Goal: Information Seeking & Learning: Learn about a topic

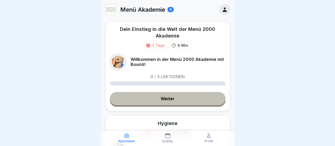
scroll to position [4, 0]
click at [168, 94] on link "Weiter" at bounding box center [168, 98] width 116 height 13
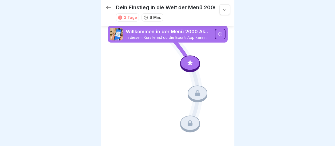
scroll to position [4, 0]
click at [220, 32] on icon at bounding box center [220, 34] width 4 height 4
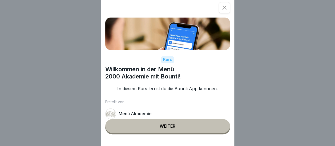
click at [174, 127] on button "Weiter" at bounding box center [167, 126] width 125 height 14
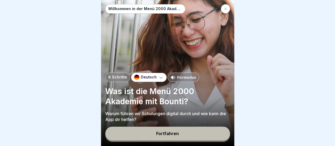
click at [157, 133] on div "Fortfahren" at bounding box center [167, 133] width 23 height 5
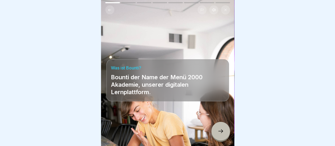
click at [224, 134] on div at bounding box center [220, 131] width 19 height 19
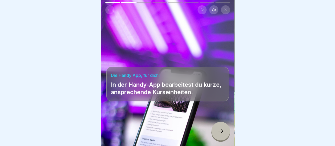
click at [222, 128] on div at bounding box center [220, 131] width 19 height 19
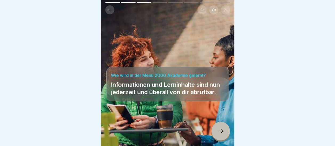
click at [223, 131] on icon at bounding box center [220, 131] width 6 height 6
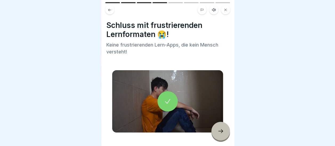
click at [224, 131] on div at bounding box center [220, 131] width 19 height 19
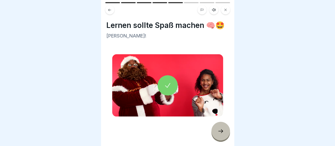
click at [223, 132] on icon at bounding box center [220, 131] width 6 height 6
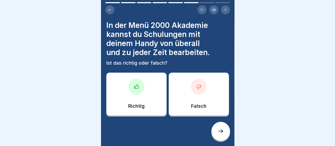
click at [135, 87] on div at bounding box center [136, 87] width 16 height 16
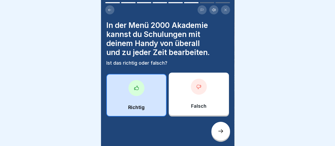
click at [220, 131] on icon at bounding box center [220, 131] width 6 height 6
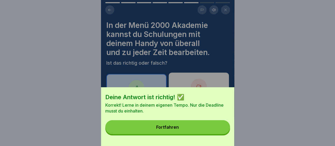
click at [179, 134] on button "Fortfahren" at bounding box center [167, 127] width 125 height 14
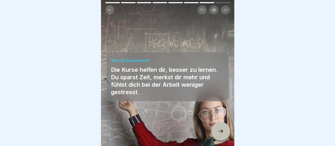
click at [221, 132] on icon at bounding box center [220, 131] width 6 height 6
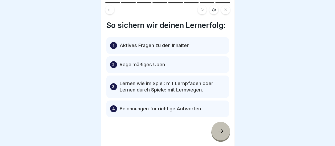
click at [221, 132] on icon at bounding box center [220, 131] width 6 height 6
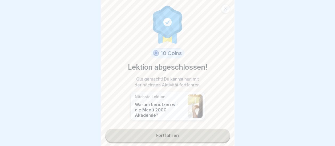
click at [173, 129] on link "Fortfahren" at bounding box center [167, 135] width 125 height 13
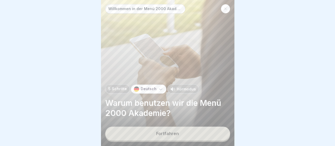
click at [173, 134] on div "Fortfahren" at bounding box center [167, 133] width 23 height 5
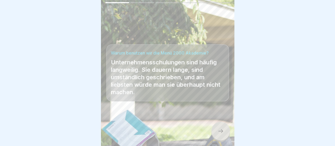
click at [224, 132] on div at bounding box center [220, 131] width 19 height 19
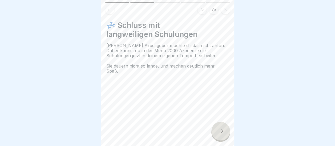
click at [223, 132] on icon at bounding box center [220, 131] width 6 height 6
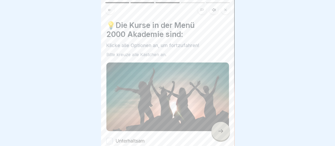
click at [110, 138] on button "Unterhaltsam" at bounding box center [109, 141] width 6 height 6
click at [219, 133] on icon at bounding box center [220, 131] width 6 height 6
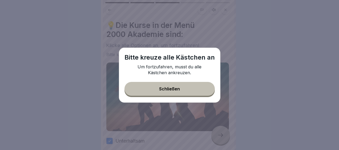
drag, startPoint x: 175, startPoint y: 90, endPoint x: 178, endPoint y: 85, distance: 4.8
click at [175, 89] on div "Schließen" at bounding box center [169, 89] width 21 height 5
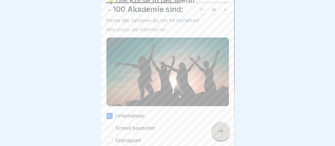
scroll to position [65, 0]
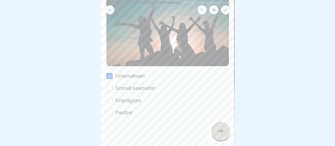
click at [111, 75] on button "Unterhaltsam" at bounding box center [109, 76] width 6 height 6
click at [108, 85] on button "Schnell bearbeitet" at bounding box center [109, 88] width 6 height 6
drag, startPoint x: 110, startPoint y: 98, endPoint x: 125, endPoint y: 100, distance: 14.6
click at [111, 98] on button "Einprägsam" at bounding box center [109, 101] width 6 height 6
click at [220, 134] on icon at bounding box center [220, 131] width 6 height 6
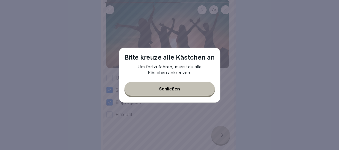
drag, startPoint x: 156, startPoint y: 84, endPoint x: 133, endPoint y: 76, distance: 24.2
click at [155, 84] on button "Schließen" at bounding box center [169, 89] width 90 height 14
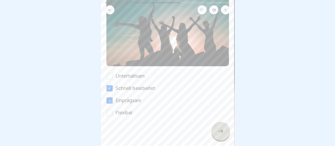
drag, startPoint x: 110, startPoint y: 72, endPoint x: 111, endPoint y: 83, distance: 10.4
click at [110, 75] on button "Unterhaltsam" at bounding box center [109, 76] width 6 height 6
click at [112, 111] on div "Flexibel" at bounding box center [119, 113] width 26 height 7
click at [112, 110] on button "Flexibel" at bounding box center [109, 113] width 6 height 6
click at [220, 134] on icon at bounding box center [220, 131] width 6 height 6
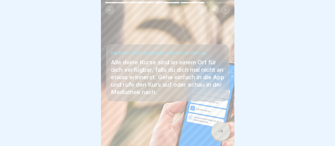
scroll to position [4, 0]
click at [218, 130] on icon at bounding box center [220, 131] width 6 height 6
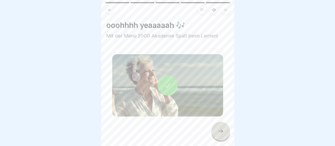
click at [221, 130] on icon at bounding box center [220, 131] width 6 height 6
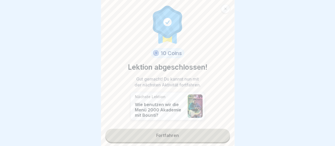
click at [169, 131] on link "Fortfahren" at bounding box center [167, 135] width 125 height 13
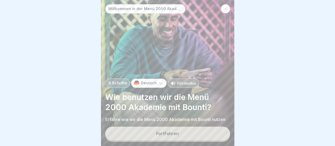
click at [170, 133] on div "Fortfahren" at bounding box center [167, 133] width 23 height 5
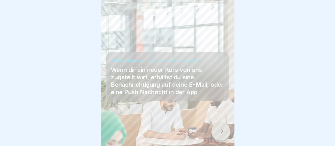
click at [221, 127] on div at bounding box center [220, 131] width 19 height 19
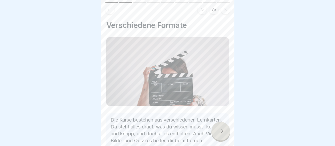
click at [222, 132] on icon at bounding box center [220, 131] width 6 height 6
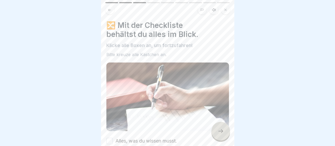
click at [111, 138] on button "Alles, was du wissen musst." at bounding box center [109, 141] width 6 height 6
click at [218, 129] on icon at bounding box center [220, 131] width 6 height 6
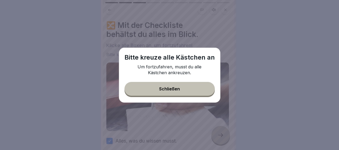
click at [179, 85] on button "Schließen" at bounding box center [169, 89] width 90 height 14
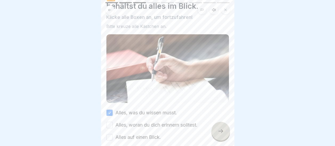
scroll to position [65, 0]
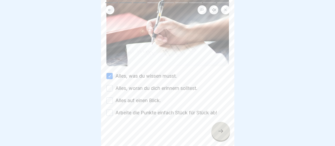
click at [110, 86] on button "Alles, woran du dich erinnern solltest." at bounding box center [109, 88] width 6 height 6
click at [109, 99] on button "Alles auf einen Blick." at bounding box center [109, 101] width 6 height 6
drag, startPoint x: 112, startPoint y: 111, endPoint x: 129, endPoint y: 111, distance: 16.8
click at [112, 110] on button "Arbeite die Punkte einfach Stück für Stück ab!" at bounding box center [109, 113] width 6 height 6
click at [217, 133] on div at bounding box center [220, 131] width 19 height 19
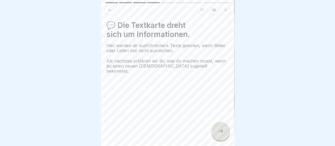
click at [218, 134] on icon at bounding box center [220, 131] width 6 height 6
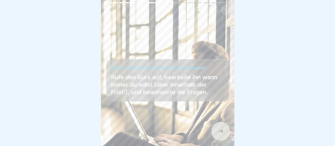
click at [221, 135] on icon at bounding box center [220, 131] width 6 height 6
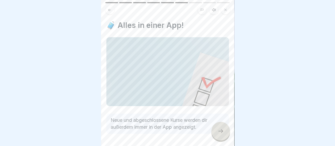
click at [221, 135] on icon at bounding box center [220, 131] width 6 height 6
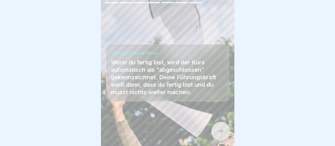
click at [220, 135] on icon at bounding box center [220, 131] width 6 height 6
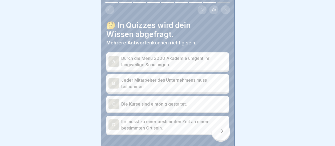
click at [111, 81] on div "B" at bounding box center [113, 83] width 11 height 11
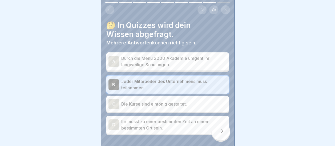
click at [116, 125] on div "D" at bounding box center [113, 125] width 11 height 11
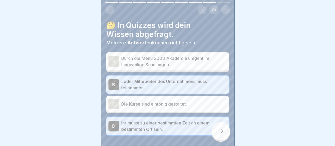
scroll to position [4, 0]
click at [115, 56] on div "A" at bounding box center [113, 61] width 11 height 11
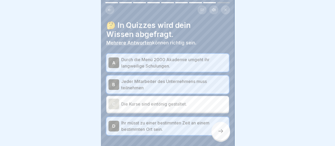
click at [223, 129] on icon at bounding box center [220, 131] width 6 height 6
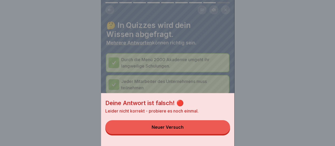
click at [178, 134] on button "Neuer Versuch" at bounding box center [167, 127] width 125 height 14
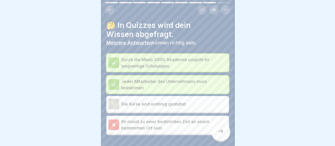
click at [114, 60] on icon at bounding box center [113, 62] width 5 height 5
click at [116, 121] on div at bounding box center [113, 125] width 11 height 11
click at [220, 131] on icon at bounding box center [220, 131] width 6 height 6
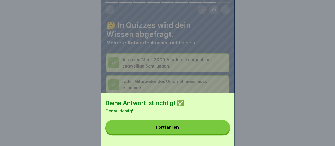
click at [174, 130] on div "Fortfahren" at bounding box center [167, 127] width 23 height 5
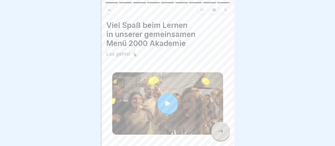
click at [224, 130] on div at bounding box center [220, 131] width 19 height 19
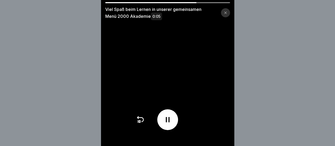
click at [227, 14] on icon at bounding box center [225, 12] width 3 height 3
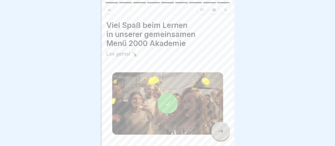
click at [222, 129] on icon at bounding box center [220, 131] width 6 height 6
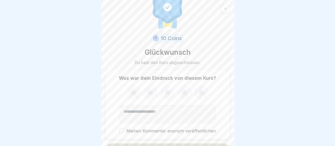
scroll to position [27, 0]
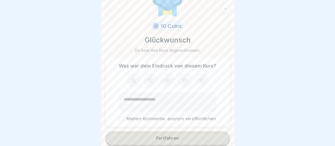
click at [121, 116] on button "Meinen Kommentar anonym veröffentlichen" at bounding box center [121, 118] width 5 height 5
drag, startPoint x: 131, startPoint y: 94, endPoint x: 136, endPoint y: 93, distance: 5.6
click at [131, 94] on textarea "Kommentar (optional)" at bounding box center [167, 102] width 96 height 18
type textarea "**********"
click at [184, 78] on icon at bounding box center [184, 80] width 7 height 7
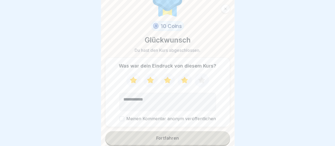
click at [119, 116] on button "Meinen Kommentar anonym veröffentlichen" at bounding box center [121, 118] width 5 height 5
click at [122, 116] on button "Meinen Kommentar anonym veröffentlichen" at bounding box center [121, 118] width 5 height 5
click at [170, 136] on button "Fortfahren" at bounding box center [167, 138] width 125 height 14
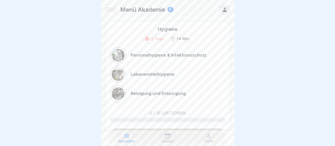
scroll to position [53, 0]
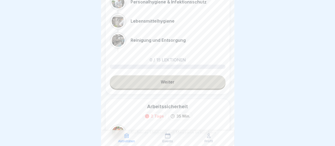
click at [168, 82] on link "Weiter" at bounding box center [168, 81] width 116 height 13
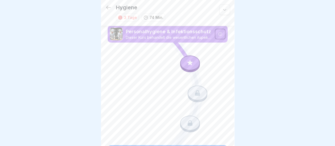
click at [218, 32] on icon at bounding box center [220, 34] width 4 height 4
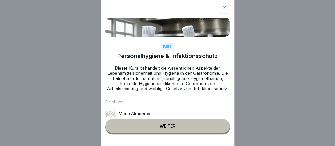
click at [168, 129] on div "Weiter" at bounding box center [168, 126] width 16 height 5
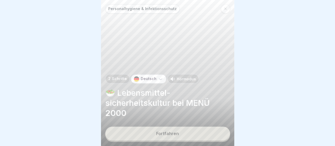
scroll to position [4, 0]
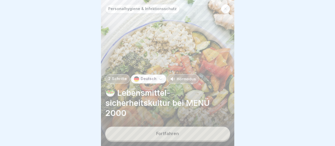
click at [174, 133] on div "Fortfahren" at bounding box center [167, 133] width 23 height 5
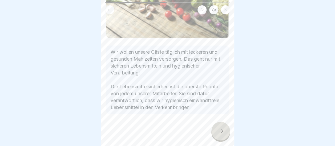
scroll to position [91, 0]
click at [220, 130] on icon at bounding box center [220, 131] width 6 height 6
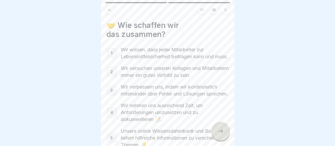
click at [112, 53] on p "1" at bounding box center [112, 53] width 2 height 5
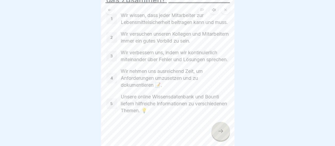
scroll to position [48, 0]
click at [217, 130] on icon at bounding box center [220, 131] width 6 height 6
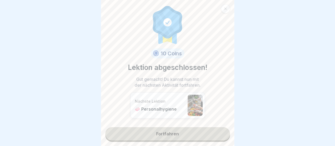
click at [168, 127] on link "Fortfahren" at bounding box center [167, 133] width 125 height 13
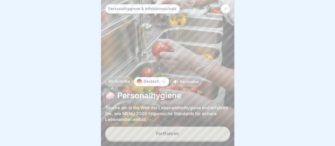
click at [168, 135] on div "Fortfahren" at bounding box center [167, 133] width 23 height 5
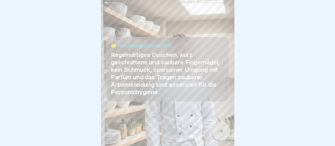
click at [222, 131] on icon at bounding box center [220, 131] width 6 height 6
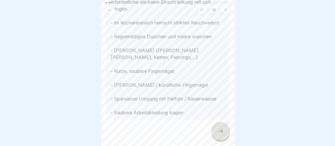
scroll to position [261, 0]
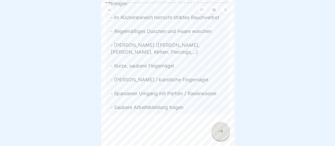
click at [221, 131] on icon at bounding box center [220, 131] width 6 height 6
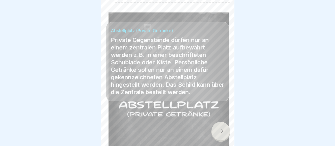
click at [221, 132] on icon at bounding box center [220, 131] width 6 height 6
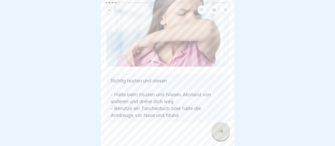
scroll to position [60, 0]
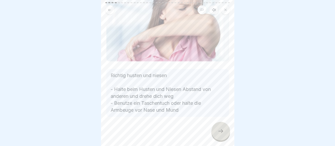
click at [223, 133] on icon at bounding box center [220, 131] width 6 height 6
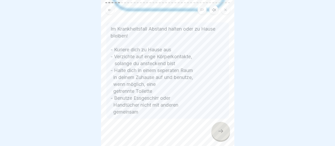
scroll to position [148, 0]
click at [223, 132] on icon at bounding box center [220, 131] width 6 height 6
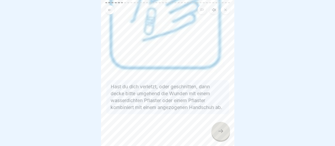
scroll to position [91, 0]
click at [221, 130] on icon at bounding box center [220, 131] width 6 height 6
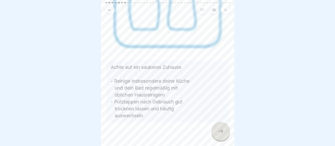
scroll to position [107, 0]
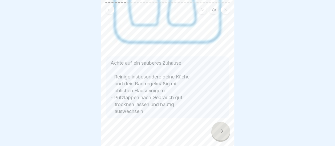
click at [221, 132] on icon at bounding box center [220, 131] width 6 height 6
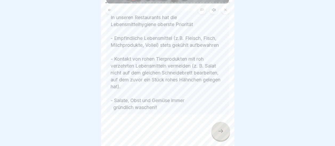
scroll to position [108, 0]
click at [225, 132] on div at bounding box center [220, 131] width 19 height 19
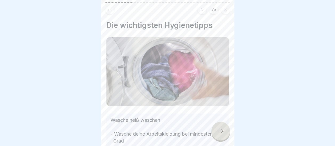
scroll to position [52, 0]
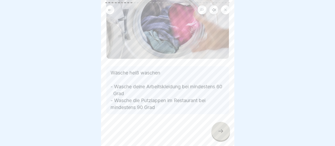
click at [222, 131] on icon at bounding box center [220, 131] width 6 height 6
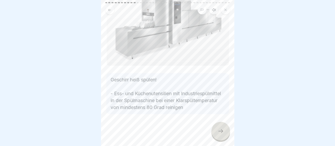
scroll to position [51, 0]
click at [222, 132] on icon at bounding box center [220, 131] width 6 height 6
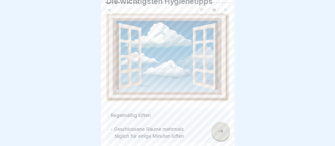
scroll to position [50, 0]
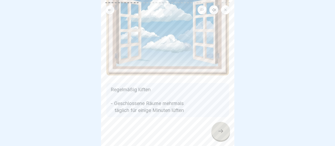
click at [221, 131] on icon at bounding box center [220, 131] width 6 height 6
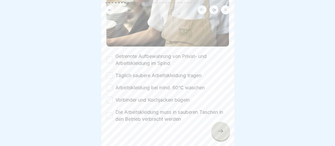
scroll to position [127, 0]
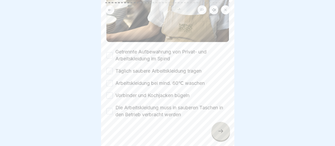
click at [111, 52] on button "Getrennte Aufbewahrung von Privat- und Arbeitskleidung im Spind" at bounding box center [109, 55] width 6 height 6
click at [112, 68] on button "Täglich saubere Arbeitskleidung tragen" at bounding box center [109, 71] width 6 height 6
click at [110, 80] on button "Arbeitskleidung bei mind. 60℃ waschen" at bounding box center [109, 83] width 6 height 6
click at [110, 108] on button "Die Arbeitskleidung muss in sauberen Taschen in den Betrieb verbracht werden" at bounding box center [109, 111] width 6 height 6
click at [110, 92] on button "Vorbinder und Kochjacken bügeln" at bounding box center [109, 95] width 6 height 6
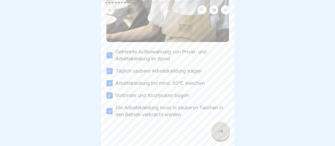
click at [219, 129] on icon at bounding box center [220, 131] width 6 height 6
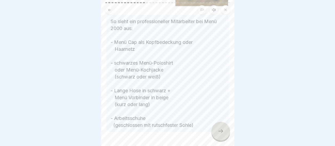
scroll to position [203, 0]
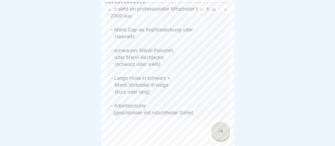
click at [219, 130] on icon at bounding box center [220, 131] width 6 height 6
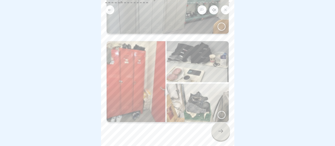
scroll to position [101, 0]
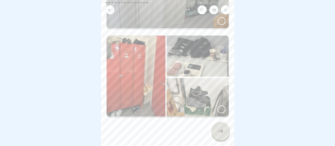
click at [222, 130] on icon at bounding box center [220, 131] width 6 height 6
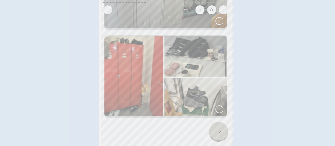
scroll to position [0, 0]
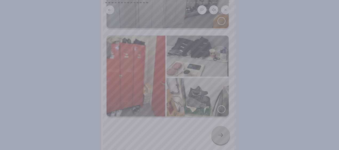
click at [196, 125] on div at bounding box center [169, 75] width 339 height 150
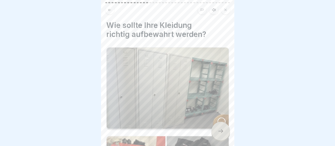
click at [219, 119] on div at bounding box center [221, 122] width 8 height 8
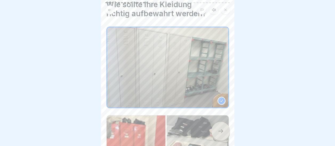
scroll to position [27, 0]
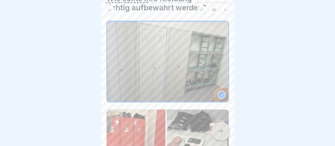
click at [222, 131] on icon at bounding box center [220, 132] width 5 height 4
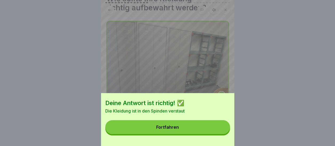
click at [185, 131] on button "Fortfahren" at bounding box center [167, 127] width 125 height 14
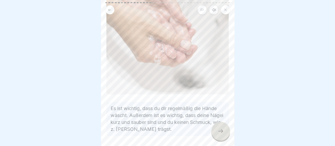
scroll to position [139, 0]
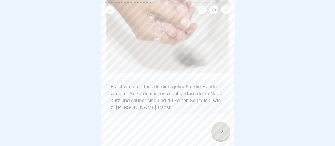
click at [220, 135] on div at bounding box center [220, 131] width 19 height 19
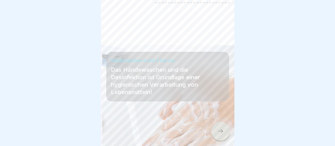
click at [220, 131] on icon at bounding box center [220, 131] width 6 height 6
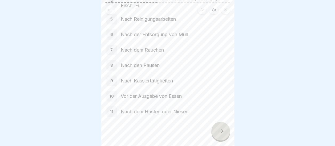
scroll to position [110, 0]
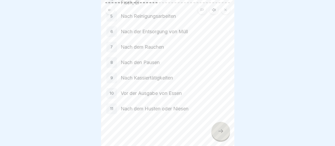
click at [219, 132] on icon at bounding box center [220, 131] width 6 height 6
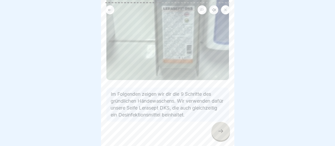
scroll to position [95, 0]
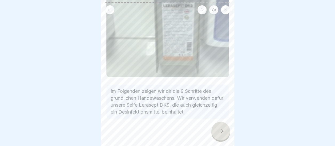
click at [224, 132] on div at bounding box center [220, 131] width 19 height 19
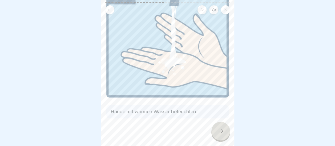
scroll to position [62, 0]
click at [221, 130] on icon at bounding box center [220, 131] width 6 height 6
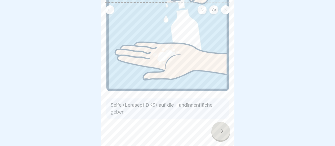
scroll to position [69, 0]
click at [223, 131] on icon at bounding box center [220, 131] width 6 height 6
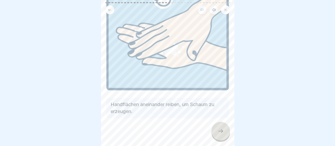
click at [222, 132] on icon at bounding box center [220, 132] width 5 height 4
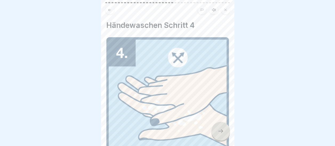
click at [222, 132] on icon at bounding box center [220, 131] width 6 height 6
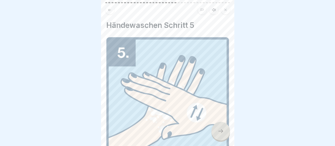
click at [222, 132] on icon at bounding box center [220, 131] width 6 height 6
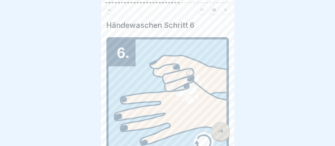
click at [222, 132] on icon at bounding box center [220, 131] width 6 height 6
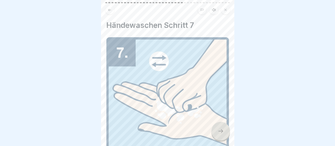
click at [222, 132] on icon at bounding box center [220, 131] width 6 height 6
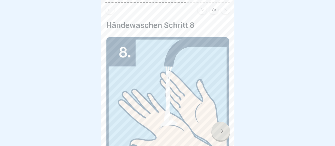
click at [222, 132] on icon at bounding box center [220, 131] width 6 height 6
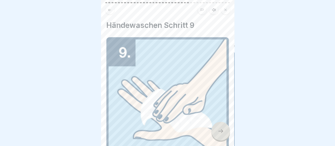
click at [222, 132] on icon at bounding box center [220, 131] width 6 height 6
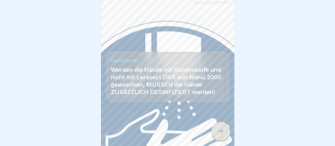
click at [223, 132] on div at bounding box center [220, 131] width 19 height 19
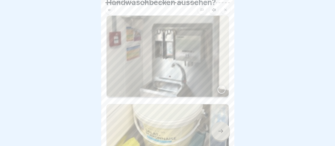
scroll to position [43, 0]
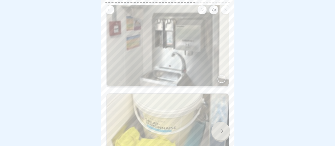
click at [218, 75] on div at bounding box center [221, 79] width 8 height 8
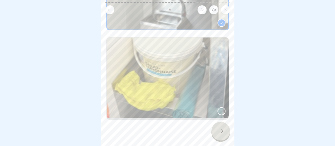
scroll to position [101, 0]
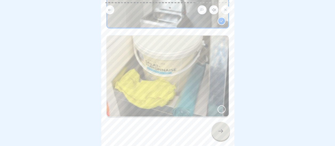
click at [222, 131] on icon at bounding box center [220, 131] width 6 height 6
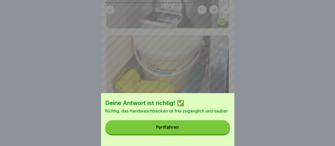
click at [173, 128] on button "Fortfahren" at bounding box center [167, 127] width 125 height 14
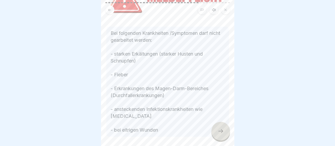
scroll to position [98, 0]
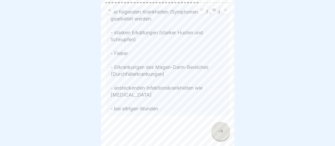
click at [221, 131] on icon at bounding box center [220, 131] width 6 height 6
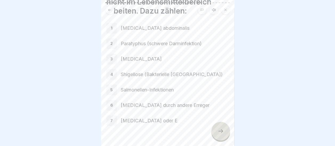
scroll to position [72, 0]
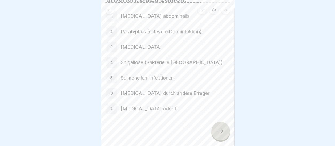
click at [219, 131] on icon at bounding box center [220, 131] width 6 height 6
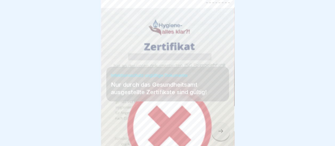
click at [220, 130] on icon at bounding box center [220, 131] width 6 height 6
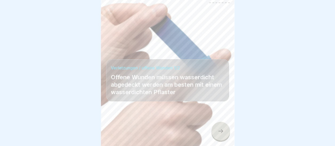
click at [220, 130] on icon at bounding box center [220, 131] width 6 height 6
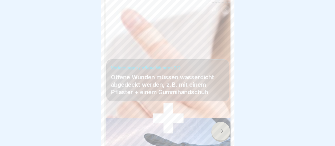
click at [220, 130] on icon at bounding box center [220, 131] width 6 height 6
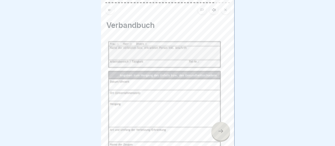
click at [221, 130] on icon at bounding box center [220, 131] width 6 height 6
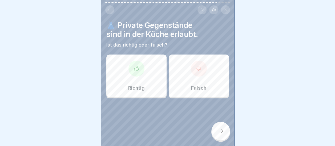
click at [192, 72] on div "Falsch" at bounding box center [199, 76] width 60 height 43
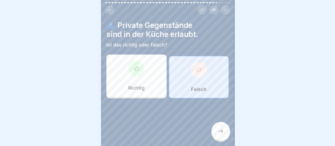
click at [217, 128] on div at bounding box center [220, 131] width 19 height 19
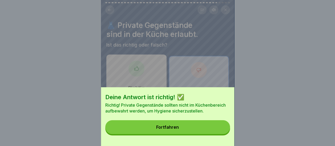
click at [170, 129] on button "Fortfahren" at bounding box center [167, 127] width 125 height 14
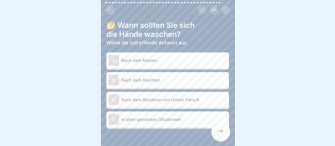
click at [144, 57] on p "Nach dem Niesen" at bounding box center [174, 60] width 106 height 6
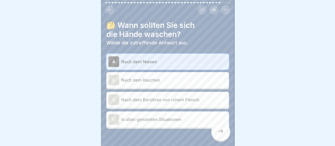
click at [144, 77] on p "Nach dem Rauchen" at bounding box center [174, 80] width 106 height 6
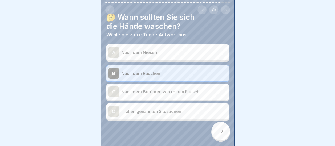
scroll to position [14, 0]
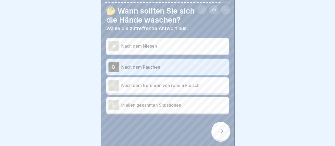
click at [113, 42] on div "A" at bounding box center [113, 46] width 11 height 11
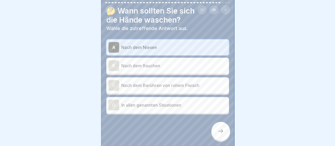
click at [118, 61] on div "B" at bounding box center [113, 65] width 11 height 11
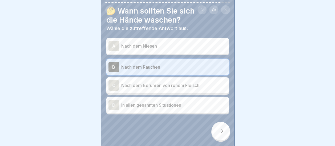
click at [116, 80] on div "C" at bounding box center [113, 85] width 11 height 11
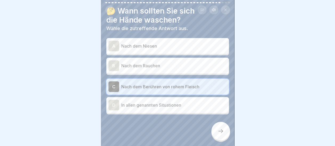
click at [114, 100] on div "D" at bounding box center [113, 105] width 11 height 11
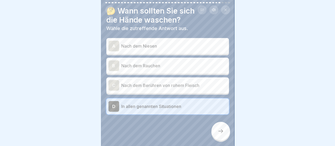
click at [224, 129] on div at bounding box center [220, 131] width 19 height 19
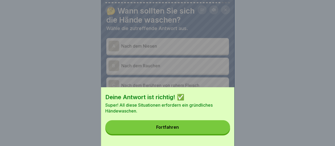
click at [173, 130] on button "Fortfahren" at bounding box center [167, 127] width 125 height 14
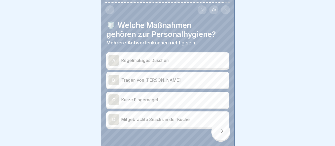
click at [114, 57] on div "A" at bounding box center [113, 60] width 11 height 11
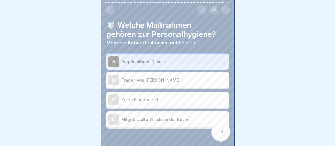
click at [116, 96] on div "C" at bounding box center [113, 100] width 11 height 11
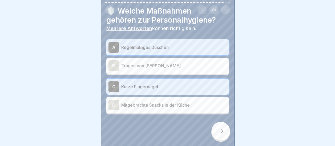
click at [222, 132] on icon at bounding box center [220, 131] width 6 height 6
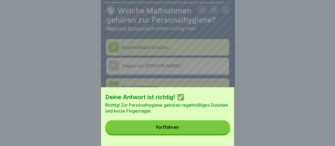
click at [167, 130] on div "Fortfahren" at bounding box center [167, 127] width 23 height 5
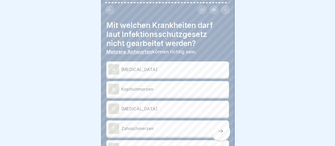
click at [114, 65] on div "A" at bounding box center [113, 69] width 11 height 11
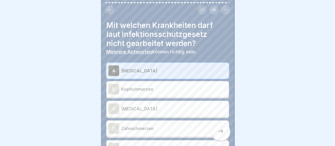
click at [113, 104] on div "C" at bounding box center [113, 109] width 11 height 11
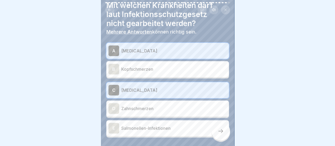
scroll to position [43, 0]
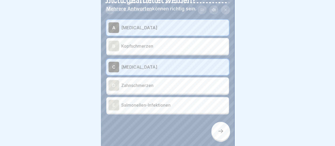
click at [113, 100] on div "E" at bounding box center [113, 105] width 11 height 11
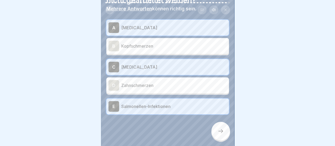
click at [223, 134] on icon at bounding box center [220, 131] width 6 height 6
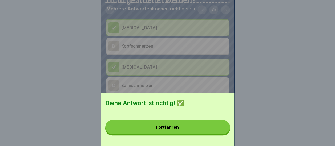
click at [178, 130] on div "Fortfahren" at bounding box center [167, 127] width 23 height 5
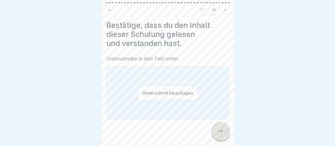
click at [162, 90] on button "Unterschrift hinzufügen" at bounding box center [168, 93] width 60 height 14
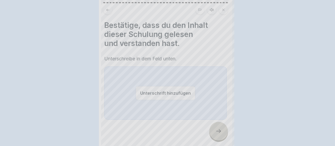
scroll to position [0, 0]
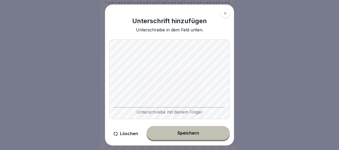
click at [193, 132] on div "Speichern" at bounding box center [189, 133] width 22 height 5
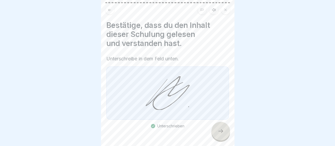
click at [220, 134] on icon at bounding box center [220, 131] width 6 height 6
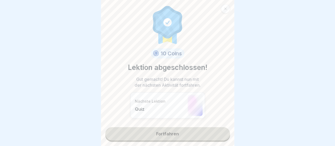
click at [170, 131] on link "Fortfahren" at bounding box center [167, 133] width 125 height 13
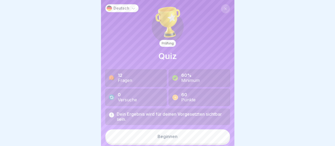
scroll to position [4, 0]
click at [166, 134] on div "Beginnen" at bounding box center [168, 136] width 20 height 5
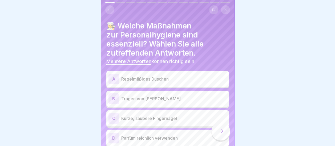
click at [114, 74] on div "A" at bounding box center [113, 79] width 11 height 11
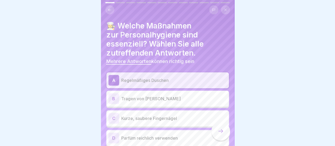
click at [114, 115] on div "C" at bounding box center [113, 118] width 11 height 11
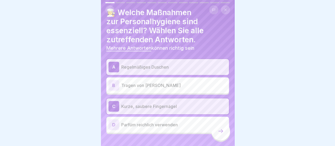
scroll to position [22, 0]
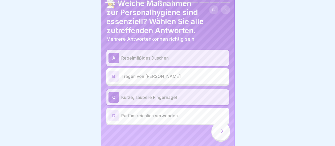
click at [221, 132] on icon at bounding box center [220, 131] width 6 height 6
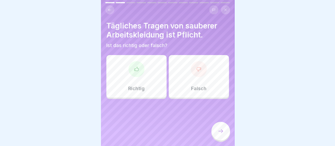
click at [138, 67] on icon at bounding box center [136, 69] width 5 height 5
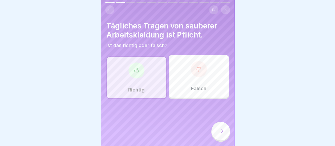
click at [225, 131] on div at bounding box center [220, 131] width 19 height 19
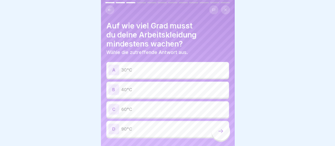
click at [115, 106] on div "C" at bounding box center [113, 109] width 11 height 11
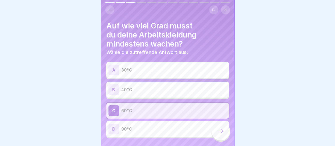
click at [223, 131] on icon at bounding box center [220, 131] width 6 height 6
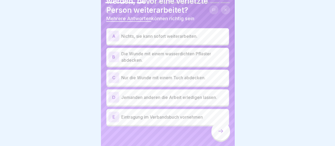
scroll to position [35, 0]
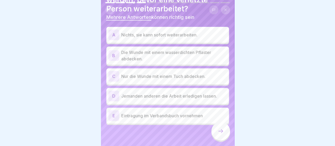
click at [111, 50] on div "B" at bounding box center [113, 55] width 11 height 11
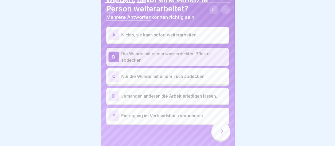
click at [114, 111] on div "E" at bounding box center [113, 116] width 11 height 11
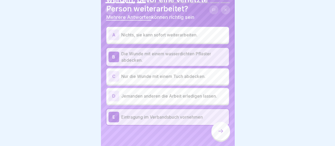
click at [218, 132] on icon at bounding box center [220, 131] width 6 height 6
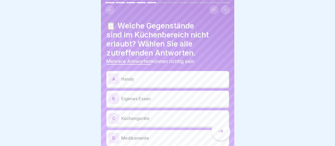
click at [115, 95] on div "B" at bounding box center [113, 99] width 11 height 11
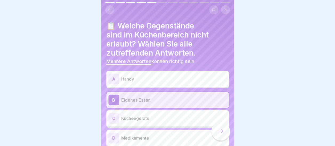
scroll to position [27, 0]
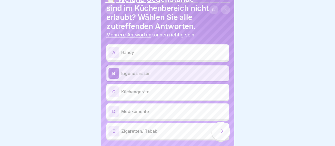
click at [114, 106] on div "D" at bounding box center [113, 111] width 11 height 11
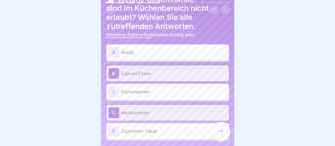
click at [112, 128] on div "E" at bounding box center [113, 131] width 11 height 11
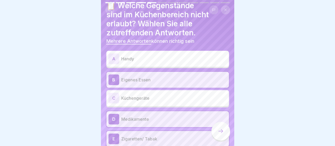
scroll to position [42, 0]
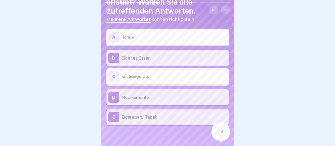
click at [219, 130] on icon at bounding box center [220, 131] width 6 height 6
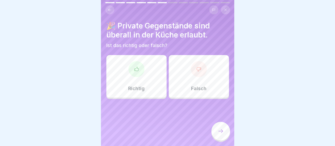
click at [204, 78] on div "Falsch" at bounding box center [199, 76] width 60 height 43
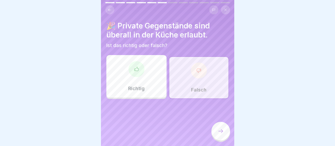
click at [218, 129] on icon at bounding box center [220, 131] width 6 height 6
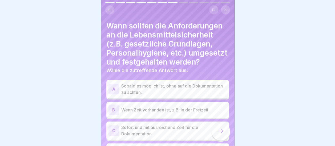
scroll to position [27, 0]
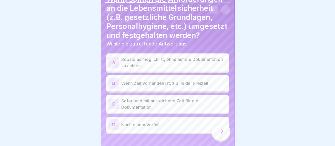
click at [113, 108] on div "C" at bounding box center [113, 104] width 11 height 11
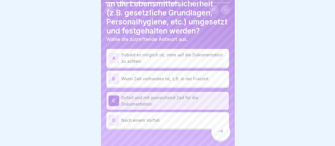
scroll to position [45, 0]
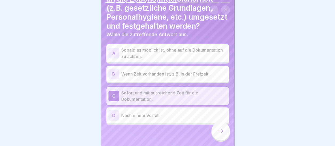
click at [219, 130] on icon at bounding box center [220, 131] width 6 height 6
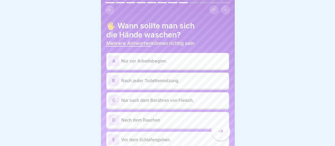
click at [114, 79] on div "B" at bounding box center [113, 80] width 11 height 11
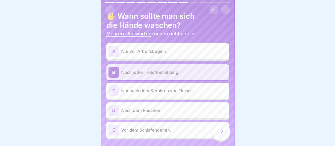
scroll to position [24, 0]
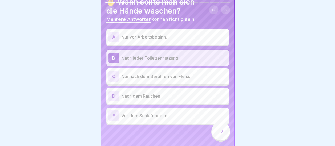
click at [117, 91] on div "D" at bounding box center [113, 96] width 11 height 11
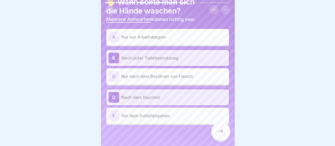
click at [224, 129] on div at bounding box center [220, 131] width 19 height 19
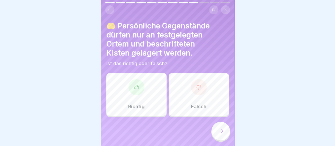
click at [199, 91] on div "Falsch" at bounding box center [199, 94] width 60 height 43
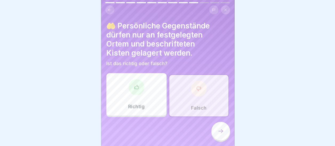
click at [141, 90] on div "Richtig" at bounding box center [136, 94] width 60 height 43
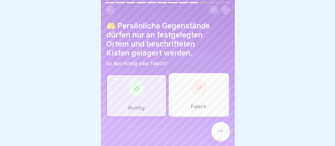
click at [219, 131] on icon at bounding box center [220, 131] width 6 height 6
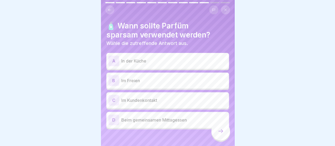
click at [115, 95] on div "C" at bounding box center [113, 100] width 11 height 11
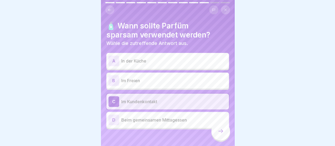
click at [115, 117] on div "D" at bounding box center [113, 120] width 11 height 11
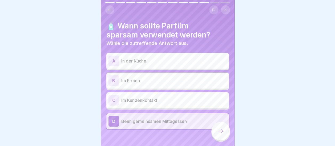
click at [116, 56] on div "A" at bounding box center [113, 61] width 11 height 11
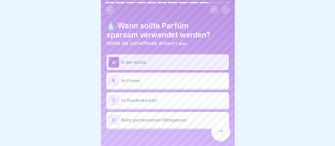
click at [219, 133] on icon at bounding box center [220, 131] width 6 height 6
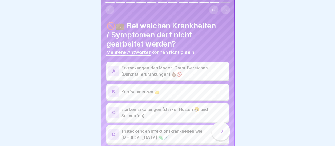
click at [114, 66] on div "A" at bounding box center [113, 71] width 11 height 11
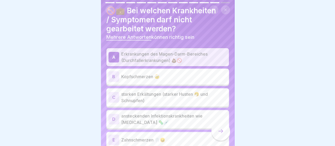
scroll to position [27, 0]
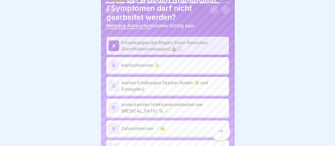
click at [115, 81] on div "C" at bounding box center [113, 86] width 11 height 11
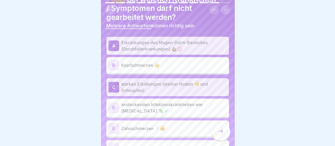
click at [114, 103] on div "D" at bounding box center [113, 108] width 11 height 11
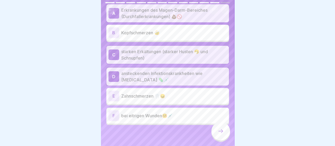
scroll to position [59, 0]
click at [116, 111] on div "F" at bounding box center [113, 116] width 11 height 11
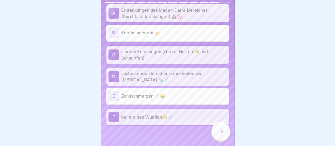
click at [220, 131] on icon at bounding box center [220, 131] width 6 height 6
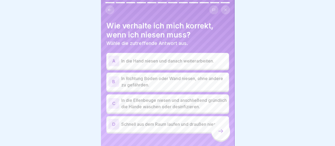
click at [114, 98] on div "C" at bounding box center [113, 103] width 11 height 11
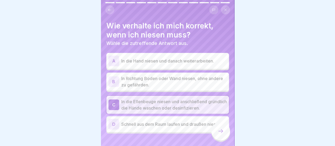
click at [218, 132] on icon at bounding box center [220, 131] width 6 height 6
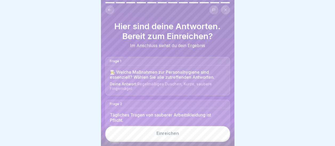
click at [177, 135] on div "Einreichen" at bounding box center [167, 133] width 22 height 5
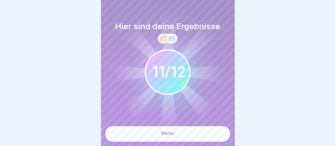
click at [176, 133] on button "Weiter" at bounding box center [167, 133] width 125 height 14
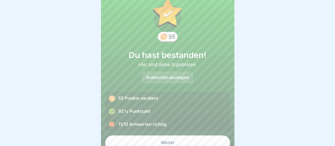
scroll to position [20, 0]
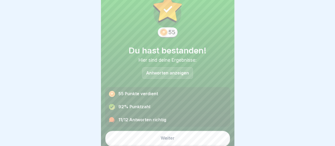
click at [167, 136] on div "Weiter" at bounding box center [168, 138] width 14 height 5
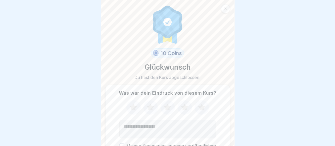
click at [184, 104] on icon at bounding box center [185, 108] width 14 height 14
click at [157, 124] on textarea "Kommentar (optional)" at bounding box center [167, 129] width 96 height 18
drag, startPoint x: 120, startPoint y: 141, endPoint x: 149, endPoint y: 135, distance: 29.8
click at [121, 144] on button "Meinen Kommentar anonym veröffentlichen" at bounding box center [121, 146] width 5 height 5
click at [175, 124] on textarea "**********" at bounding box center [167, 129] width 96 height 18
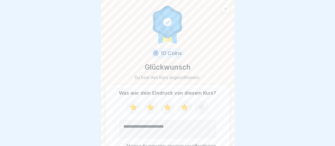
type textarea "**********"
click at [122, 144] on button "Meinen Kommentar anonym veröffentlichen" at bounding box center [121, 146] width 5 height 5
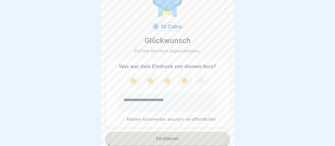
scroll to position [27, 0]
click at [121, 116] on button "Meinen Kommentar anonym veröffentlichen" at bounding box center [121, 118] width 5 height 5
click at [162, 136] on div "Fortfahren" at bounding box center [167, 138] width 23 height 5
click at [163, 136] on div "Fortfahren" at bounding box center [167, 138] width 23 height 5
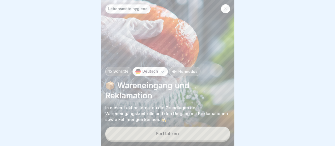
click at [173, 132] on div "Fortfahren" at bounding box center [167, 133] width 23 height 5
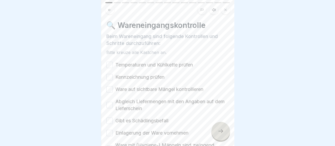
click at [110, 62] on button "Temperaturen und Kühlkette prüfen" at bounding box center [109, 65] width 6 height 6
click at [110, 74] on button "Kennzeichnung prüfen" at bounding box center [109, 77] width 6 height 6
click at [110, 86] on button "Ware auf sichtbare Mängel kontrollieren" at bounding box center [109, 89] width 6 height 6
click at [109, 102] on button "Abgleich Liefermengen mit den Angaben auf dem Lieferschein" at bounding box center [109, 105] width 6 height 6
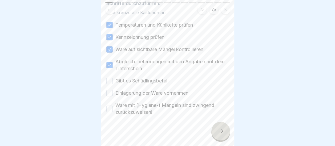
scroll to position [42, 0]
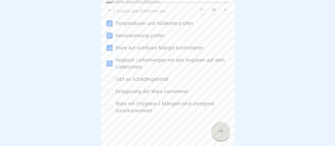
click at [108, 76] on button "Gibt es Schädlingsbefall" at bounding box center [109, 79] width 6 height 6
click at [111, 88] on button "Einlagerung der Ware vornehmen" at bounding box center [109, 91] width 6 height 6
click at [109, 104] on button "Ware mit (Hygiene-) Mängeln sind zwingend zurückzuweisen!" at bounding box center [109, 107] width 6 height 6
click at [219, 130] on icon at bounding box center [220, 131] width 6 height 6
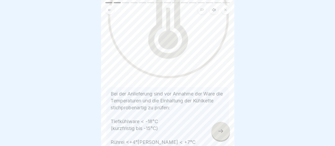
scroll to position [133, 0]
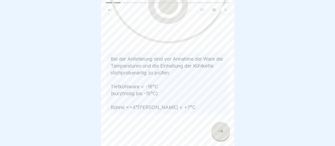
click at [221, 130] on icon at bounding box center [220, 131] width 6 height 6
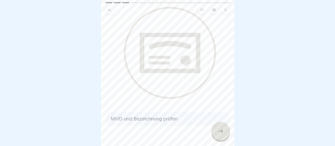
scroll to position [42, 0]
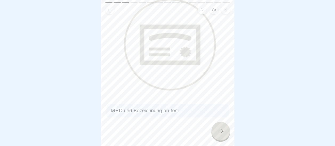
click at [222, 131] on icon at bounding box center [220, 131] width 6 height 6
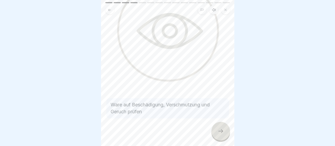
scroll to position [61, 0]
click at [221, 131] on icon at bounding box center [220, 131] width 6 height 6
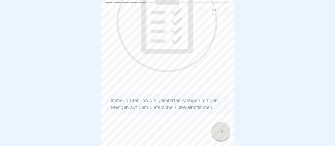
scroll to position [82, 0]
click at [221, 132] on icon at bounding box center [220, 131] width 6 height 6
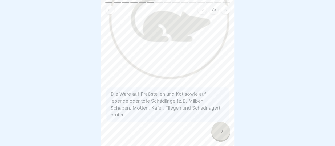
scroll to position [83, 0]
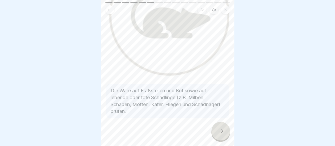
click at [220, 130] on icon at bounding box center [220, 131] width 6 height 6
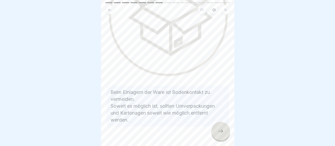
scroll to position [89, 0]
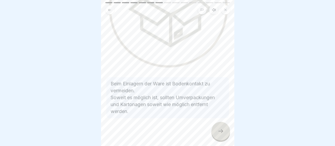
click at [221, 132] on icon at bounding box center [220, 131] width 6 height 6
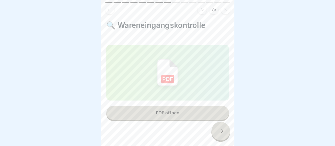
click at [180, 110] on button "PDF öffnen" at bounding box center [167, 113] width 123 height 14
click at [222, 133] on icon at bounding box center [220, 131] width 6 height 6
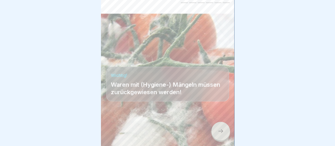
click at [220, 132] on icon at bounding box center [220, 131] width 6 height 6
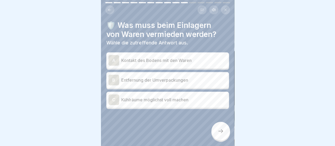
click at [117, 56] on div "A" at bounding box center [113, 60] width 11 height 11
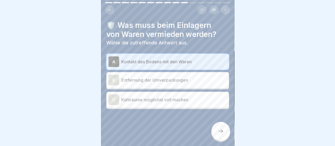
click at [115, 75] on div "B" at bounding box center [113, 80] width 11 height 11
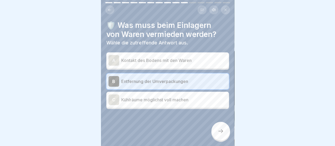
click at [219, 131] on icon at bounding box center [220, 131] width 6 height 6
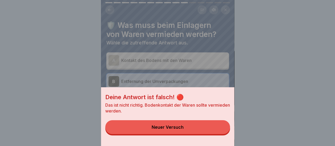
click at [179, 130] on div "Neuer Versuch" at bounding box center [168, 127] width 32 height 5
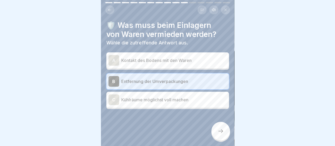
click at [114, 58] on div "A" at bounding box center [113, 60] width 11 height 11
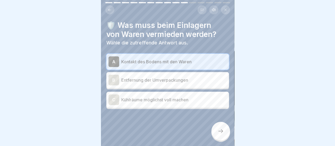
click at [220, 130] on icon at bounding box center [220, 131] width 6 height 6
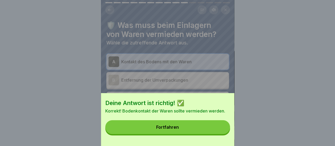
click at [181, 131] on button "Fortfahren" at bounding box center [167, 127] width 125 height 14
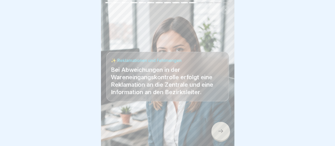
click at [223, 134] on icon at bounding box center [220, 131] width 6 height 6
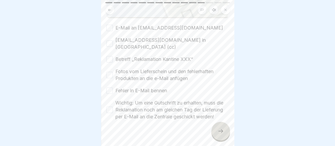
scroll to position [0, 0]
click at [111, 56] on button "Betreff „Reklamation Kantine XXX“" at bounding box center [109, 59] width 6 height 6
click at [109, 72] on button "Fotos vom Lieferschein und den fehlerhaften Produkten an die e-Mail anfügen" at bounding box center [109, 75] width 6 height 6
click at [109, 107] on button "Wichtig: Um eine Gutschrift zu erhalten, muss die Reklamation noch am gleichen …" at bounding box center [109, 110] width 6 height 6
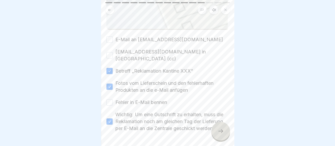
scroll to position [276, 0]
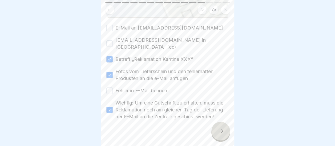
click at [111, 25] on button "E-Mail an [EMAIL_ADDRESS][DOMAIN_NAME]" at bounding box center [109, 28] width 6 height 6
click at [109, 88] on button "Fehler in E-Mail bennen" at bounding box center [109, 91] width 6 height 6
click at [217, 134] on div at bounding box center [220, 131] width 19 height 19
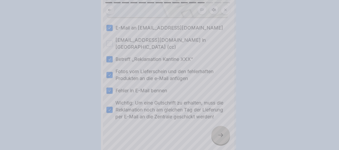
click at [109, 33] on div at bounding box center [169, 75] width 339 height 150
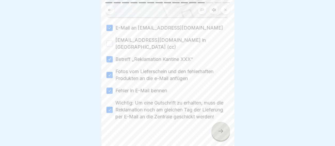
click at [111, 41] on button "[EMAIL_ADDRESS][DOMAIN_NAME] in [GEOGRAPHIC_DATA] (cc)" at bounding box center [109, 44] width 6 height 6
click at [222, 133] on icon at bounding box center [220, 131] width 6 height 6
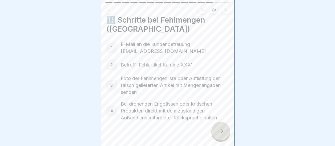
scroll to position [11, 0]
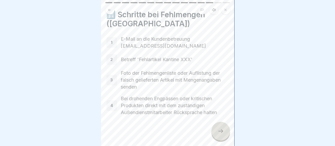
click at [219, 131] on icon at bounding box center [220, 131] width 6 height 6
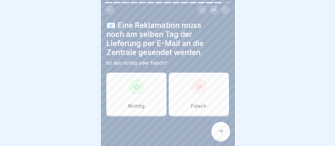
click at [138, 85] on div at bounding box center [136, 87] width 16 height 16
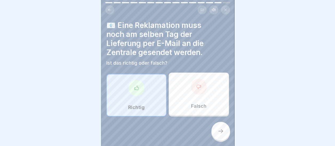
click at [226, 131] on div at bounding box center [220, 131] width 19 height 19
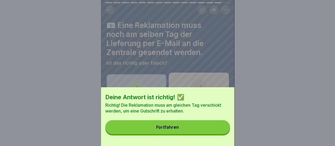
click at [174, 127] on button "Fortfahren" at bounding box center [167, 127] width 125 height 14
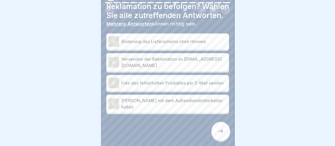
scroll to position [39, 0]
click at [115, 57] on div "B" at bounding box center [113, 62] width 11 height 11
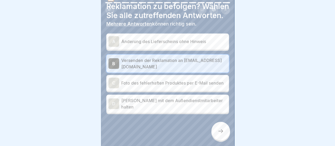
click at [115, 79] on div "C" at bounding box center [113, 83] width 11 height 11
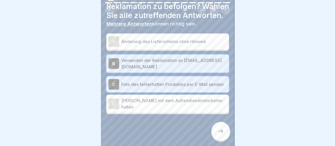
click at [218, 131] on icon at bounding box center [220, 131] width 6 height 6
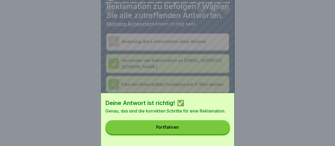
click at [173, 130] on div "Fortfahren" at bounding box center [167, 127] width 23 height 5
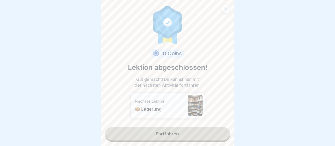
click at [172, 131] on link "Fortfahren" at bounding box center [167, 133] width 125 height 13
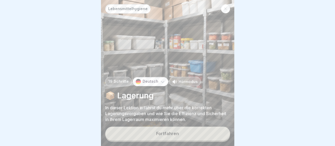
click at [172, 134] on div "Fortfahren" at bounding box center [167, 133] width 23 height 5
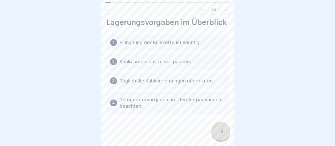
scroll to position [12, 0]
click at [223, 132] on icon at bounding box center [220, 131] width 6 height 6
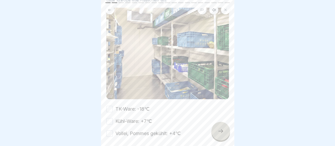
scroll to position [68, 0]
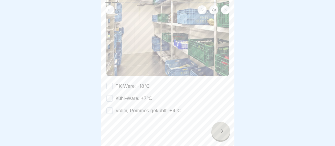
click at [108, 83] on button "TK-Ware: -18℃" at bounding box center [109, 86] width 6 height 6
click at [110, 95] on button "Kühl-Ware: +7℃" at bounding box center [109, 98] width 6 height 6
drag, startPoint x: 110, startPoint y: 106, endPoint x: 112, endPoint y: 106, distance: 2.9
click at [110, 108] on button "Vollei, Pommes gekühlt: +4℃" at bounding box center [109, 111] width 6 height 6
click at [221, 129] on icon at bounding box center [220, 131] width 6 height 6
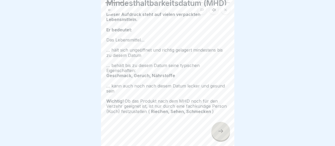
scroll to position [36, 0]
click at [223, 129] on icon at bounding box center [220, 131] width 6 height 6
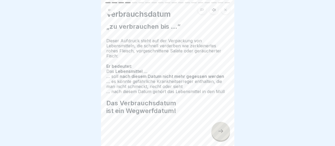
scroll to position [17, 0]
click at [222, 130] on icon at bounding box center [220, 131] width 6 height 6
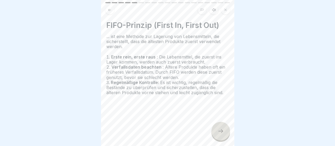
click at [222, 130] on icon at bounding box center [220, 131] width 6 height 6
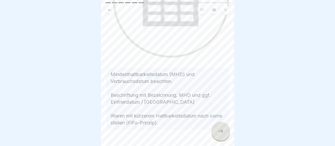
scroll to position [116, 0]
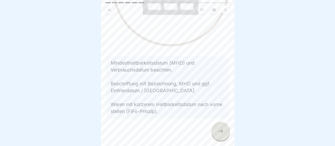
click at [222, 130] on icon at bounding box center [220, 131] width 6 height 6
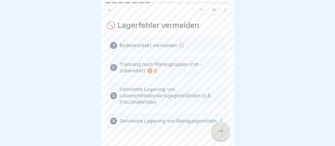
click at [114, 42] on div "1" at bounding box center [113, 45] width 7 height 7
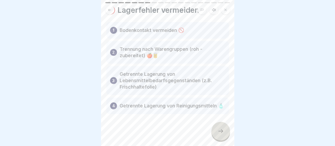
scroll to position [21, 0]
click at [223, 131] on icon at bounding box center [220, 131] width 6 height 6
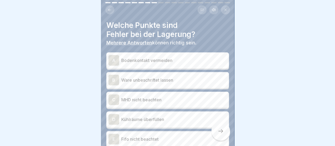
click at [111, 55] on div "A" at bounding box center [113, 60] width 11 height 11
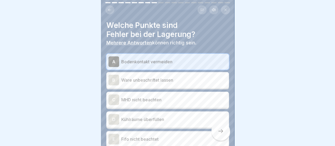
scroll to position [34, 0]
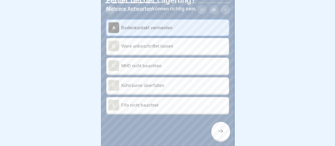
click at [223, 130] on icon at bounding box center [220, 131] width 6 height 6
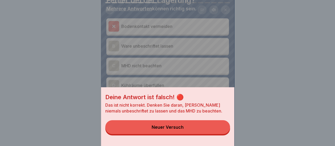
click at [188, 132] on button "Neuer Versuch" at bounding box center [167, 127] width 125 height 14
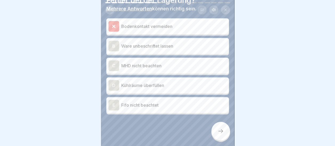
click at [117, 82] on div "D" at bounding box center [113, 85] width 11 height 11
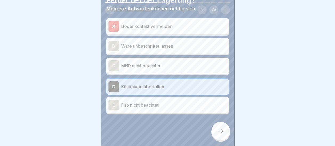
click at [115, 100] on div "E" at bounding box center [113, 105] width 11 height 11
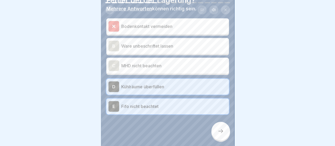
click at [115, 60] on div "C" at bounding box center [113, 65] width 11 height 11
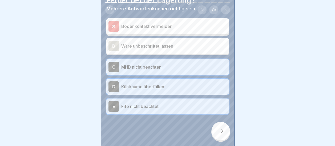
click at [114, 45] on div "B" at bounding box center [113, 46] width 11 height 11
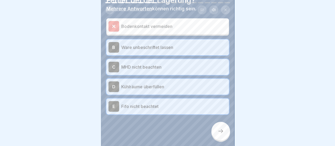
click at [116, 24] on icon at bounding box center [113, 26] width 5 height 5
click at [222, 132] on icon at bounding box center [220, 132] width 5 height 4
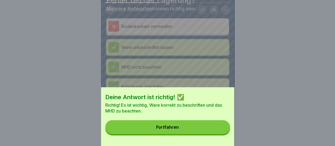
click at [174, 130] on div "Fortfahren" at bounding box center [167, 127] width 23 height 5
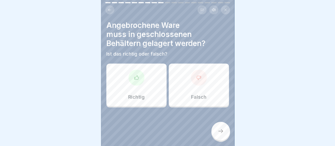
click at [140, 81] on div "Richtig" at bounding box center [136, 85] width 60 height 43
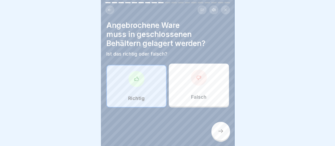
click at [219, 130] on icon at bounding box center [220, 131] width 6 height 6
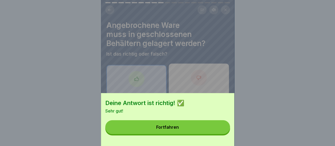
click at [174, 130] on button "Fortfahren" at bounding box center [167, 127] width 125 height 14
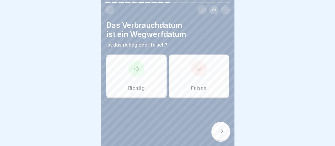
click at [138, 68] on div at bounding box center [136, 69] width 16 height 16
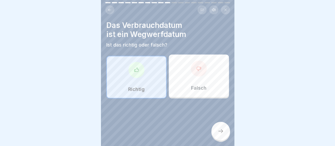
click at [224, 131] on div at bounding box center [220, 131] width 19 height 19
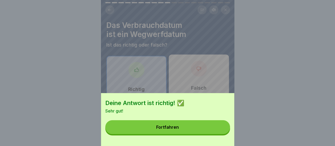
click at [168, 129] on button "Fortfahren" at bounding box center [167, 127] width 125 height 14
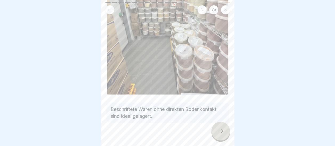
scroll to position [119, 0]
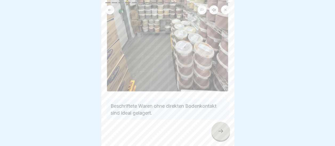
click at [223, 132] on icon at bounding box center [220, 131] width 6 height 6
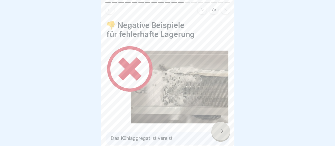
click at [219, 129] on icon at bounding box center [220, 131] width 6 height 6
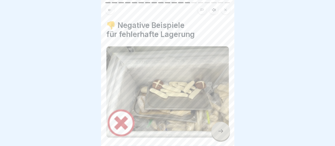
click at [221, 133] on icon at bounding box center [220, 131] width 6 height 6
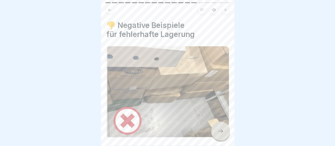
click at [221, 131] on icon at bounding box center [220, 131] width 6 height 6
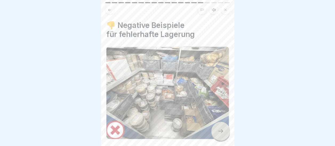
click at [221, 131] on icon at bounding box center [220, 131] width 6 height 6
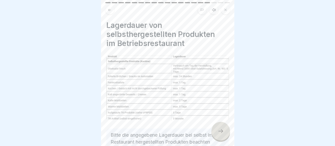
click at [221, 131] on icon at bounding box center [220, 131] width 6 height 6
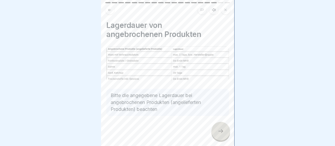
click at [220, 131] on icon at bounding box center [220, 131] width 6 height 6
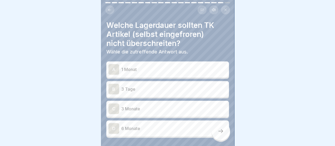
click at [118, 104] on div "C" at bounding box center [113, 109] width 11 height 11
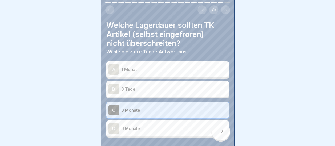
click at [222, 131] on icon at bounding box center [220, 131] width 6 height 6
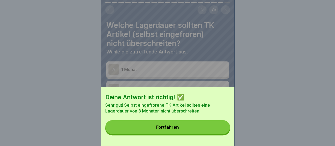
click at [179, 130] on div "Fortfahren" at bounding box center [167, 127] width 23 height 5
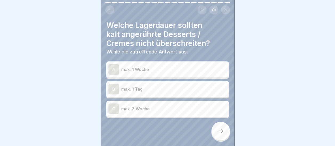
click at [115, 84] on div "B" at bounding box center [113, 89] width 11 height 11
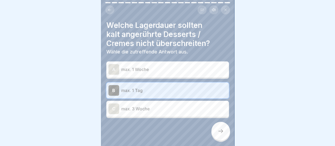
click at [219, 128] on div at bounding box center [220, 131] width 19 height 19
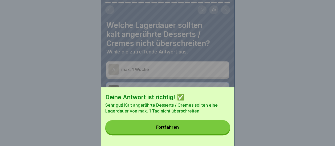
click at [170, 130] on div "Fortfahren" at bounding box center [167, 127] width 23 height 5
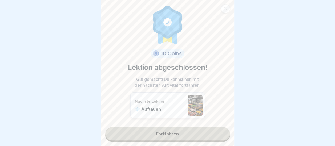
click at [159, 128] on link "Fortfahren" at bounding box center [167, 133] width 125 height 13
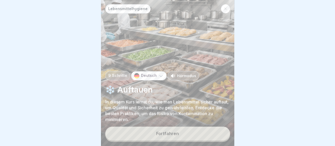
click at [177, 134] on div "Fortfahren" at bounding box center [167, 133] width 23 height 5
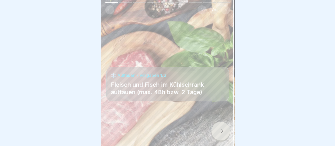
click at [225, 130] on div at bounding box center [220, 131] width 19 height 19
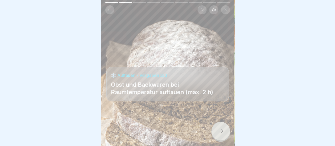
click at [223, 131] on icon at bounding box center [220, 131] width 6 height 6
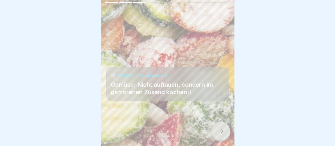
click at [223, 132] on icon at bounding box center [220, 131] width 6 height 6
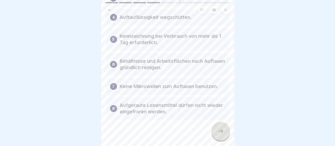
scroll to position [91, 0]
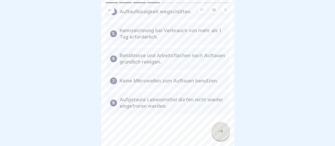
click at [222, 130] on icon at bounding box center [220, 131] width 6 height 6
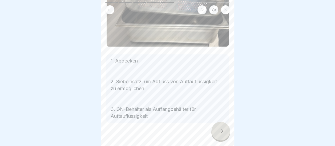
scroll to position [88, 0]
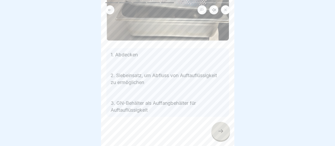
click at [218, 131] on icon at bounding box center [220, 131] width 6 height 6
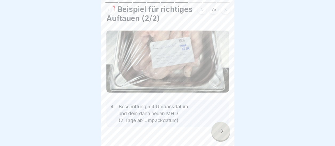
scroll to position [27, 0]
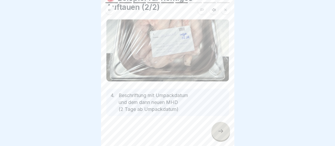
click at [225, 131] on div at bounding box center [220, 131] width 19 height 19
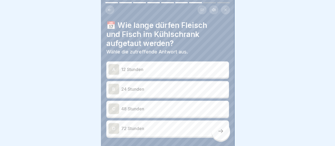
click at [116, 65] on div "A" at bounding box center [113, 69] width 11 height 11
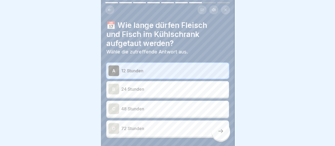
click at [225, 131] on div at bounding box center [220, 131] width 19 height 19
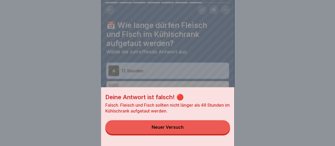
click at [182, 130] on div "Neuer Versuch" at bounding box center [168, 127] width 32 height 5
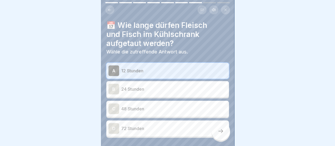
click at [113, 86] on div "B" at bounding box center [113, 89] width 11 height 11
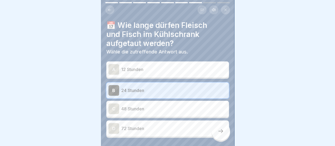
click at [225, 130] on div at bounding box center [220, 131] width 19 height 19
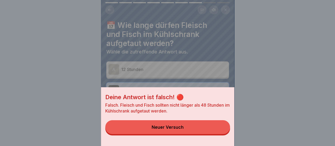
click at [184, 133] on button "Neuer Versuch" at bounding box center [167, 127] width 125 height 14
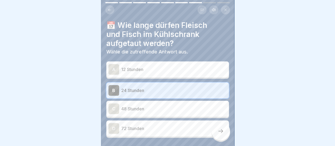
click at [111, 64] on div "A" at bounding box center [113, 69] width 11 height 11
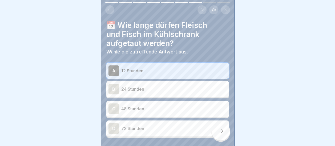
click at [116, 104] on div "C" at bounding box center [113, 109] width 11 height 11
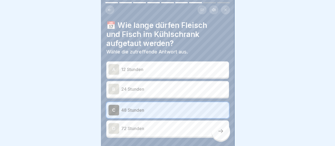
click at [220, 130] on icon at bounding box center [220, 131] width 6 height 6
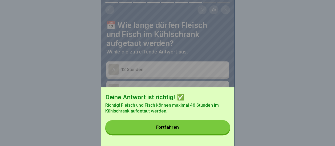
click at [172, 130] on div "Fortfahren" at bounding box center [167, 127] width 23 height 5
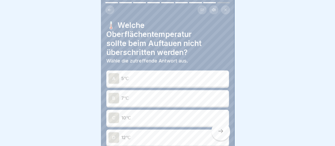
click at [112, 75] on div "A" at bounding box center [113, 78] width 11 height 11
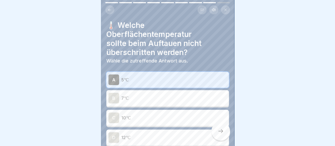
click at [221, 129] on icon at bounding box center [220, 131] width 6 height 6
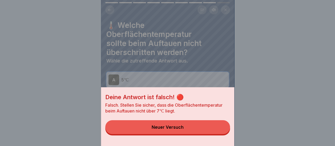
click at [168, 129] on button "Neuer Versuch" at bounding box center [167, 127] width 125 height 14
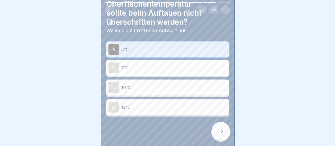
scroll to position [33, 0]
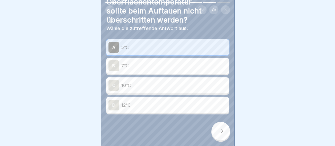
click at [123, 82] on p "10℃" at bounding box center [174, 85] width 106 height 6
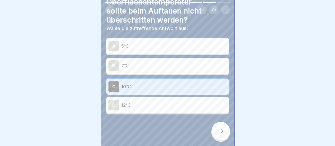
click at [221, 129] on icon at bounding box center [220, 131] width 6 height 6
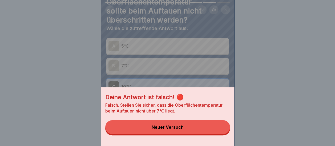
drag, startPoint x: 183, startPoint y: 132, endPoint x: 171, endPoint y: 117, distance: 19.1
click at [180, 128] on button "Neuer Versuch" at bounding box center [167, 127] width 125 height 14
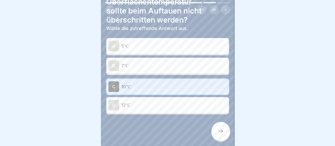
click at [115, 63] on div "B" at bounding box center [113, 65] width 11 height 11
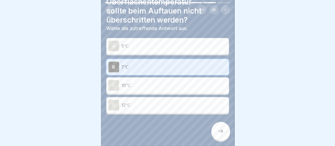
click at [223, 129] on icon at bounding box center [220, 131] width 6 height 6
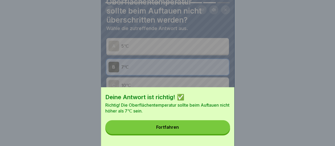
click at [184, 131] on button "Fortfahren" at bounding box center [167, 127] width 125 height 14
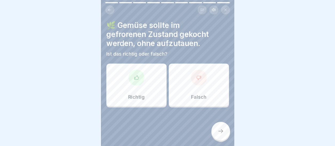
click at [140, 77] on div at bounding box center [136, 78] width 16 height 16
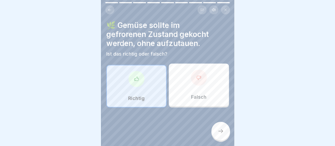
click at [220, 128] on div at bounding box center [220, 131] width 19 height 19
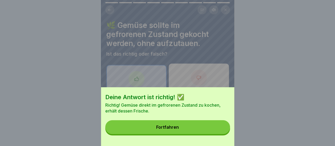
click at [174, 130] on div "Fortfahren" at bounding box center [167, 127] width 23 height 5
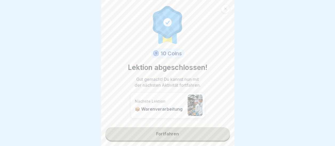
click at [159, 131] on link "Fortfahren" at bounding box center [167, 133] width 125 height 13
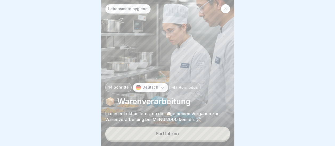
click at [173, 134] on div "Fortfahren" at bounding box center [167, 133] width 23 height 5
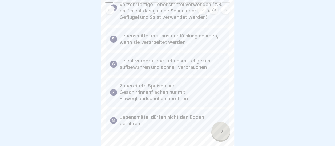
scroll to position [133, 0]
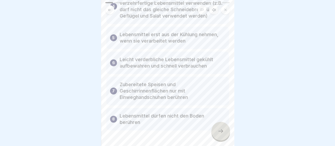
click at [219, 131] on icon at bounding box center [220, 131] width 6 height 6
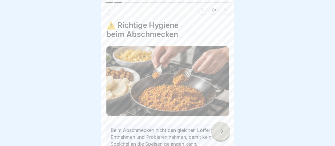
click at [222, 130] on icon at bounding box center [220, 131] width 6 height 6
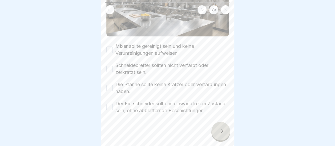
scroll to position [108, 0]
click at [107, 47] on button "Mixer sollte gereinigt sein und keine Verunreinigungen aufweisen." at bounding box center [109, 50] width 6 height 6
click at [109, 66] on button "Schneidebretter sollten nicht verfärbt oder zerkratzt sein." at bounding box center [109, 69] width 6 height 6
click at [110, 85] on button "Die Pfanne sollte keine Kratzer oder Verfärbungen haben." at bounding box center [109, 88] width 6 height 6
click at [108, 104] on button "Der Eierschneider sollte in einwandfreiem Zustand sein, ohne abblätternde Besch…" at bounding box center [109, 107] width 6 height 6
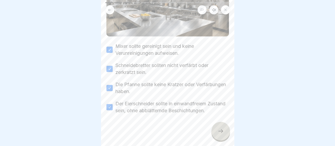
click at [217, 130] on div at bounding box center [220, 131] width 19 height 19
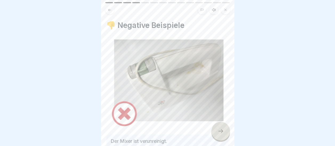
click at [222, 131] on icon at bounding box center [220, 132] width 5 height 4
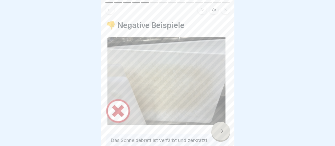
click at [222, 131] on icon at bounding box center [220, 132] width 5 height 4
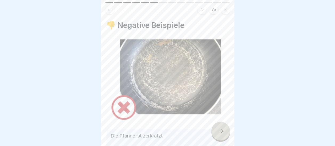
click at [222, 131] on icon at bounding box center [220, 132] width 5 height 4
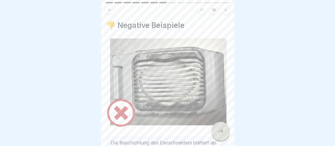
click at [222, 131] on icon at bounding box center [220, 132] width 5 height 4
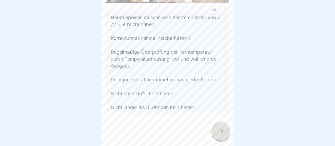
scroll to position [86, 0]
click at [221, 130] on icon at bounding box center [220, 131] width 6 height 6
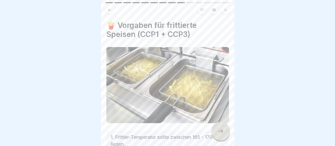
click at [221, 130] on icon at bounding box center [220, 131] width 6 height 6
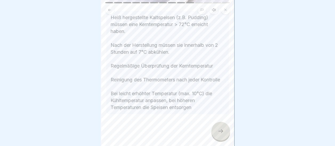
scroll to position [234, 0]
click at [224, 132] on div at bounding box center [220, 131] width 19 height 19
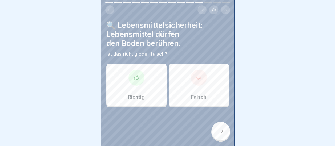
click at [197, 77] on div at bounding box center [199, 78] width 16 height 16
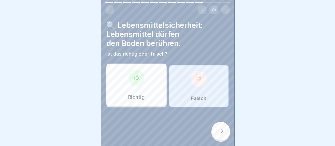
click at [219, 132] on icon at bounding box center [220, 131] width 6 height 6
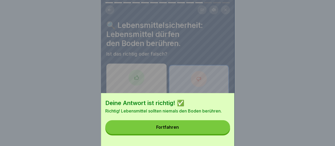
click at [182, 133] on button "Fortfahren" at bounding box center [167, 127] width 125 height 14
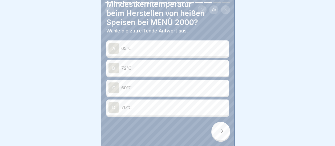
scroll to position [33, 0]
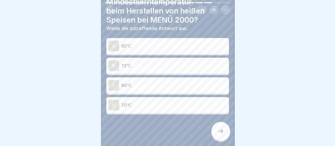
click at [112, 65] on div "B" at bounding box center [113, 65] width 11 height 11
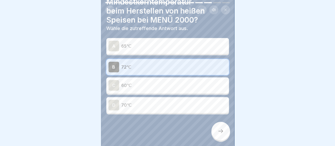
click at [220, 133] on icon at bounding box center [220, 131] width 6 height 6
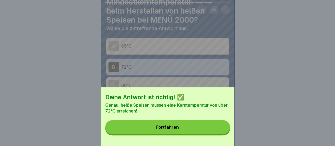
click at [170, 130] on div "Fortfahren" at bounding box center [167, 127] width 23 height 5
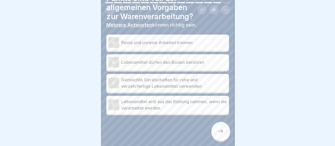
scroll to position [37, 0]
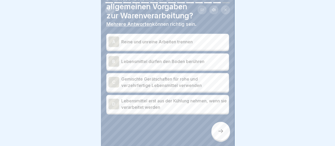
click at [113, 37] on div "A" at bounding box center [113, 42] width 11 height 11
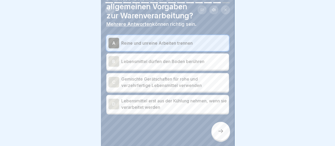
click at [118, 101] on div "D" at bounding box center [113, 104] width 11 height 11
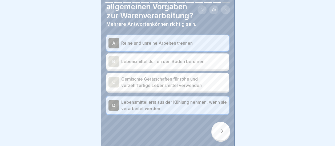
click at [220, 129] on icon at bounding box center [220, 131] width 6 height 6
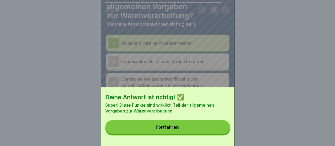
click at [168, 130] on div "Fortfahren" at bounding box center [167, 127] width 23 height 5
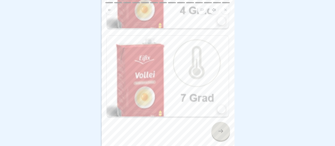
scroll to position [0, 0]
click at [173, 9] on div at bounding box center [167, 9] width 125 height 9
click at [222, 133] on icon at bounding box center [220, 132] width 5 height 4
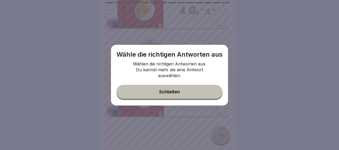
click at [184, 90] on button "Schließen" at bounding box center [169, 92] width 106 height 14
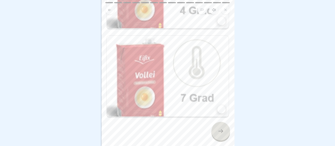
click at [219, 21] on div at bounding box center [221, 21] width 8 height 8
click at [223, 134] on icon at bounding box center [220, 131] width 6 height 6
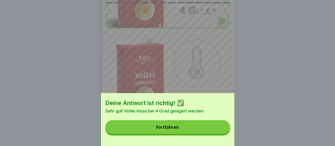
click at [187, 134] on button "Fortfahren" at bounding box center [167, 127] width 125 height 14
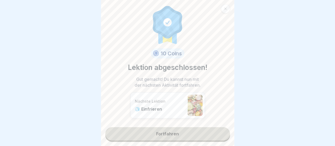
click at [165, 136] on link "Fortfahren" at bounding box center [167, 133] width 125 height 13
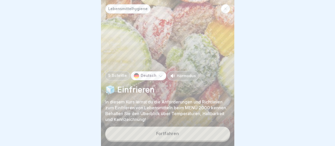
click at [172, 136] on div "Fortfahren" at bounding box center [167, 133] width 23 height 5
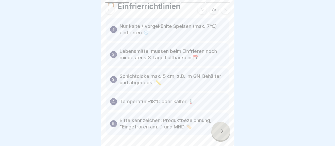
scroll to position [40, 0]
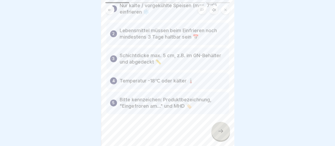
click at [221, 135] on icon at bounding box center [220, 131] width 6 height 6
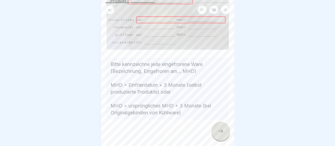
scroll to position [66, 0]
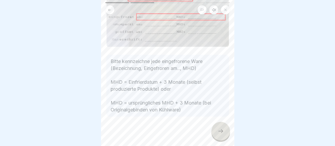
click at [220, 131] on icon at bounding box center [220, 131] width 6 height 6
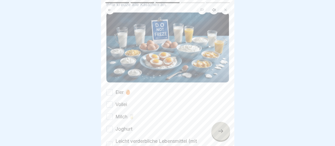
scroll to position [80, 0]
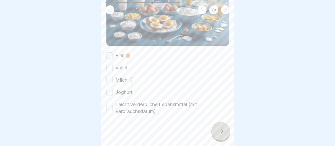
click at [108, 58] on button "Eier 🥚" at bounding box center [109, 56] width 6 height 6
click at [108, 82] on button "Milch 🥛" at bounding box center [109, 80] width 6 height 6
click at [108, 96] on button "Joghurt" at bounding box center [109, 92] width 6 height 6
click at [110, 110] on button "Leicht verderbliche Lebensmittel (mit Verbrauchsdatum)" at bounding box center [109, 108] width 6 height 6
click at [112, 69] on button "Vollei" at bounding box center [109, 68] width 6 height 6
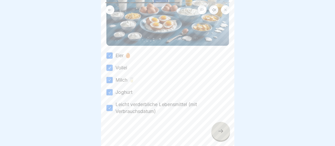
click at [223, 128] on div at bounding box center [220, 131] width 19 height 19
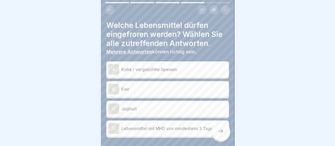
click at [126, 66] on p "Kalte / vorgekühlte Speisen" at bounding box center [174, 69] width 106 height 6
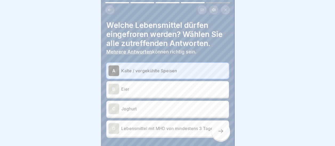
click at [117, 126] on div "D" at bounding box center [113, 128] width 11 height 11
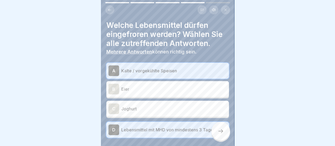
click at [219, 132] on icon at bounding box center [220, 131] width 6 height 6
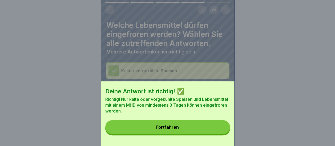
click at [172, 130] on div "Fortfahren" at bounding box center [167, 127] width 23 height 5
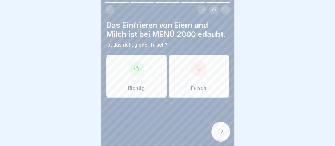
click at [205, 78] on div "Falsch" at bounding box center [199, 76] width 60 height 43
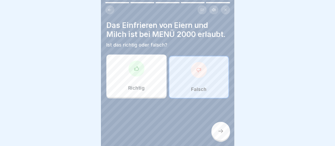
click at [217, 130] on icon at bounding box center [220, 131] width 6 height 6
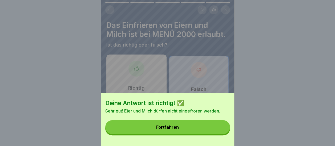
click at [182, 132] on button "Fortfahren" at bounding box center [167, 127] width 125 height 14
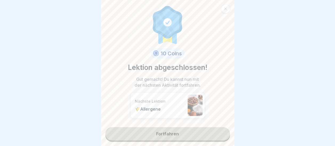
click at [168, 131] on link "Fortfahren" at bounding box center [167, 133] width 125 height 13
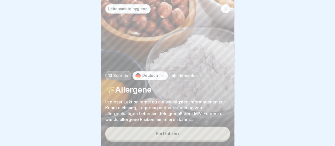
click at [168, 131] on button "Fortfahren" at bounding box center [167, 134] width 125 height 14
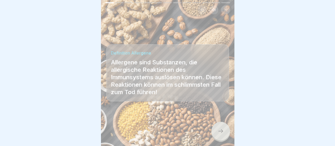
click at [217, 131] on icon at bounding box center [220, 131] width 6 height 6
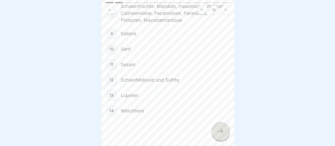
scroll to position [157, 0]
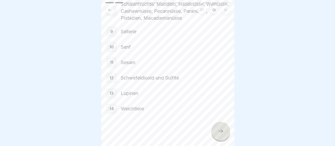
click at [222, 128] on div at bounding box center [220, 131] width 19 height 19
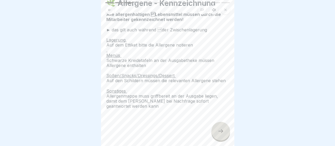
scroll to position [27, 0]
click at [220, 131] on icon at bounding box center [220, 131] width 6 height 6
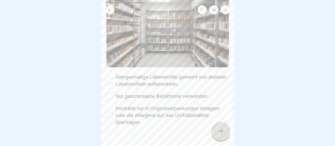
scroll to position [68, 0]
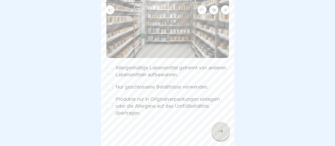
click at [110, 84] on button "Nur geschlossene Behältnisse verwenden." at bounding box center [109, 87] width 6 height 6
click at [110, 103] on button "Produkte nur in Originalverpackungen einlagern oder die Allergene auf das Umfül…" at bounding box center [109, 106] width 6 height 6
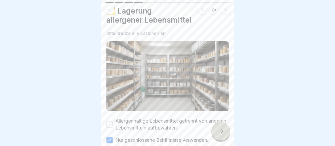
scroll to position [0, 0]
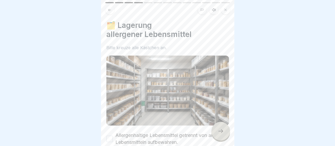
click at [111, 136] on button "Allergenhaltige Lebensmittel getrennt von anderen Lebensmitteln aufbewahren." at bounding box center [109, 139] width 6 height 6
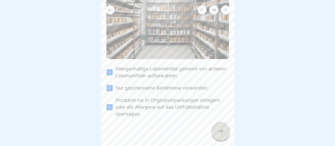
scroll to position [68, 0]
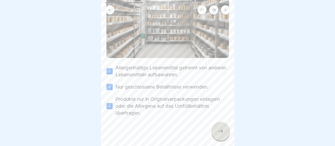
click at [221, 129] on icon at bounding box center [220, 131] width 6 height 6
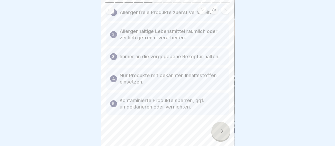
scroll to position [43, 0]
click at [223, 129] on icon at bounding box center [220, 131] width 6 height 6
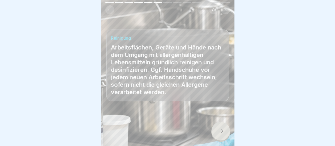
click at [222, 130] on icon at bounding box center [220, 131] width 6 height 6
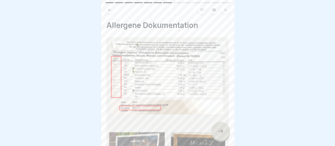
click at [222, 130] on icon at bounding box center [220, 131] width 6 height 6
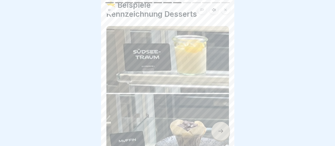
scroll to position [79, 0]
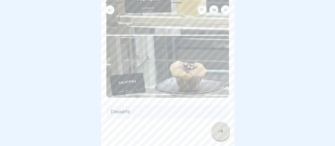
click at [222, 135] on icon at bounding box center [220, 131] width 6 height 6
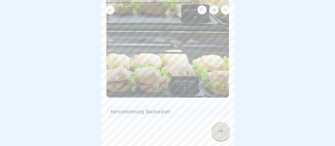
scroll to position [71, 0]
click at [221, 134] on icon at bounding box center [220, 131] width 6 height 6
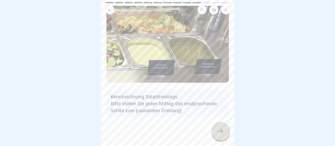
scroll to position [41, 0]
click at [217, 131] on icon at bounding box center [220, 131] width 6 height 6
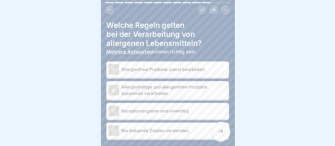
click at [113, 64] on div "A" at bounding box center [113, 69] width 11 height 11
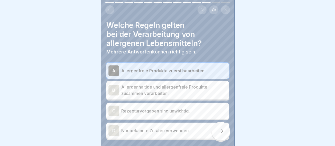
click at [118, 127] on div "D" at bounding box center [113, 131] width 11 height 11
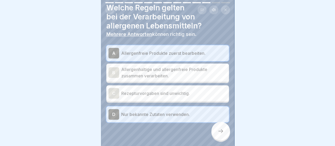
scroll to position [26, 0]
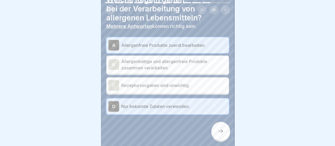
click at [221, 131] on icon at bounding box center [220, 131] width 6 height 6
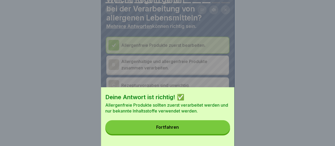
click at [187, 131] on button "Fortfahren" at bounding box center [167, 127] width 125 height 14
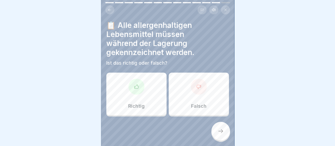
click at [139, 88] on div at bounding box center [136, 87] width 16 height 16
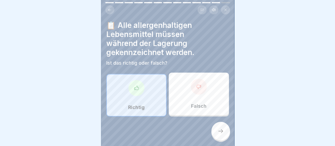
click at [220, 128] on div at bounding box center [220, 131] width 19 height 19
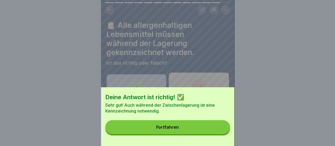
click at [178, 130] on div "Fortfahren" at bounding box center [167, 127] width 23 height 5
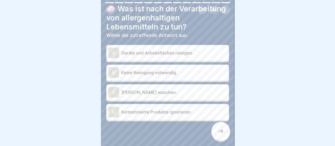
scroll to position [21, 0]
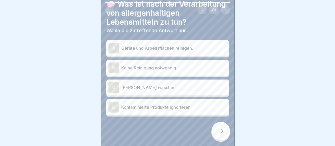
click at [114, 54] on div "A" at bounding box center [113, 48] width 11 height 11
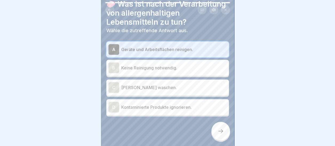
click at [220, 133] on icon at bounding box center [220, 131] width 6 height 6
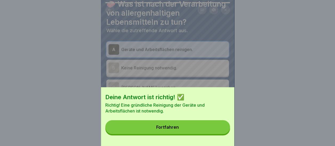
click at [176, 130] on div "Fortfahren" at bounding box center [167, 127] width 23 height 5
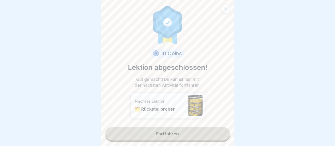
click at [176, 131] on link "Fortfahren" at bounding box center [167, 133] width 125 height 13
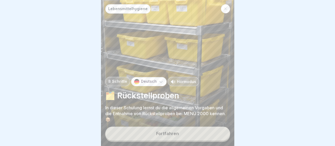
click at [176, 130] on button "Fortfahren" at bounding box center [167, 134] width 125 height 14
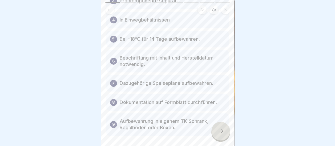
scroll to position [107, 0]
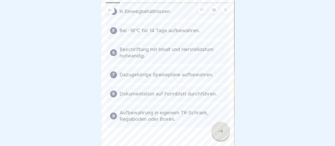
click at [221, 132] on icon at bounding box center [220, 131] width 6 height 6
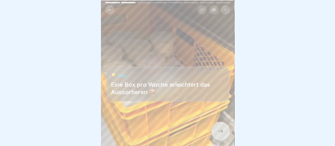
click at [223, 131] on icon at bounding box center [220, 131] width 6 height 6
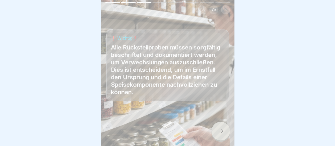
click at [223, 131] on icon at bounding box center [220, 131] width 6 height 6
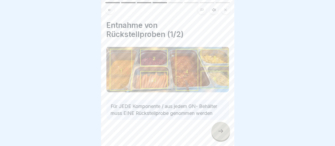
click at [221, 131] on icon at bounding box center [220, 131] width 6 height 6
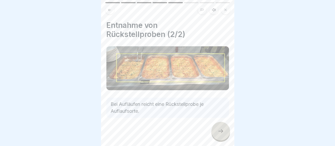
click at [220, 130] on icon at bounding box center [220, 131] width 6 height 6
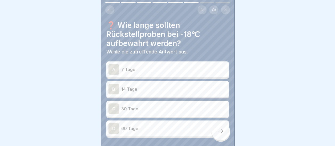
click at [114, 84] on div "B" at bounding box center [113, 89] width 11 height 11
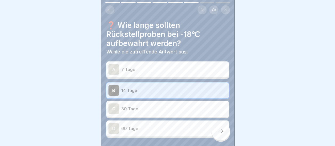
click at [223, 133] on icon at bounding box center [220, 131] width 6 height 6
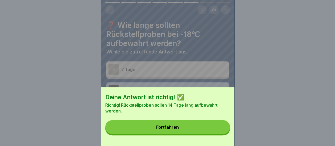
click at [169, 130] on div "Fortfahren" at bounding box center [167, 127] width 23 height 5
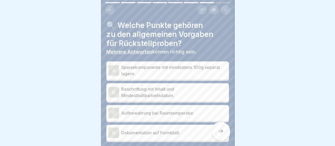
click at [116, 65] on div "A" at bounding box center [113, 70] width 11 height 11
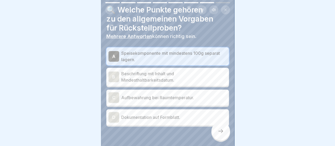
scroll to position [28, 0]
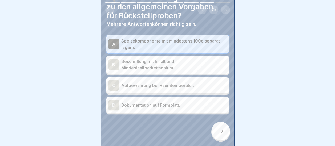
click at [111, 100] on div "D" at bounding box center [113, 105] width 11 height 11
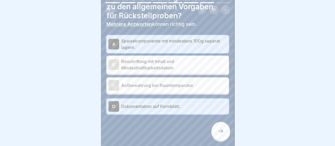
click at [220, 132] on icon at bounding box center [220, 131] width 6 height 6
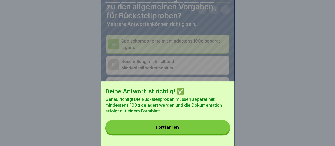
click at [177, 130] on div "Fortfahren" at bounding box center [167, 127] width 23 height 5
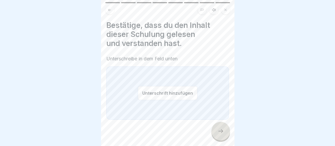
click at [174, 88] on button "Unterschrift hinzufügen" at bounding box center [168, 93] width 60 height 14
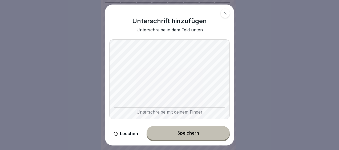
click at [197, 135] on div "Speichern" at bounding box center [189, 133] width 22 height 5
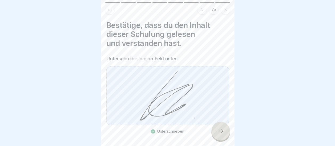
click at [223, 135] on icon at bounding box center [220, 131] width 6 height 6
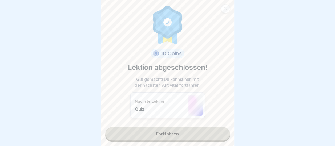
click at [176, 134] on link "Fortfahren" at bounding box center [167, 133] width 125 height 13
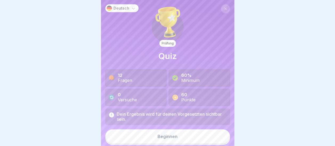
click at [160, 138] on div "Beginnen" at bounding box center [168, 136] width 20 height 5
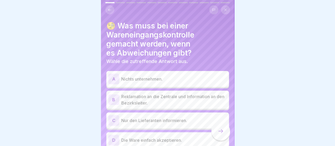
scroll to position [25, 0]
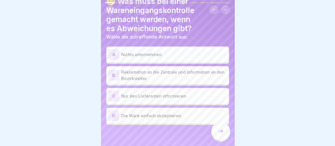
click at [116, 70] on div "B" at bounding box center [113, 75] width 11 height 11
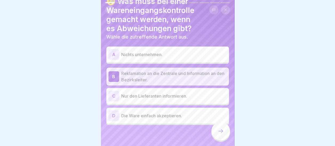
click at [224, 131] on div at bounding box center [220, 131] width 19 height 19
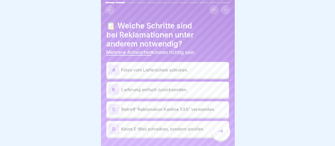
click at [113, 65] on div "A" at bounding box center [113, 70] width 11 height 11
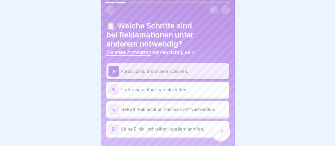
click at [115, 104] on div "C" at bounding box center [113, 109] width 11 height 11
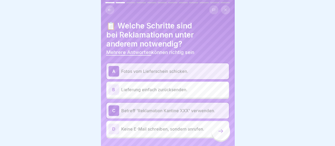
click at [220, 134] on icon at bounding box center [220, 131] width 6 height 6
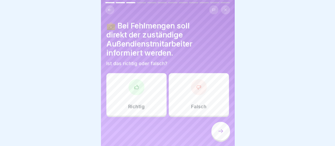
click at [149, 93] on div "Richtig" at bounding box center [136, 94] width 60 height 43
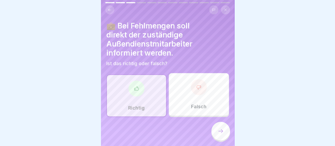
click at [217, 130] on icon at bounding box center [220, 131] width 6 height 6
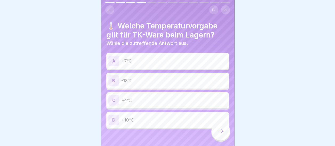
click at [112, 76] on div "B" at bounding box center [113, 80] width 11 height 11
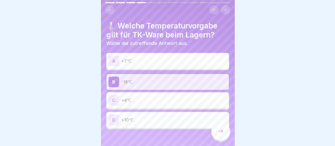
click at [221, 131] on icon at bounding box center [220, 131] width 6 height 6
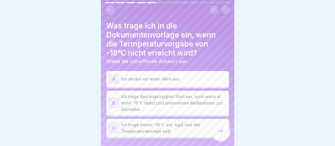
click at [113, 100] on div "B" at bounding box center [113, 103] width 11 height 11
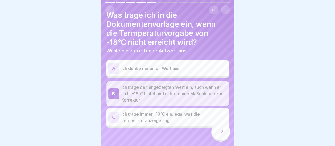
scroll to position [13, 0]
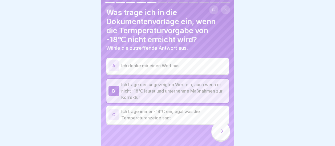
click at [220, 131] on icon at bounding box center [220, 131] width 6 height 6
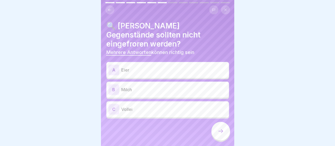
click at [110, 65] on div "A" at bounding box center [113, 70] width 11 height 11
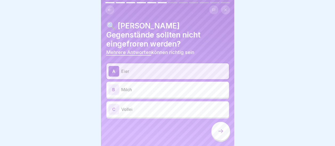
click at [115, 84] on div "B" at bounding box center [113, 89] width 11 height 11
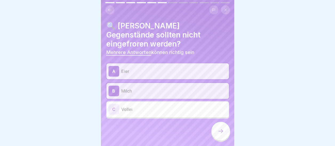
click at [116, 104] on div "C" at bounding box center [113, 109] width 11 height 11
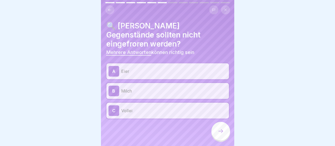
click at [220, 130] on icon at bounding box center [220, 131] width 6 height 6
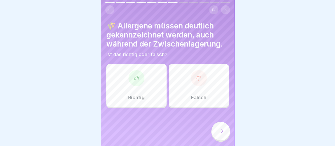
click at [139, 78] on div at bounding box center [136, 78] width 16 height 16
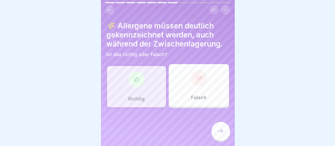
click at [219, 132] on icon at bounding box center [220, 131] width 6 height 6
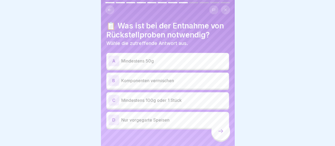
click at [115, 95] on div "C" at bounding box center [113, 100] width 11 height 11
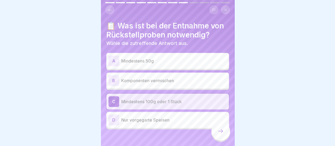
click at [220, 132] on icon at bounding box center [220, 131] width 6 height 6
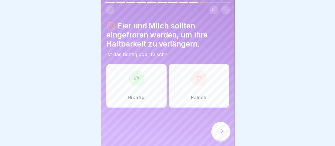
click at [191, 76] on div at bounding box center [199, 78] width 16 height 16
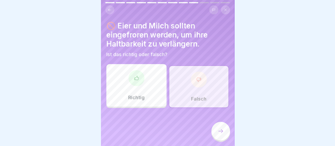
click at [224, 131] on div at bounding box center [220, 131] width 19 height 19
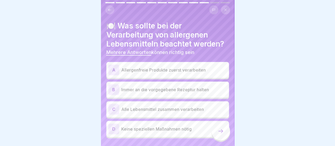
click at [115, 66] on div "A" at bounding box center [113, 70] width 11 height 11
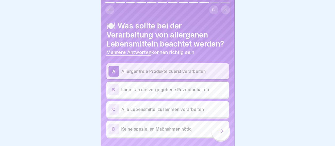
click at [113, 86] on div "B" at bounding box center [113, 89] width 11 height 11
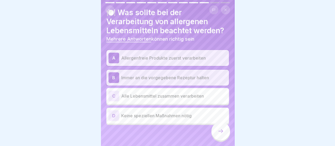
click at [225, 128] on div at bounding box center [220, 131] width 19 height 19
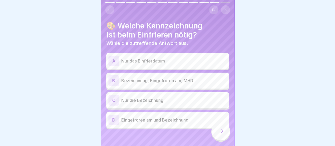
click at [115, 76] on div "B" at bounding box center [113, 80] width 11 height 11
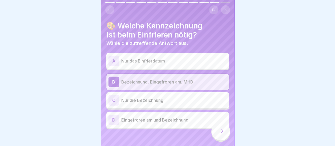
click at [220, 135] on div at bounding box center [220, 131] width 19 height 19
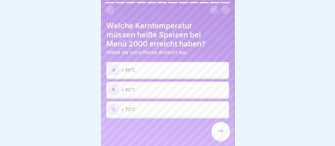
click at [113, 105] on div "C" at bounding box center [113, 109] width 11 height 11
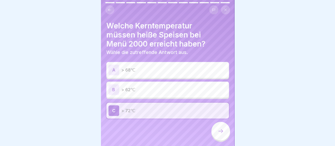
click at [223, 133] on icon at bounding box center [220, 131] width 6 height 6
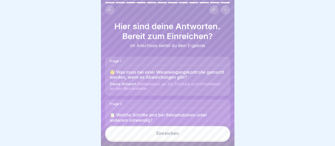
click at [175, 131] on button "Einreichen" at bounding box center [167, 133] width 125 height 14
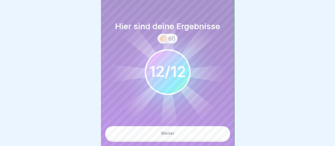
click at [169, 137] on button "Weiter" at bounding box center [167, 133] width 125 height 14
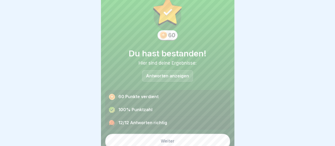
scroll to position [20, 0]
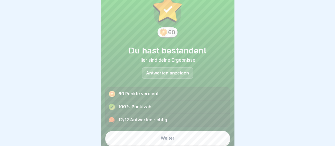
click at [164, 136] on div "Weiter" at bounding box center [168, 138] width 14 height 5
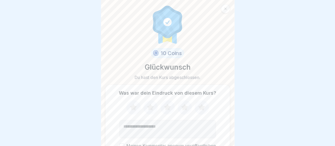
click at [200, 104] on icon at bounding box center [201, 107] width 7 height 7
drag, startPoint x: 164, startPoint y: 126, endPoint x: 204, endPoint y: 112, distance: 42.1
click at [165, 125] on textarea "Kommentar (optional)" at bounding box center [167, 129] width 96 height 18
type textarea "**********"
click at [120, 144] on button "Meinen Kommentar anonym veröffentlichen" at bounding box center [121, 146] width 5 height 5
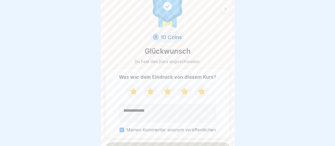
scroll to position [27, 0]
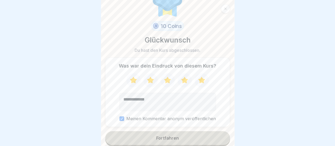
click at [174, 136] on div "Fortfahren" at bounding box center [167, 138] width 23 height 5
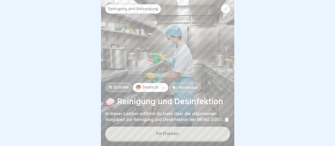
click at [170, 132] on div "Fortfahren" at bounding box center [167, 133] width 23 height 5
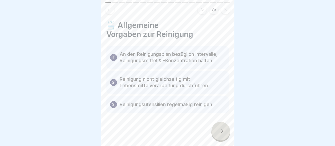
click at [219, 131] on icon at bounding box center [220, 131] width 6 height 6
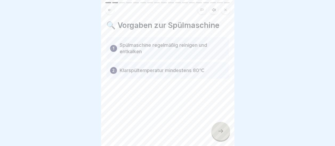
click at [223, 130] on icon at bounding box center [220, 131] width 6 height 6
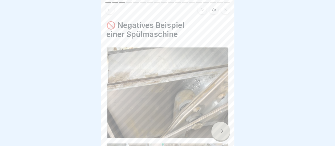
click at [223, 130] on icon at bounding box center [220, 131] width 6 height 6
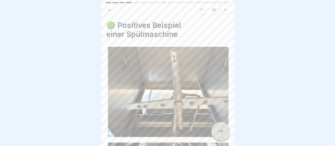
click at [223, 130] on icon at bounding box center [220, 131] width 6 height 6
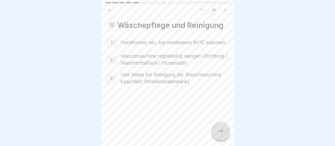
click at [223, 130] on icon at bounding box center [220, 131] width 6 height 6
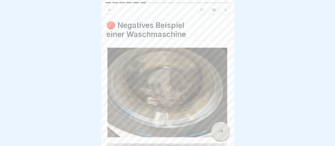
click at [222, 130] on icon at bounding box center [220, 131] width 6 height 6
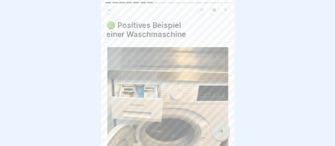
click at [221, 129] on icon at bounding box center [220, 131] width 6 height 6
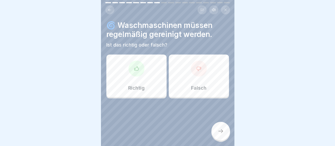
click at [142, 70] on div "Richtig" at bounding box center [136, 76] width 60 height 43
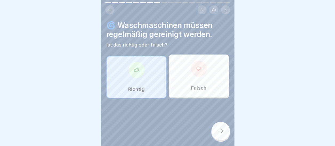
click at [227, 132] on div at bounding box center [220, 131] width 19 height 19
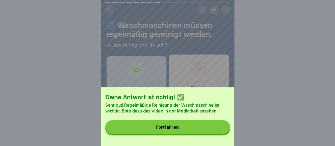
click at [150, 128] on button "Fortfahren" at bounding box center [167, 127] width 125 height 14
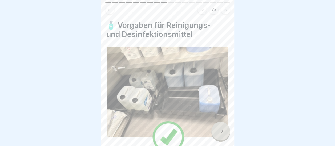
click at [223, 130] on icon at bounding box center [220, 131] width 6 height 6
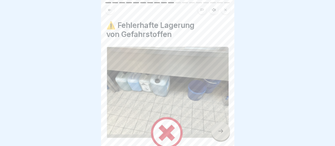
click at [221, 134] on icon at bounding box center [220, 131] width 6 height 6
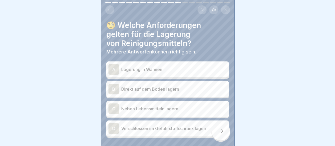
click at [114, 65] on div "A" at bounding box center [113, 69] width 11 height 11
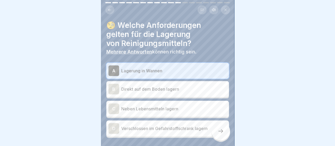
click at [114, 84] on div "B" at bounding box center [113, 89] width 11 height 11
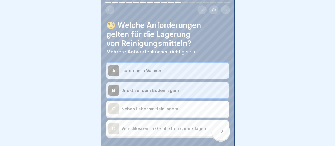
click at [112, 85] on div "B" at bounding box center [113, 90] width 11 height 11
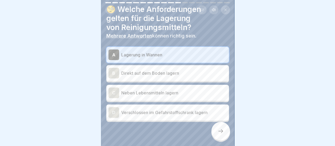
scroll to position [23, 0]
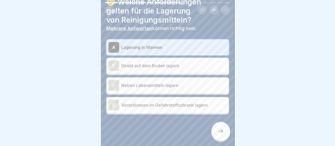
click at [114, 100] on div "D" at bounding box center [113, 105] width 11 height 11
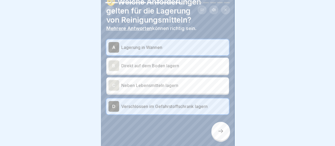
click at [221, 129] on icon at bounding box center [220, 131] width 6 height 6
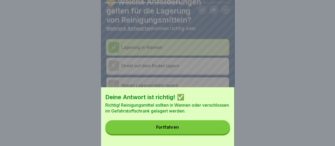
click at [175, 130] on div "Fortfahren" at bounding box center [167, 127] width 23 height 5
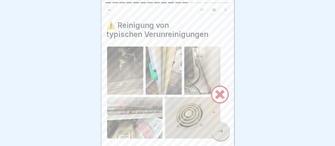
click at [220, 130] on icon at bounding box center [220, 131] width 6 height 6
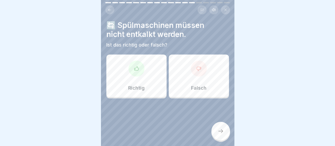
click at [203, 70] on div "Falsch" at bounding box center [199, 76] width 60 height 43
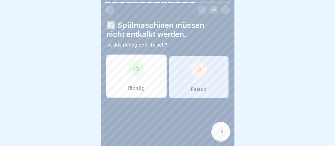
click at [221, 132] on icon at bounding box center [220, 131] width 6 height 6
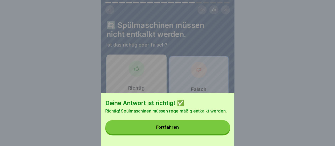
click at [175, 130] on div "Fortfahren" at bounding box center [167, 127] width 23 height 5
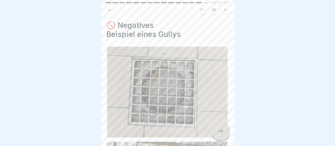
click at [223, 131] on icon at bounding box center [220, 131] width 6 height 6
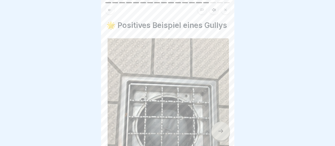
click at [222, 131] on icon at bounding box center [220, 131] width 6 height 6
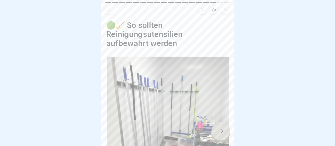
click at [222, 131] on icon at bounding box center [220, 131] width 6 height 6
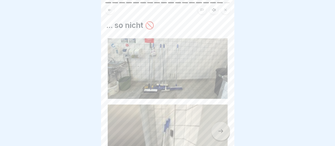
click at [222, 131] on icon at bounding box center [220, 131] width 6 height 6
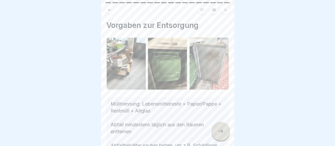
click at [222, 131] on icon at bounding box center [220, 132] width 5 height 4
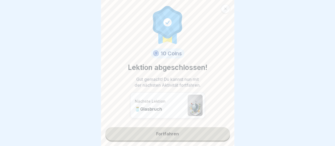
click at [175, 130] on link "Fortfahren" at bounding box center [167, 133] width 125 height 13
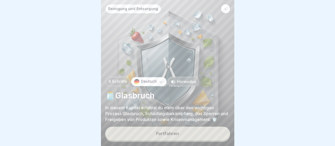
click at [169, 133] on div "Fortfahren" at bounding box center [167, 133] width 23 height 5
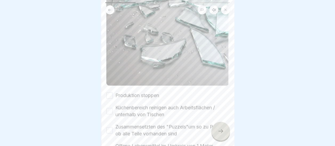
scroll to position [187, 0]
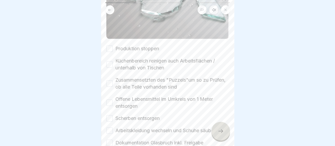
click at [109, 46] on button "Produktion stoppen" at bounding box center [109, 49] width 6 height 6
click at [111, 61] on button "Küchenbereich reinigen auch Arbeitsflächen / unterhalb von Tischen" at bounding box center [109, 64] width 6 height 6
click at [111, 100] on button "Offene Lebensmittel im Umkreis von 1 Meter entsorgen" at bounding box center [109, 103] width 6 height 6
click at [110, 115] on button "Scherben entsorgen" at bounding box center [109, 118] width 6 height 6
click at [109, 140] on button "Dokumentation Glasbruch inkl. Freigabe" at bounding box center [109, 143] width 6 height 6
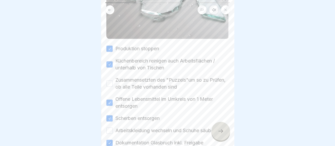
click at [110, 128] on button "Arbeitskleidung wechseln und Schuhe säubern" at bounding box center [109, 131] width 6 height 6
click at [222, 130] on icon at bounding box center [220, 131] width 6 height 6
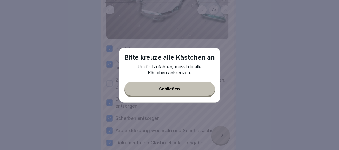
click at [180, 90] on button "Schließen" at bounding box center [169, 89] width 90 height 14
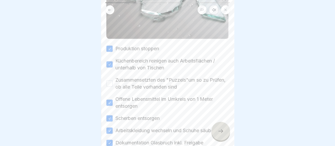
click at [107, 80] on button "Zusammensetzten des "Puzzels"um so zu Prüfen, ob alle Teile vorhanden sind" at bounding box center [109, 83] width 6 height 6
click at [221, 135] on icon at bounding box center [220, 131] width 6 height 6
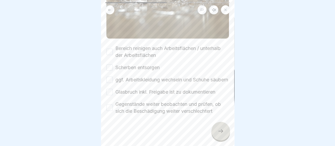
scroll to position [103, 0]
click at [108, 48] on button "Bereich reinigen auch Arbeitsflächen / unterhalb der Arbeitsflächen" at bounding box center [109, 51] width 6 height 6
click at [111, 64] on button "Scherben entsorgen" at bounding box center [109, 67] width 6 height 6
click at [109, 76] on button "ggf. Arbeitskleidung wechseln und Schuhe säubern" at bounding box center [109, 79] width 6 height 6
click at [110, 88] on button "Glasbruch inkl. Freigabe ist zu dokumentieren" at bounding box center [109, 91] width 6 height 6
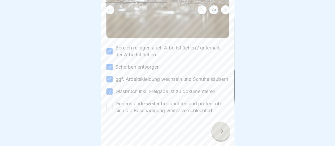
click at [223, 131] on icon at bounding box center [220, 131] width 6 height 6
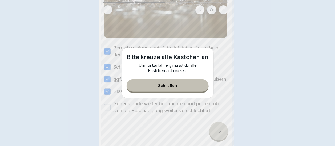
scroll to position [0, 0]
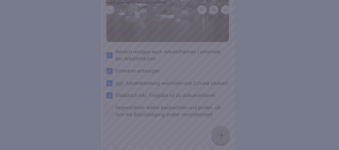
click at [108, 107] on div at bounding box center [169, 75] width 339 height 150
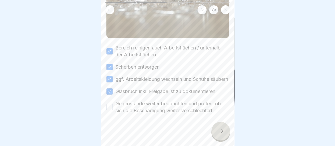
click at [113, 108] on div "Gegenstände weiter beobachten und prüfen, ob sich die Beschädigung weiter versc…" at bounding box center [167, 107] width 123 height 14
click at [111, 108] on button "Gegenstände weiter beobachten und prüfen, ob sich die Beschädigung weiter versc…" at bounding box center [109, 107] width 6 height 6
click at [220, 135] on icon at bounding box center [220, 131] width 6 height 6
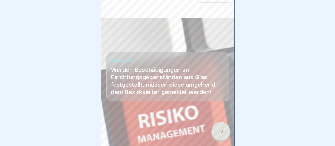
scroll to position [4, 0]
click at [220, 132] on icon at bounding box center [220, 131] width 6 height 6
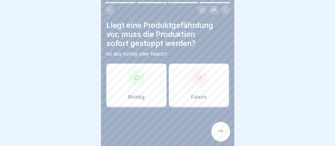
click at [138, 77] on div at bounding box center [136, 78] width 16 height 16
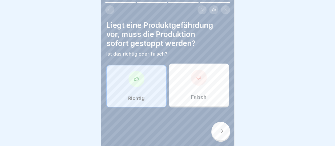
click at [221, 131] on icon at bounding box center [220, 131] width 6 height 6
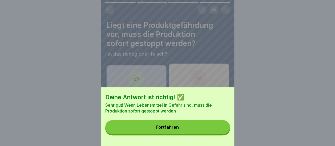
click at [174, 128] on button "Fortfahren" at bounding box center [167, 127] width 125 height 14
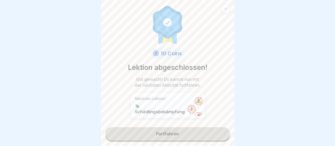
click at [171, 131] on link "Fortfahren" at bounding box center [167, 133] width 125 height 13
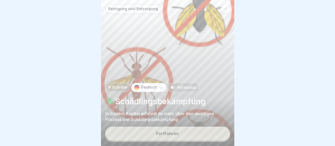
click at [171, 131] on button "Fortfahren" at bounding box center [167, 134] width 125 height 14
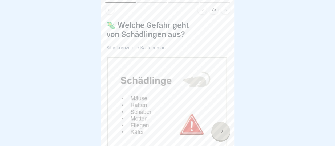
click at [224, 131] on div at bounding box center [220, 131] width 19 height 19
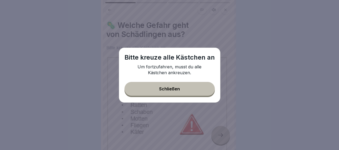
click at [176, 90] on div "Schließen" at bounding box center [169, 89] width 21 height 5
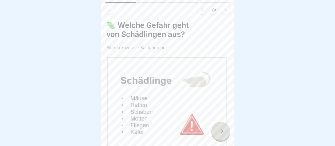
scroll to position [74, 0]
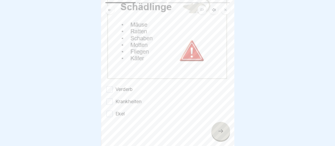
click at [110, 86] on button "Verderb" at bounding box center [109, 89] width 6 height 6
click at [110, 99] on button "Krankheiten" at bounding box center [109, 102] width 6 height 6
click at [110, 111] on button "Ekel" at bounding box center [109, 114] width 6 height 6
click at [221, 135] on icon at bounding box center [220, 131] width 6 height 6
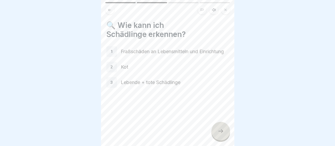
click at [110, 52] on div "1" at bounding box center [111, 51] width 11 height 11
click at [225, 131] on div at bounding box center [220, 131] width 19 height 19
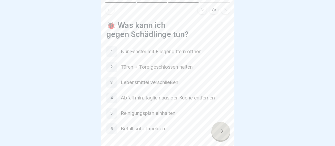
click at [222, 133] on icon at bounding box center [220, 131] width 6 height 6
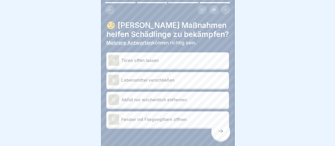
click at [110, 77] on div "B" at bounding box center [113, 80] width 11 height 11
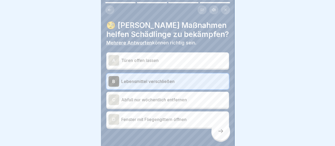
click at [114, 116] on div "D" at bounding box center [113, 119] width 11 height 11
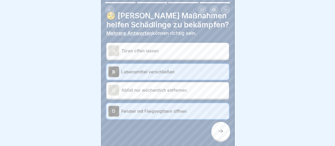
scroll to position [14, 0]
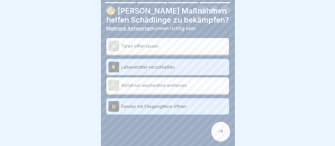
click at [225, 131] on div at bounding box center [220, 131] width 19 height 19
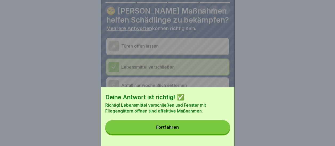
click at [165, 130] on div "Fortfahren" at bounding box center [167, 127] width 23 height 5
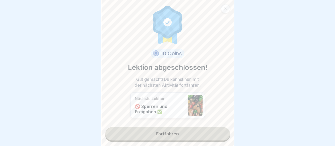
click at [168, 130] on link "Fortfahren" at bounding box center [167, 133] width 125 height 13
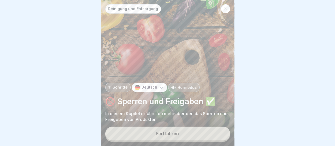
click at [173, 133] on div "Fortfahren" at bounding box center [167, 133] width 23 height 5
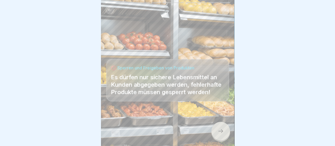
click at [224, 133] on div at bounding box center [220, 131] width 19 height 19
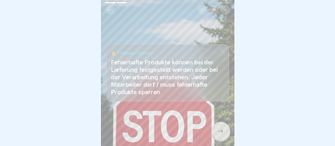
click at [224, 133] on div at bounding box center [220, 131] width 19 height 19
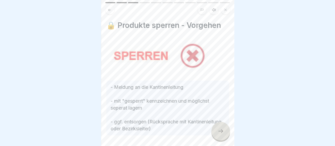
click at [224, 132] on div at bounding box center [220, 131] width 19 height 19
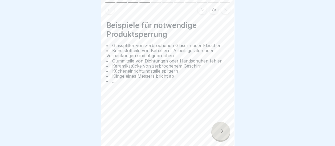
click at [222, 130] on icon at bounding box center [220, 131] width 6 height 6
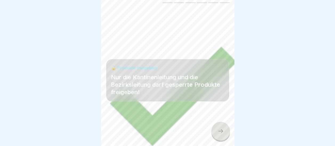
click at [222, 130] on icon at bounding box center [220, 131] width 6 height 6
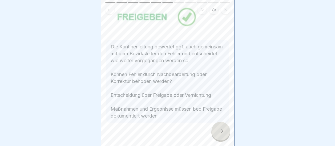
scroll to position [55, 0]
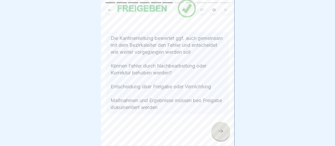
click at [219, 131] on icon at bounding box center [220, 131] width 6 height 6
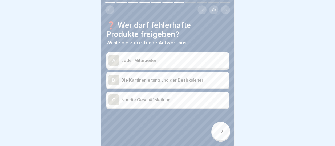
click at [115, 75] on div "B" at bounding box center [113, 80] width 11 height 11
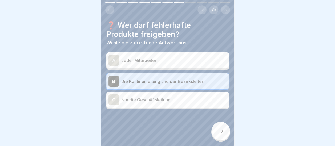
click at [221, 133] on icon at bounding box center [220, 131] width 6 height 6
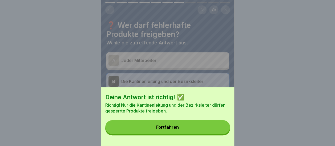
click at [174, 130] on div "Fortfahren" at bounding box center [167, 127] width 23 height 5
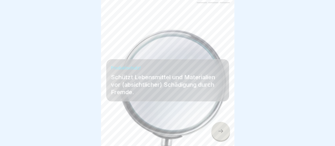
click at [221, 130] on icon at bounding box center [220, 131] width 6 height 6
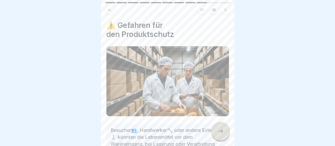
click at [221, 130] on icon at bounding box center [220, 131] width 6 height 6
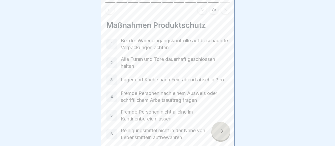
click at [110, 41] on div "1" at bounding box center [111, 44] width 11 height 11
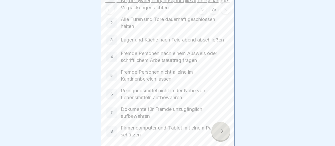
scroll to position [67, 0]
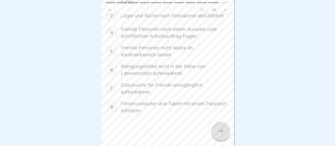
click at [221, 126] on div at bounding box center [220, 131] width 19 height 19
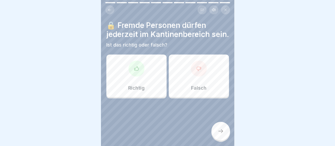
click at [206, 83] on div "Falsch" at bounding box center [199, 76] width 60 height 43
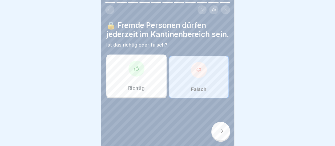
click at [222, 132] on icon at bounding box center [220, 132] width 5 height 4
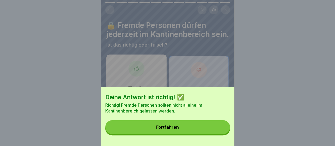
click at [168, 130] on div "Fortfahren" at bounding box center [167, 127] width 23 height 5
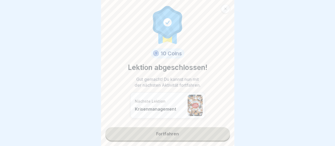
click at [168, 130] on link "Fortfahren" at bounding box center [167, 133] width 125 height 13
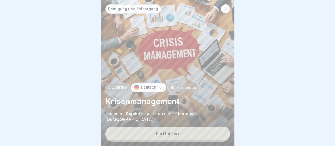
click at [166, 132] on button "Fortfahren" at bounding box center [167, 134] width 125 height 14
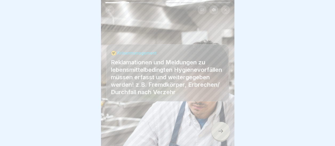
click at [224, 133] on div at bounding box center [220, 131] width 19 height 19
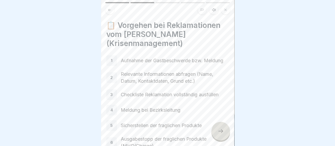
click at [224, 133] on div at bounding box center [220, 131] width 19 height 19
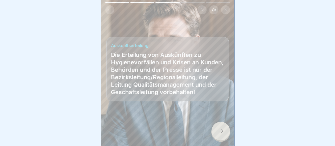
click at [222, 132] on icon at bounding box center [220, 131] width 6 height 6
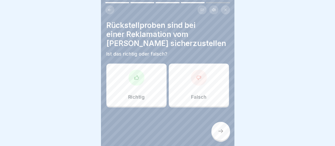
click at [138, 80] on div at bounding box center [136, 78] width 16 height 16
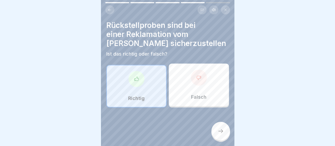
click at [220, 131] on icon at bounding box center [220, 131] width 6 height 6
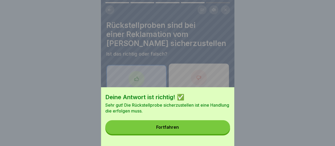
click at [178, 130] on div "Fortfahren" at bounding box center [167, 127] width 23 height 5
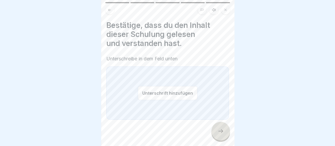
click at [167, 86] on button "Unterschrift hinzufügen" at bounding box center [168, 93] width 60 height 14
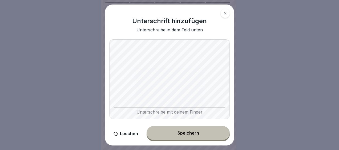
click at [188, 134] on div "Speichern" at bounding box center [189, 133] width 22 height 5
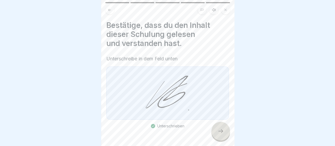
click at [225, 136] on div at bounding box center [220, 131] width 19 height 19
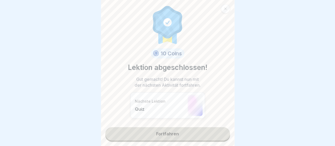
click at [172, 133] on link "Fortfahren" at bounding box center [167, 133] width 125 height 13
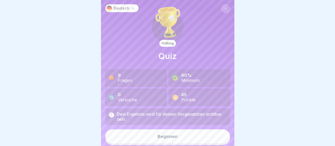
click at [165, 134] on button "Beginnen" at bounding box center [167, 137] width 125 height 14
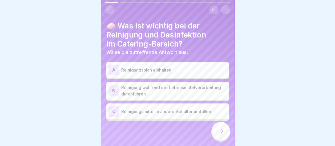
click at [114, 69] on div "A" at bounding box center [113, 70] width 11 height 11
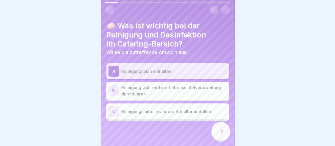
click at [215, 135] on div at bounding box center [220, 131] width 19 height 19
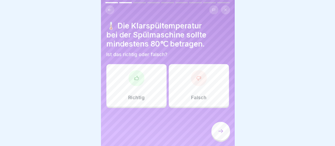
click at [142, 88] on div "Richtig" at bounding box center [136, 85] width 60 height 43
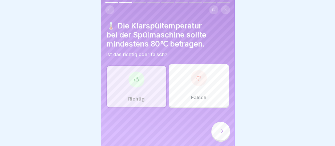
click at [217, 134] on icon at bounding box center [220, 131] width 6 height 6
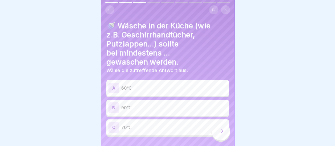
click at [115, 107] on div "B" at bounding box center [113, 108] width 11 height 11
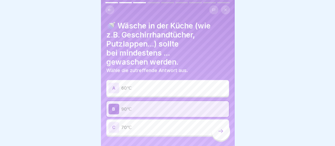
click at [224, 135] on div at bounding box center [220, 131] width 19 height 19
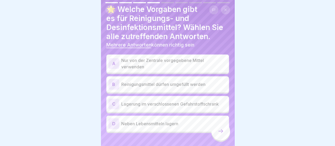
scroll to position [25, 0]
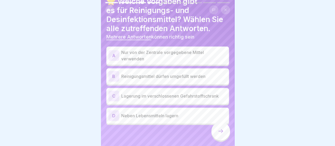
click at [112, 91] on div "C" at bounding box center [113, 96] width 11 height 11
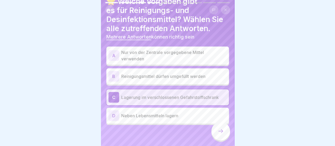
click at [115, 51] on div "A" at bounding box center [113, 55] width 11 height 11
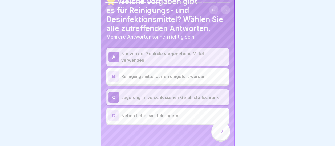
click at [219, 131] on icon at bounding box center [220, 131] width 6 height 6
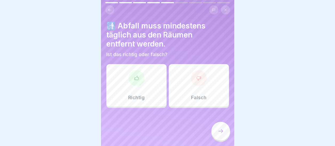
click at [140, 76] on div at bounding box center [136, 78] width 16 height 16
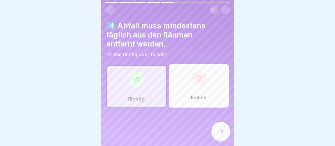
click at [223, 130] on icon at bounding box center [220, 131] width 6 height 6
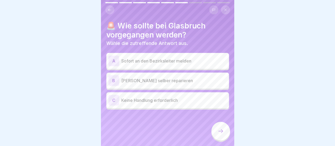
click at [113, 56] on div "A" at bounding box center [113, 61] width 11 height 11
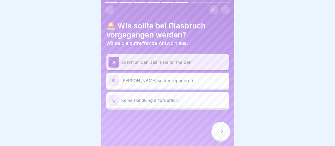
click at [217, 129] on icon at bounding box center [220, 131] width 6 height 6
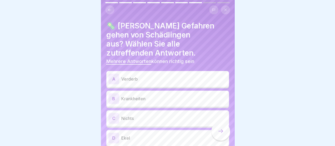
click at [114, 74] on div "A" at bounding box center [113, 79] width 11 height 11
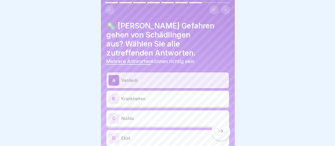
click at [115, 94] on div "B" at bounding box center [113, 99] width 11 height 11
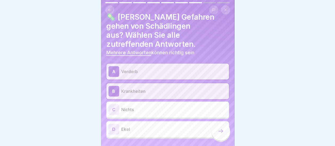
scroll to position [13, 0]
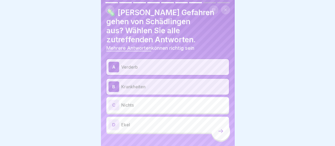
click at [113, 120] on div "D" at bounding box center [113, 125] width 11 height 11
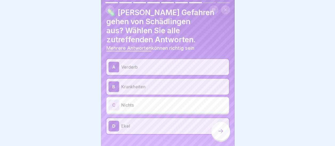
click at [217, 132] on icon at bounding box center [220, 131] width 6 height 6
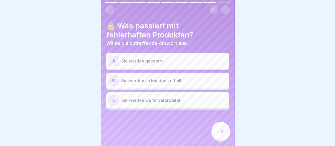
click at [115, 56] on div "A" at bounding box center [113, 61] width 11 height 11
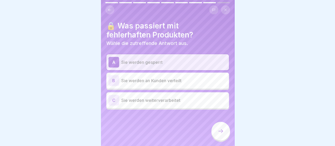
click at [220, 130] on icon at bounding box center [220, 131] width 6 height 6
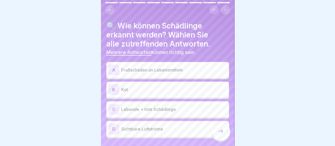
click at [113, 66] on div "A" at bounding box center [113, 70] width 11 height 11
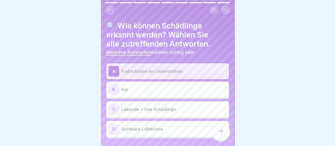
click at [114, 84] on div "B" at bounding box center [113, 89] width 11 height 11
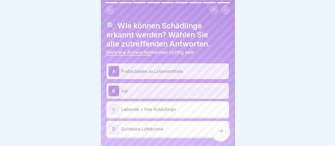
click at [115, 105] on div "C" at bounding box center [113, 109] width 11 height 11
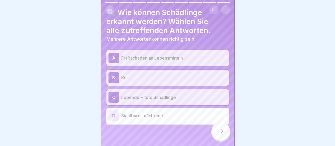
click at [220, 131] on icon at bounding box center [220, 131] width 6 height 6
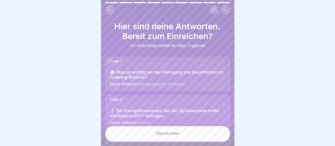
click at [179, 132] on button "Einreichen" at bounding box center [167, 133] width 125 height 14
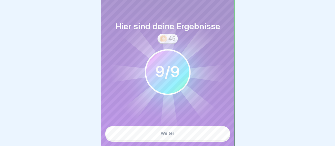
click at [179, 132] on button "Weiter" at bounding box center [167, 133] width 125 height 14
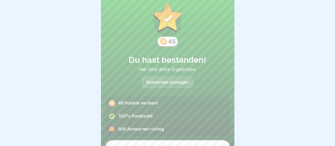
scroll to position [20, 0]
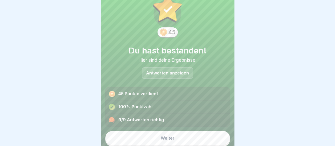
click at [173, 131] on button "Weiter" at bounding box center [167, 138] width 125 height 14
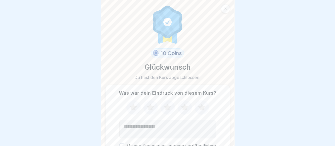
click at [184, 104] on icon at bounding box center [184, 107] width 7 height 7
drag, startPoint x: 142, startPoint y: 124, endPoint x: 188, endPoint y: 115, distance: 47.1
click at [143, 123] on textarea "Kommentar (optional)" at bounding box center [167, 129] width 96 height 18
type textarea "**********"
click at [121, 144] on button "Meinen Kommentar anonym veröffentlichen" at bounding box center [121, 146] width 5 height 5
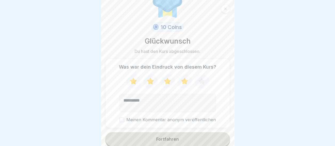
scroll to position [27, 0]
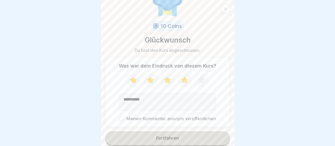
click at [179, 134] on button "Fortfahren" at bounding box center [167, 138] width 125 height 14
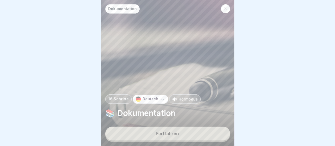
click at [172, 136] on div "Fortfahren" at bounding box center [167, 133] width 23 height 5
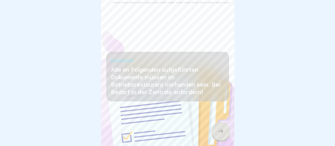
scroll to position [4, 0]
click at [219, 130] on icon at bounding box center [220, 131] width 6 height 6
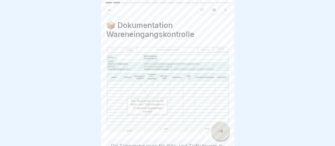
click at [219, 130] on icon at bounding box center [220, 131] width 6 height 6
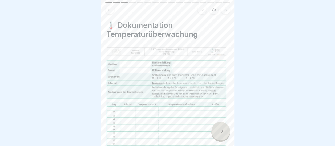
click at [219, 130] on icon at bounding box center [220, 131] width 6 height 6
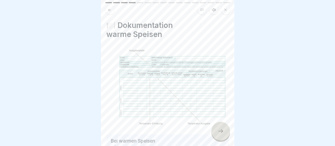
click at [219, 128] on div at bounding box center [220, 131] width 19 height 19
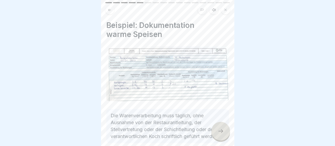
click at [220, 130] on icon at bounding box center [220, 131] width 6 height 6
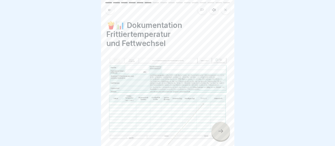
click at [220, 130] on icon at bounding box center [220, 131] width 6 height 6
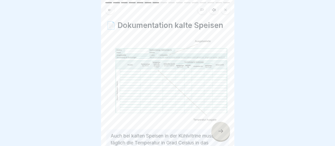
click at [220, 129] on icon at bounding box center [220, 131] width 6 height 6
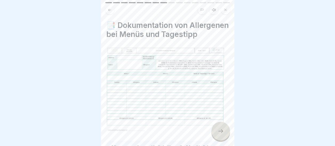
click at [220, 129] on icon at bounding box center [220, 131] width 6 height 6
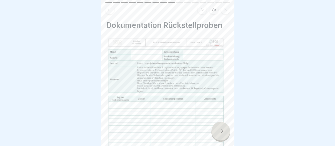
click at [219, 128] on div at bounding box center [220, 131] width 19 height 19
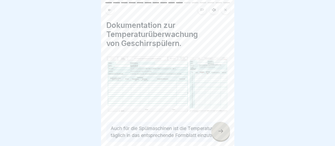
click at [219, 128] on div at bounding box center [220, 131] width 19 height 19
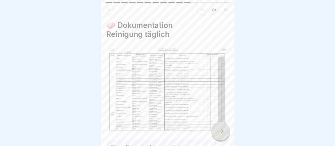
click at [219, 128] on div at bounding box center [220, 131] width 19 height 19
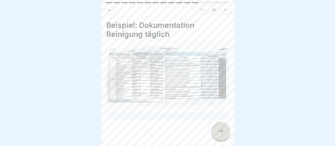
click at [219, 129] on icon at bounding box center [220, 131] width 6 height 6
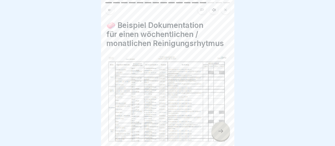
click at [220, 130] on icon at bounding box center [220, 131] width 6 height 6
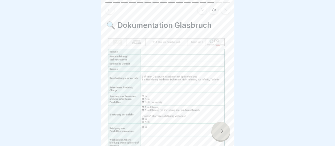
click at [219, 129] on icon at bounding box center [220, 131] width 6 height 6
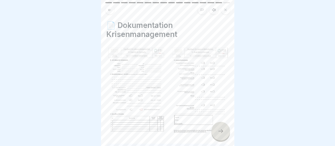
click at [218, 127] on div at bounding box center [220, 131] width 19 height 19
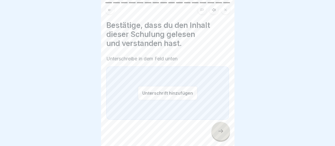
click at [181, 88] on button "Unterschrift hinzufügen" at bounding box center [168, 93] width 60 height 14
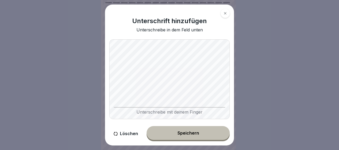
click at [188, 135] on div "Speichern" at bounding box center [189, 133] width 22 height 5
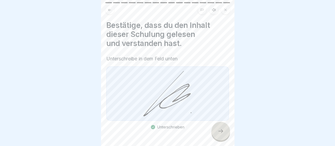
click at [220, 131] on div at bounding box center [220, 131] width 19 height 19
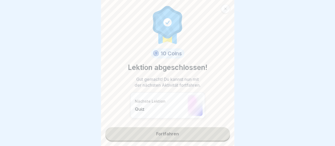
click at [165, 134] on link "Fortfahren" at bounding box center [167, 133] width 125 height 13
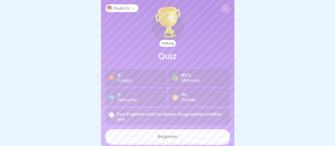
click at [163, 141] on button "Beginnen" at bounding box center [167, 137] width 125 height 14
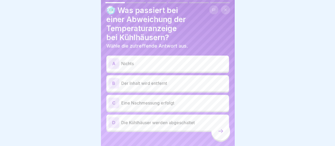
scroll to position [22, 0]
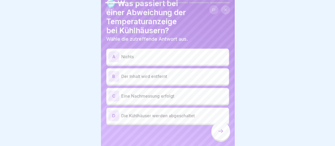
click at [112, 91] on div "C" at bounding box center [113, 96] width 11 height 11
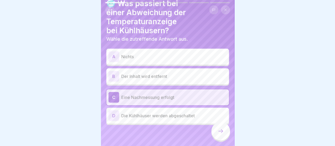
click at [220, 134] on icon at bounding box center [220, 131] width 6 height 6
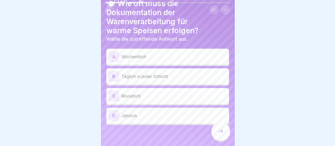
click at [112, 71] on div "B" at bounding box center [113, 76] width 11 height 11
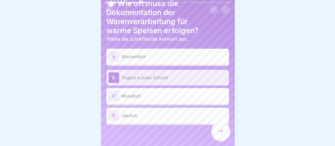
click at [220, 131] on icon at bounding box center [220, 131] width 6 height 6
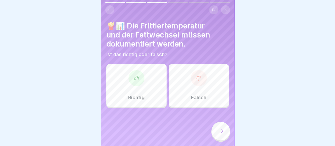
click at [144, 79] on div "Richtig" at bounding box center [136, 85] width 60 height 43
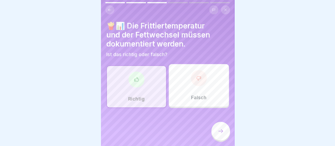
click at [223, 131] on icon at bounding box center [220, 131] width 6 height 6
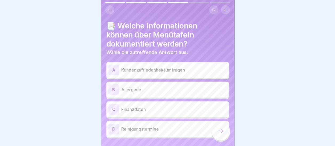
click at [117, 85] on div "B" at bounding box center [113, 89] width 11 height 11
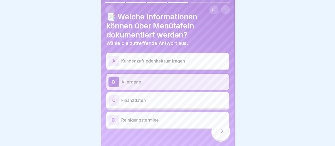
scroll to position [13, 0]
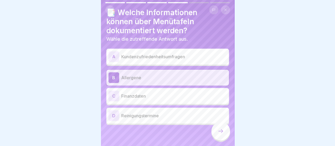
click at [222, 132] on icon at bounding box center [220, 132] width 5 height 4
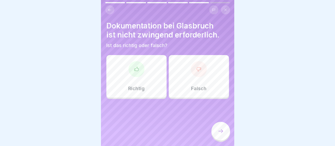
click at [195, 76] on div "Falsch" at bounding box center [199, 76] width 60 height 43
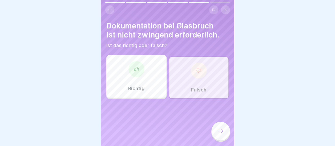
click at [220, 132] on icon at bounding box center [220, 131] width 6 height 6
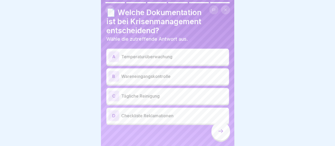
click at [116, 52] on div "A" at bounding box center [113, 56] width 11 height 11
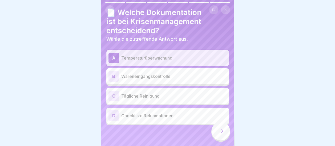
click at [220, 131] on icon at bounding box center [220, 131] width 6 height 6
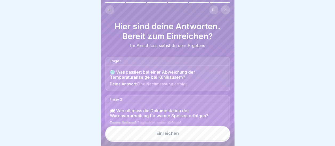
click at [168, 133] on div "Einreichen" at bounding box center [167, 133] width 22 height 5
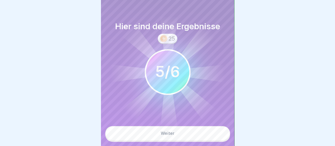
click at [168, 133] on div "Weiter" at bounding box center [168, 133] width 14 height 5
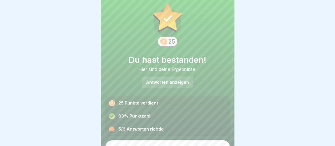
scroll to position [20, 0]
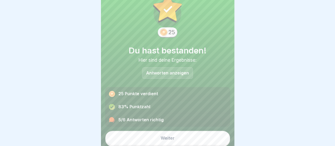
click at [176, 134] on button "Weiter" at bounding box center [167, 138] width 125 height 14
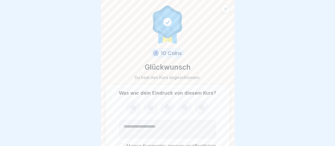
click at [185, 104] on icon at bounding box center [184, 107] width 7 height 7
drag, startPoint x: 146, startPoint y: 121, endPoint x: 287, endPoint y: 98, distance: 143.3
click at [152, 120] on textarea "Kommentar (optional)" at bounding box center [167, 129] width 96 height 18
type textarea "**********"
click at [120, 144] on button "Meinen Kommentar anonym veröffentlichen" at bounding box center [121, 146] width 5 height 5
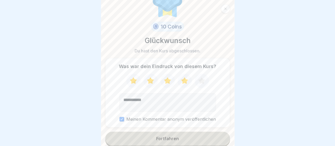
scroll to position [27, 0]
click at [177, 134] on button "Fortfahren" at bounding box center [167, 138] width 125 height 14
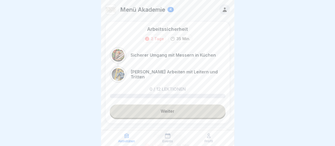
click at [171, 109] on link "Weiter" at bounding box center [168, 111] width 116 height 13
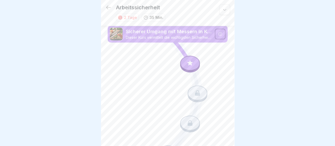
click at [181, 28] on p "Sicherer Umgang mit Messern in Küchen" at bounding box center [169, 31] width 86 height 7
click at [218, 32] on icon at bounding box center [220, 34] width 4 height 4
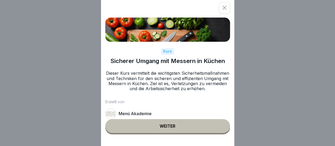
click at [173, 128] on button "Weiter" at bounding box center [167, 126] width 125 height 14
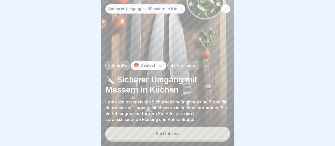
click at [163, 131] on button "Fortfahren" at bounding box center [167, 134] width 125 height 14
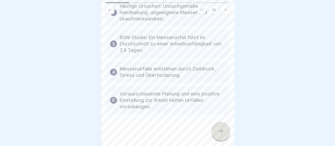
scroll to position [74, 0]
click at [221, 131] on icon at bounding box center [220, 132] width 5 height 4
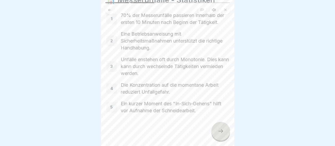
scroll to position [32, 0]
click at [222, 133] on icon at bounding box center [220, 131] width 6 height 6
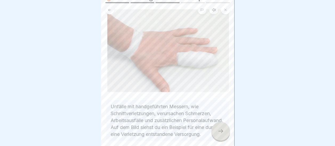
scroll to position [59, 0]
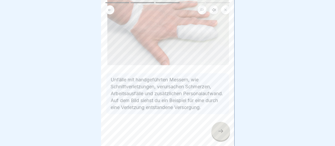
click at [217, 131] on icon at bounding box center [220, 131] width 6 height 6
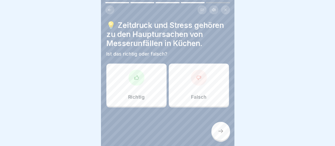
click at [143, 71] on div "Richtig" at bounding box center [136, 85] width 60 height 43
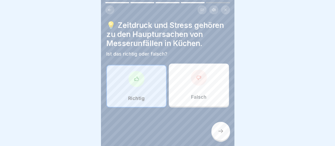
click at [225, 130] on div at bounding box center [220, 131] width 19 height 19
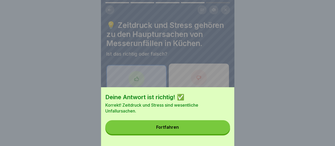
click at [175, 127] on button "Fortfahren" at bounding box center [167, 127] width 125 height 14
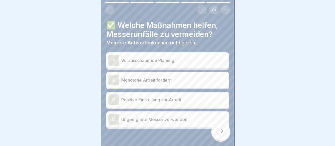
click at [115, 55] on div "A" at bounding box center [113, 60] width 11 height 11
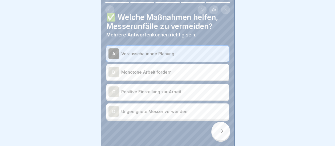
scroll to position [14, 0]
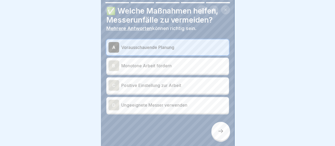
click at [226, 127] on div at bounding box center [220, 131] width 19 height 19
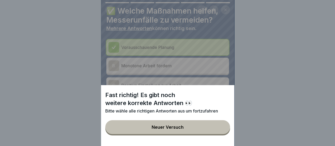
click at [173, 130] on div "Neuer Versuch" at bounding box center [168, 127] width 32 height 5
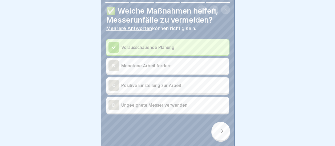
click at [113, 80] on div "C" at bounding box center [113, 85] width 11 height 11
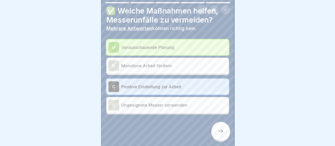
click at [217, 128] on div at bounding box center [220, 131] width 19 height 19
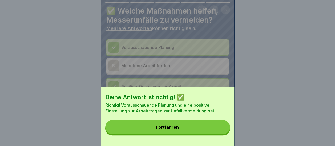
click at [171, 129] on button "Fortfahren" at bounding box center [167, 127] width 125 height 14
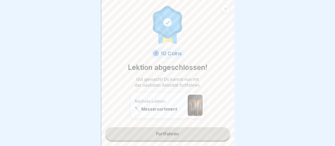
click at [171, 129] on link "Fortfahren" at bounding box center [167, 133] width 125 height 13
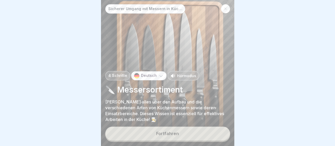
click at [171, 132] on div "Fortfahren" at bounding box center [167, 133] width 23 height 5
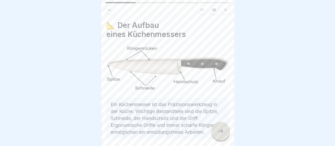
click at [221, 128] on div at bounding box center [220, 131] width 19 height 19
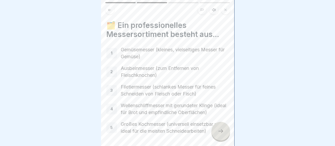
click at [221, 128] on div at bounding box center [220, 131] width 19 height 19
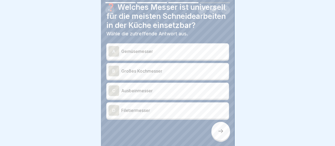
scroll to position [27, 0]
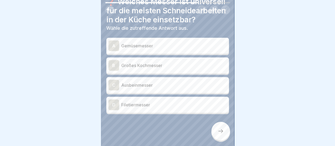
click at [118, 67] on div "B" at bounding box center [113, 65] width 11 height 11
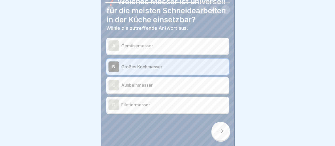
click at [219, 130] on icon at bounding box center [220, 131] width 6 height 6
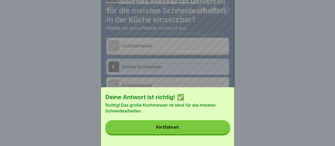
click at [163, 130] on div "Fortfahren" at bounding box center [167, 127] width 23 height 5
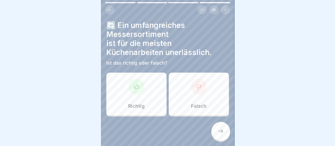
click at [143, 95] on div "Richtig" at bounding box center [136, 94] width 60 height 43
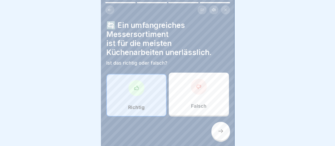
click at [222, 131] on icon at bounding box center [220, 131] width 6 height 6
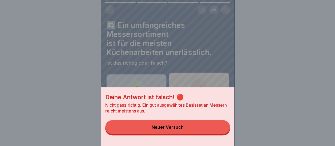
click at [166, 130] on div "Neuer Versuch" at bounding box center [168, 127] width 32 height 5
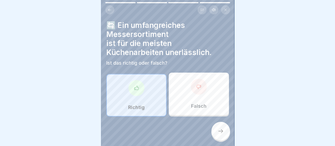
click at [200, 84] on div at bounding box center [199, 87] width 16 height 16
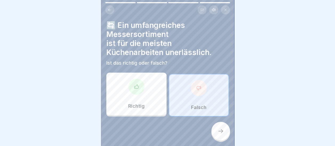
click at [222, 130] on icon at bounding box center [220, 131] width 6 height 6
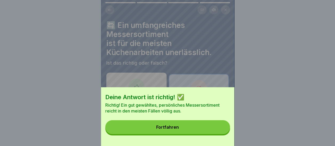
click at [179, 124] on div "Deine Antwort ist richtig! ✅ Richtig! Ein gut gewähltes, persönliches Messersor…" at bounding box center [167, 116] width 133 height 59
click at [176, 129] on button "Fortfahren" at bounding box center [167, 127] width 125 height 14
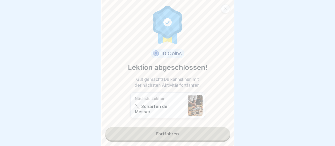
click at [171, 130] on link "Fortfahren" at bounding box center [167, 133] width 125 height 13
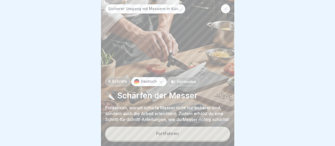
click at [171, 130] on button "Fortfahren" at bounding box center [167, 134] width 125 height 14
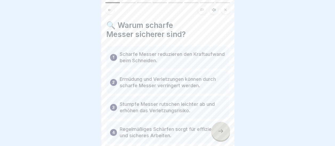
click at [219, 131] on icon at bounding box center [220, 131] width 6 height 6
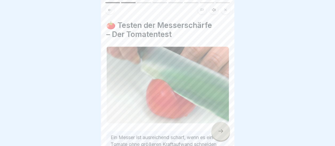
click at [219, 131] on icon at bounding box center [220, 131] width 6 height 6
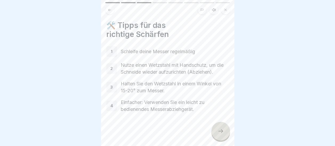
click at [219, 131] on icon at bounding box center [220, 131] width 6 height 6
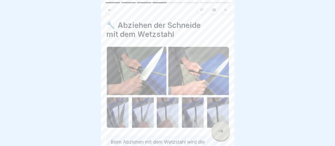
click at [219, 131] on icon at bounding box center [220, 131] width 6 height 6
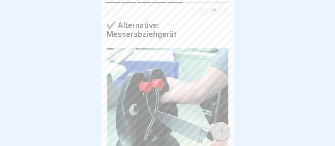
click at [219, 131] on icon at bounding box center [220, 131] width 6 height 6
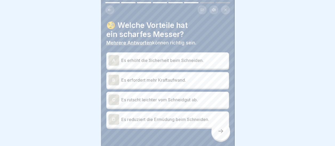
click at [117, 57] on div "A" at bounding box center [113, 60] width 11 height 11
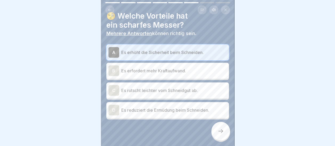
scroll to position [14, 0]
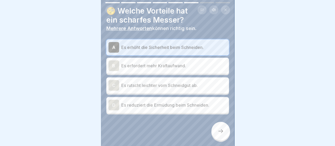
click at [114, 100] on div "D" at bounding box center [113, 105] width 11 height 11
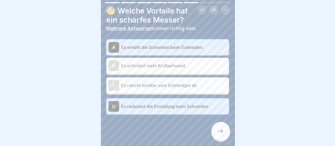
click at [221, 128] on div at bounding box center [220, 131] width 19 height 19
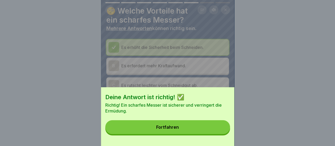
click at [180, 131] on button "Fortfahren" at bounding box center [167, 127] width 125 height 14
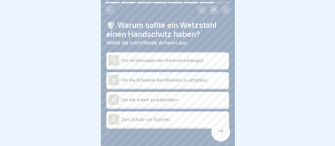
click at [113, 55] on div "A" at bounding box center [113, 60] width 11 height 11
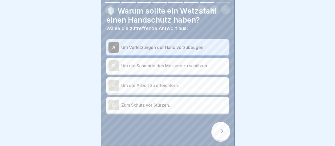
click at [217, 130] on div at bounding box center [220, 131] width 19 height 19
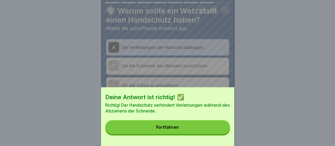
click at [184, 133] on button "Fortfahren" at bounding box center [167, 127] width 125 height 14
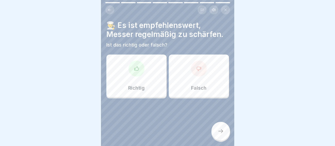
click at [148, 74] on div "Richtig" at bounding box center [136, 76] width 60 height 43
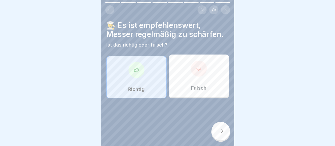
click at [215, 130] on div at bounding box center [220, 131] width 19 height 19
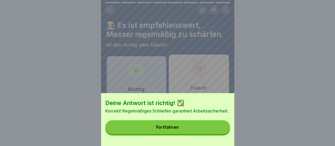
click at [191, 134] on button "Fortfahren" at bounding box center [167, 127] width 125 height 14
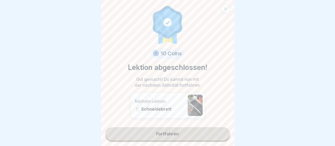
click at [172, 131] on link "Fortfahren" at bounding box center [167, 133] width 125 height 13
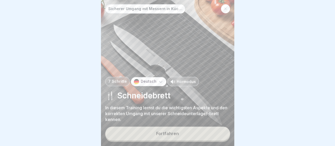
click at [172, 131] on button "Fortfahren" at bounding box center [167, 134] width 125 height 14
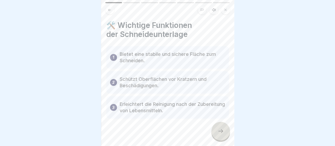
click at [222, 133] on icon at bounding box center [220, 131] width 6 height 6
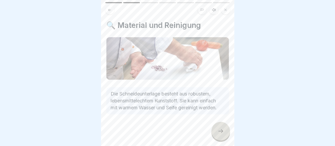
click at [222, 133] on icon at bounding box center [220, 131] width 6 height 6
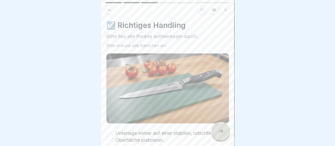
click at [222, 133] on icon at bounding box center [220, 131] width 6 height 6
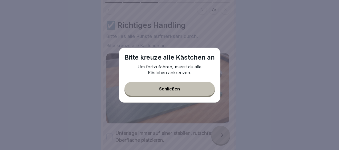
click at [165, 85] on button "Schließen" at bounding box center [169, 89] width 90 height 14
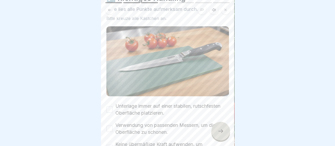
scroll to position [80, 0]
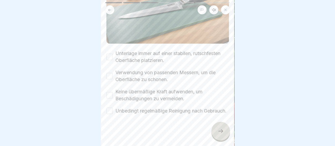
click at [109, 57] on button "Unterlage immer auf einer stabilen, rutschfesten Oberfläche platzieren." at bounding box center [109, 57] width 6 height 6
click at [110, 74] on button "Verwendung von passenden Messern, um die Oberfläche zu schonen." at bounding box center [109, 76] width 6 height 6
click at [110, 93] on button "Keine übermäßige Kraft aufwenden, um Beschädigungen zu vermeiden." at bounding box center [109, 95] width 6 height 6
click at [108, 114] on button "Unbedingt regelmäßige Reinigung nach Gebrauch." at bounding box center [109, 111] width 6 height 6
click at [215, 133] on div at bounding box center [220, 131] width 19 height 19
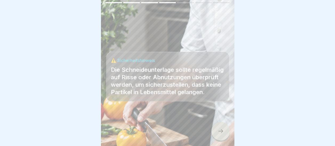
click at [220, 134] on icon at bounding box center [220, 131] width 6 height 6
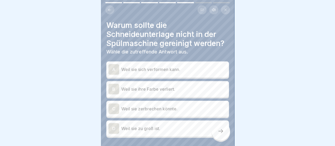
click at [113, 66] on div "A" at bounding box center [113, 69] width 11 height 11
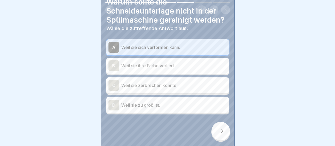
scroll to position [23, 0]
click at [222, 133] on icon at bounding box center [220, 131] width 6 height 6
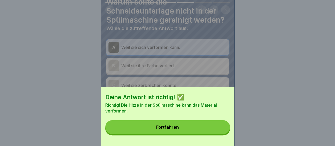
click at [168, 130] on button "Fortfahren" at bounding box center [167, 127] width 125 height 14
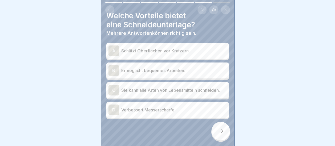
scroll to position [14, 0]
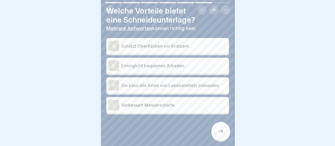
click at [112, 103] on div "D" at bounding box center [113, 105] width 11 height 11
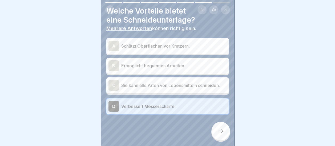
click at [114, 86] on div "C" at bounding box center [113, 85] width 11 height 11
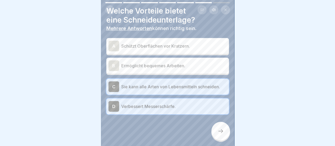
click at [116, 65] on div "B" at bounding box center [113, 65] width 11 height 11
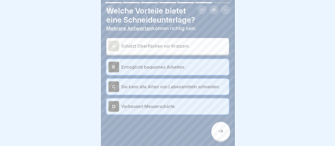
click at [115, 45] on div "A" at bounding box center [113, 46] width 11 height 11
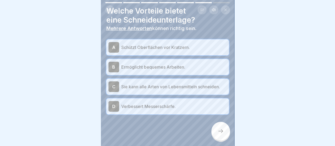
click at [221, 135] on icon at bounding box center [220, 131] width 6 height 6
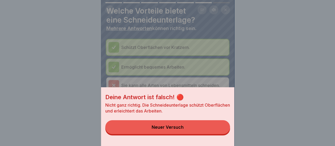
click at [181, 130] on div "Neuer Versuch" at bounding box center [168, 127] width 32 height 5
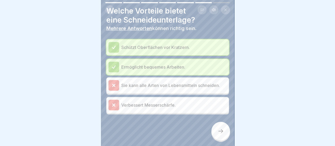
click at [221, 134] on icon at bounding box center [220, 131] width 6 height 6
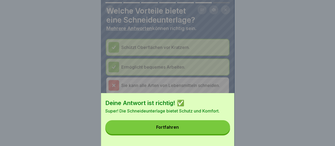
click at [167, 130] on div "Fortfahren" at bounding box center [167, 127] width 23 height 5
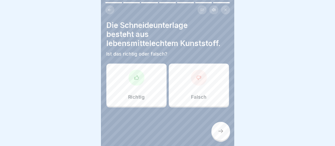
click at [149, 91] on div "Richtig" at bounding box center [136, 85] width 60 height 43
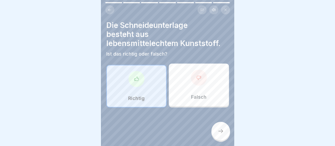
click at [223, 135] on icon at bounding box center [220, 131] width 6 height 6
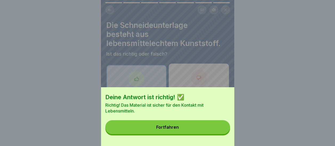
click at [168, 128] on button "Fortfahren" at bounding box center [167, 127] width 125 height 14
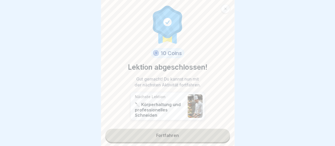
click at [162, 136] on link "Fortfahren" at bounding box center [167, 135] width 125 height 13
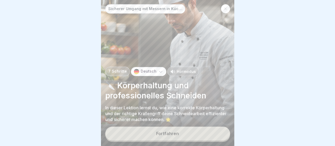
click at [162, 136] on button "Fortfahren" at bounding box center [167, 134] width 125 height 14
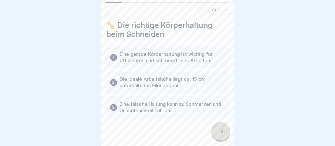
click at [222, 133] on icon at bounding box center [220, 132] width 5 height 4
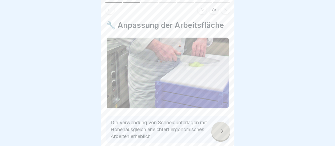
click at [222, 133] on icon at bounding box center [220, 132] width 5 height 4
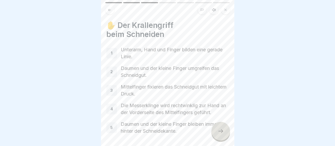
click at [222, 133] on icon at bounding box center [220, 132] width 5 height 4
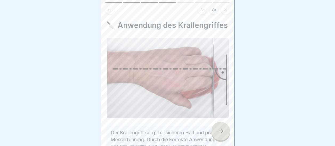
click at [222, 133] on icon at bounding box center [220, 132] width 5 height 4
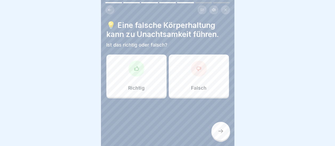
click at [136, 70] on icon at bounding box center [136, 68] width 4 height 4
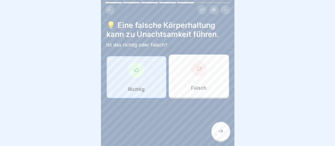
click at [222, 131] on div at bounding box center [220, 131] width 19 height 19
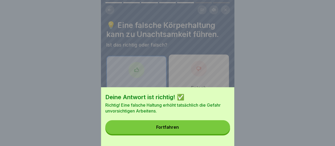
click at [182, 130] on button "Fortfahren" at bounding box center [167, 127] width 125 height 14
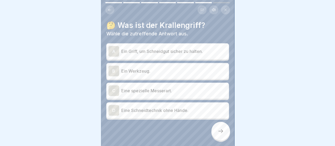
click at [114, 51] on div "A" at bounding box center [113, 51] width 11 height 11
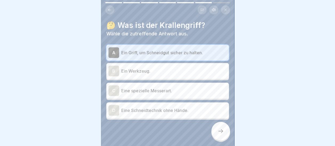
click at [220, 135] on icon at bounding box center [220, 131] width 6 height 6
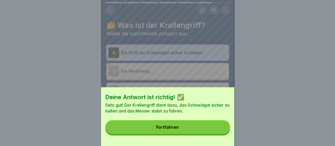
click at [211, 133] on button "Fortfahren" at bounding box center [167, 127] width 125 height 14
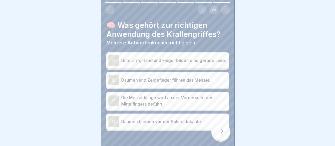
click at [111, 102] on div "C" at bounding box center [113, 101] width 11 height 11
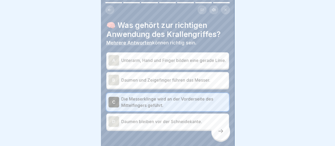
click at [220, 134] on icon at bounding box center [220, 131] width 6 height 6
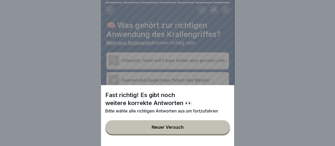
scroll to position [4, 0]
click at [153, 130] on button "Neuer Versuch" at bounding box center [167, 127] width 125 height 14
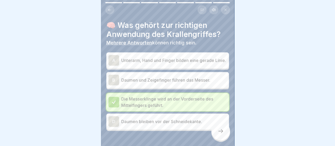
click at [147, 78] on p "Daumen und Zeigefinger führen das Messer." at bounding box center [174, 80] width 106 height 6
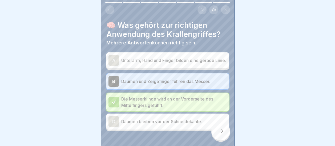
click at [221, 132] on icon at bounding box center [220, 131] width 6 height 6
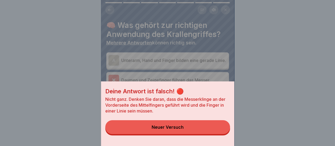
click at [194, 133] on button "Neuer Versuch" at bounding box center [167, 127] width 125 height 14
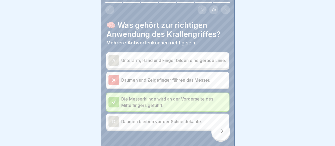
click at [114, 61] on div "A" at bounding box center [113, 60] width 11 height 11
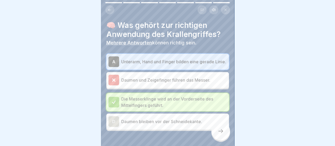
click at [223, 132] on icon at bounding box center [220, 131] width 6 height 6
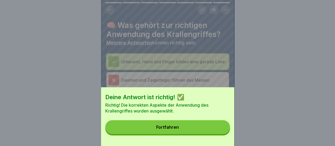
click at [170, 130] on div "Fortfahren" at bounding box center [167, 127] width 23 height 5
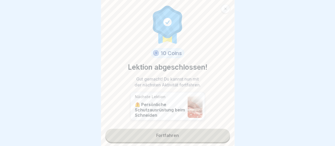
click at [170, 131] on link "Fortfahren" at bounding box center [167, 135] width 125 height 13
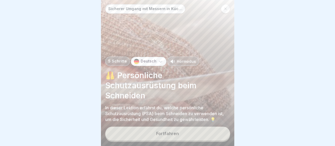
click at [170, 131] on button "Fortfahren" at bounding box center [167, 134] width 125 height 14
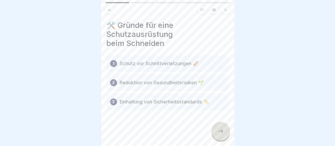
click at [220, 133] on icon at bounding box center [220, 131] width 6 height 6
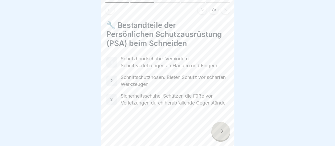
click at [220, 133] on icon at bounding box center [220, 131] width 6 height 6
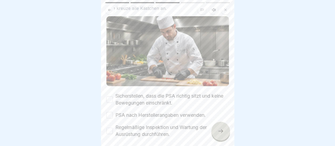
scroll to position [52, 0]
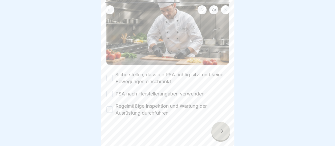
click at [109, 75] on button "Sicherstellen, dass die PSA richtig sitzt und keine Bewegungen einschränkt." at bounding box center [109, 78] width 6 height 6
click at [110, 91] on button "PSA nach Herstellerangaben verwenden." at bounding box center [109, 94] width 6 height 6
click at [109, 107] on button "Regelmäßige Inspektion und Wartung der Ausrüstung durchführen." at bounding box center [109, 110] width 6 height 6
click at [216, 130] on div at bounding box center [220, 131] width 19 height 19
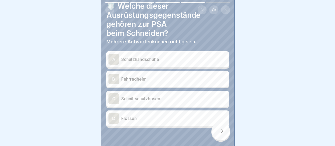
scroll to position [27, 0]
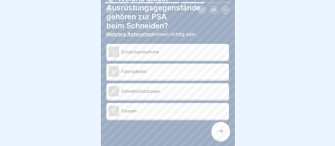
click at [115, 91] on div "C" at bounding box center [113, 91] width 11 height 11
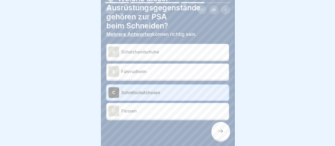
click at [114, 47] on div "A" at bounding box center [113, 52] width 11 height 11
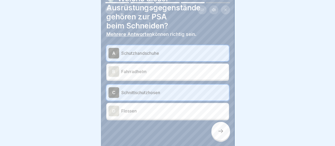
click at [226, 127] on div at bounding box center [220, 131] width 19 height 19
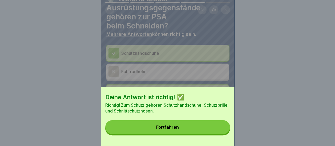
click at [156, 130] on button "Fortfahren" at bounding box center [167, 127] width 125 height 14
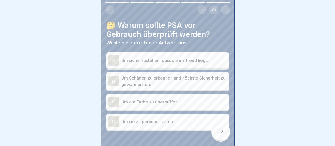
click at [114, 78] on div "B" at bounding box center [113, 81] width 11 height 11
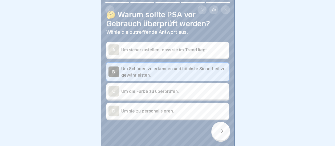
scroll to position [17, 0]
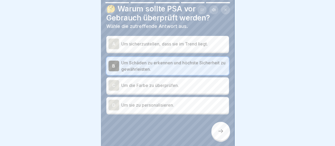
click at [220, 132] on icon at bounding box center [220, 131] width 6 height 6
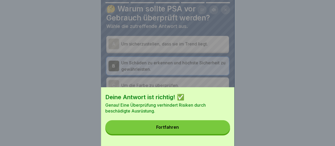
click at [179, 130] on div "Fortfahren" at bounding box center [167, 127] width 23 height 5
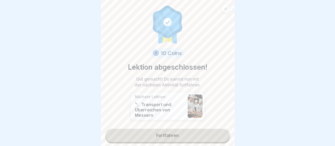
click at [172, 130] on link "Fortfahren" at bounding box center [167, 135] width 125 height 13
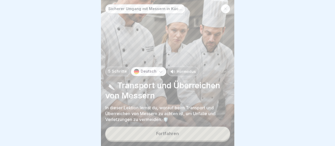
click at [172, 130] on button "Fortfahren" at bounding box center [167, 134] width 125 height 14
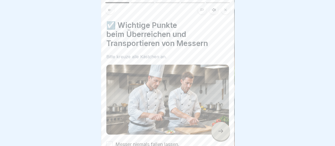
click at [220, 134] on div at bounding box center [220, 131] width 19 height 19
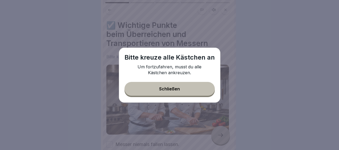
click at [184, 98] on div "Bitte [DEMOGRAPHIC_DATA] alle Kästchen an Um fortzufahren, musst du alle Kästch…" at bounding box center [170, 75] width 102 height 55
click at [173, 88] on div "Schließen" at bounding box center [169, 89] width 21 height 5
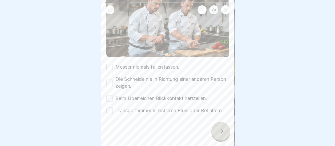
scroll to position [82, 0]
drag, startPoint x: 110, startPoint y: 60, endPoint x: 108, endPoint y: 69, distance: 9.5
click at [110, 64] on button "Messer niemals fallen lassen." at bounding box center [109, 67] width 6 height 6
drag, startPoint x: 108, startPoint y: 77, endPoint x: 108, endPoint y: 80, distance: 2.7
click at [108, 80] on button "Die Schneide nie in Richtung einer anderen Person zeigen." at bounding box center [109, 83] width 6 height 6
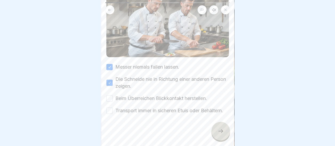
click at [110, 95] on button "Beim Überreichen Blickkontakt herstellen." at bounding box center [109, 98] width 6 height 6
click at [108, 108] on button "Transport immer in sicheren Etuis oder Behältern." at bounding box center [109, 111] width 6 height 6
click at [220, 135] on icon at bounding box center [220, 131] width 6 height 6
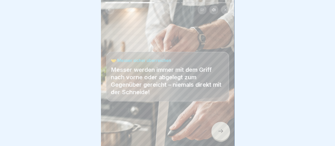
click at [220, 135] on icon at bounding box center [220, 131] width 6 height 6
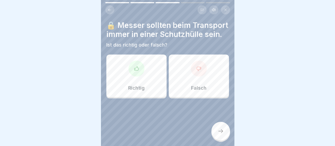
click at [130, 77] on div at bounding box center [136, 69] width 16 height 16
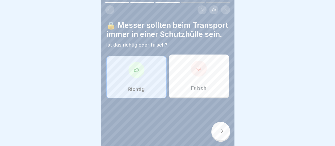
click at [219, 135] on icon at bounding box center [220, 131] width 6 height 6
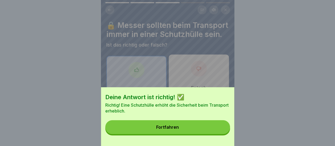
click at [174, 129] on button "Fortfahren" at bounding box center [167, 127] width 125 height 14
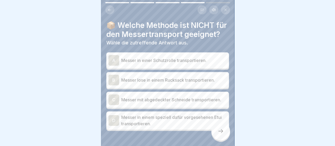
click at [117, 86] on div "B" at bounding box center [113, 80] width 11 height 11
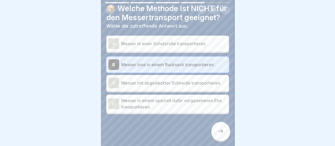
scroll to position [26, 0]
click at [219, 134] on icon at bounding box center [220, 131] width 6 height 6
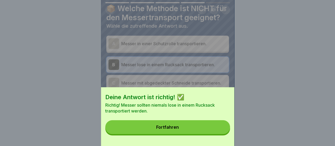
click at [171, 129] on button "Fortfahren" at bounding box center [167, 127] width 125 height 14
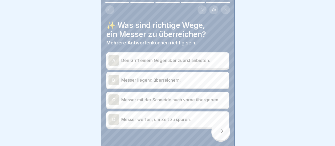
click at [116, 57] on div "A" at bounding box center [113, 60] width 11 height 11
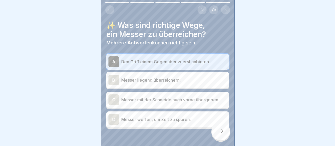
click at [217, 135] on icon at bounding box center [220, 131] width 6 height 6
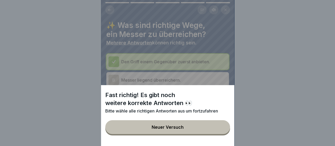
click at [170, 130] on div "Neuer Versuch" at bounding box center [168, 127] width 32 height 5
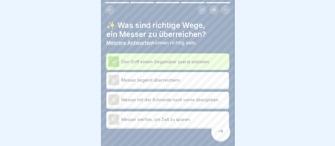
click at [114, 78] on div "B" at bounding box center [113, 80] width 11 height 11
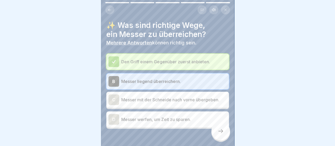
click at [224, 135] on div at bounding box center [220, 131] width 19 height 19
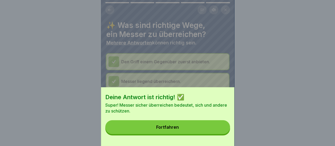
click at [173, 130] on div "Fortfahren" at bounding box center [167, 127] width 23 height 5
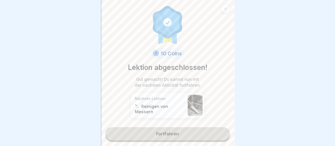
click at [172, 132] on link "Fortfahren" at bounding box center [167, 133] width 125 height 13
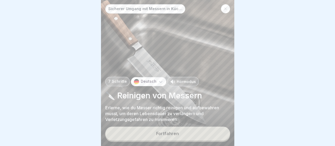
click at [172, 136] on div "Fortfahren" at bounding box center [167, 133] width 23 height 5
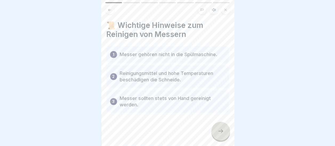
click at [224, 134] on div at bounding box center [220, 131] width 19 height 19
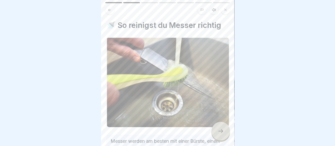
click at [224, 134] on div at bounding box center [220, 131] width 19 height 19
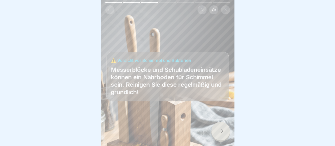
click at [224, 134] on div at bounding box center [220, 131] width 19 height 19
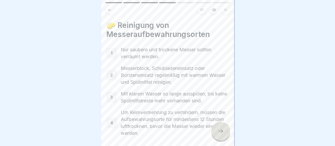
click at [224, 134] on div at bounding box center [220, 131] width 19 height 19
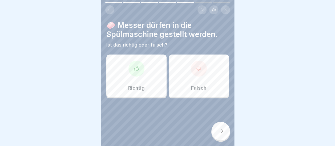
click at [196, 72] on div at bounding box center [199, 69] width 16 height 16
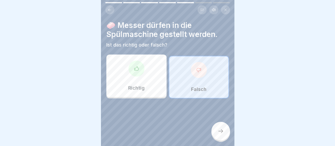
click at [224, 135] on div at bounding box center [220, 131] width 19 height 19
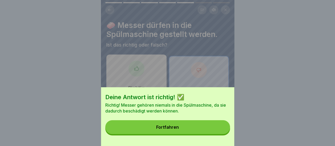
click at [174, 130] on div "Fortfahren" at bounding box center [167, 127] width 23 height 5
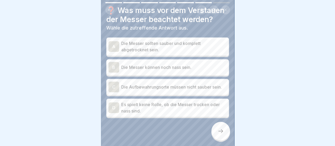
scroll to position [27, 0]
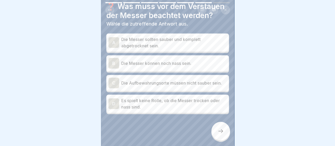
click at [112, 41] on div "A" at bounding box center [113, 42] width 11 height 11
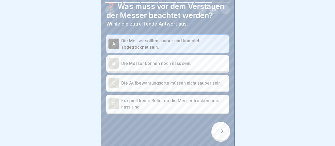
click at [221, 135] on icon at bounding box center [220, 131] width 6 height 6
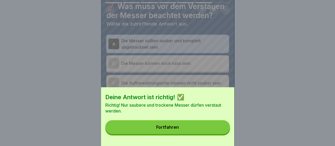
click at [195, 128] on button "Fortfahren" at bounding box center [167, 127] width 125 height 14
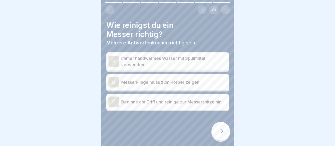
click at [111, 61] on div "A" at bounding box center [113, 61] width 11 height 11
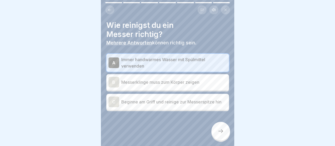
click at [114, 104] on div "C" at bounding box center [113, 102] width 11 height 11
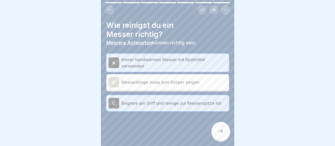
click at [218, 134] on icon at bounding box center [220, 131] width 6 height 6
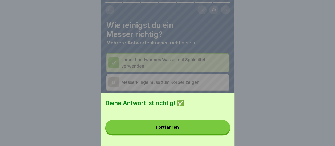
click at [218, 134] on button "Fortfahren" at bounding box center [167, 127] width 125 height 14
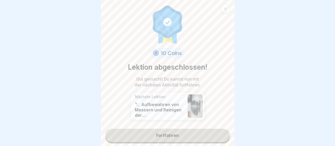
click at [164, 135] on link "Fortfahren" at bounding box center [167, 135] width 125 height 13
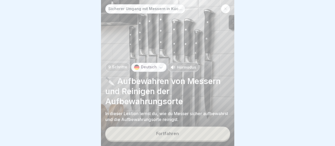
scroll to position [4, 0]
click at [169, 133] on div "Fortfahren" at bounding box center [167, 133] width 23 height 5
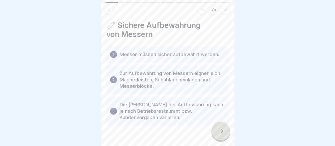
click at [219, 130] on icon at bounding box center [220, 131] width 6 height 6
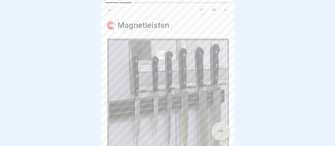
click at [219, 130] on icon at bounding box center [220, 131] width 6 height 6
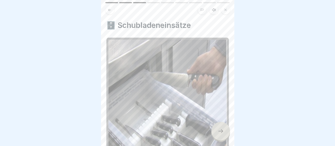
click at [219, 130] on icon at bounding box center [220, 131] width 6 height 6
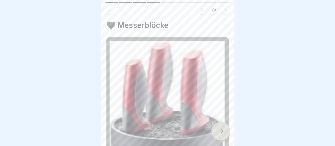
click at [219, 130] on icon at bounding box center [220, 131] width 6 height 6
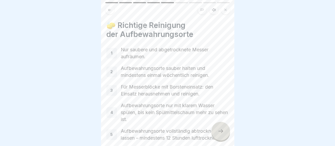
click at [219, 130] on icon at bounding box center [220, 131] width 6 height 6
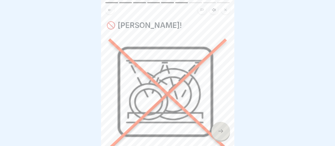
click at [219, 130] on icon at bounding box center [220, 131] width 6 height 6
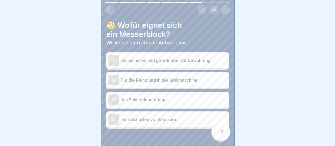
click at [115, 55] on div "A" at bounding box center [113, 60] width 11 height 11
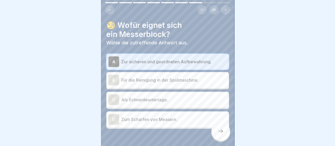
click at [221, 127] on div at bounding box center [220, 131] width 19 height 19
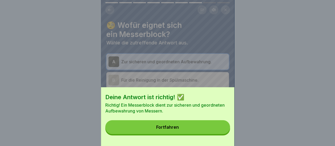
click at [171, 130] on div "Fortfahren" at bounding box center [167, 127] width 23 height 5
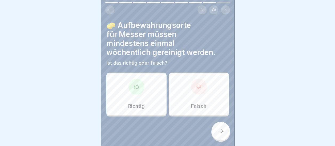
click at [141, 94] on div "Richtig" at bounding box center [136, 94] width 60 height 43
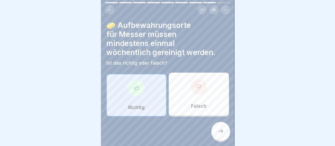
click at [217, 126] on div at bounding box center [220, 131] width 19 height 19
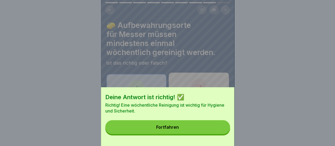
click at [172, 126] on button "Fortfahren" at bounding box center [167, 127] width 125 height 14
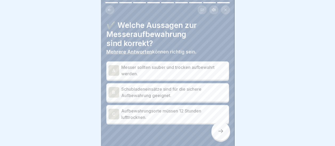
click at [116, 66] on div "A" at bounding box center [113, 70] width 11 height 11
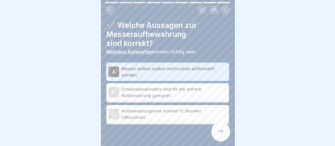
click at [115, 88] on div "B" at bounding box center [113, 92] width 11 height 11
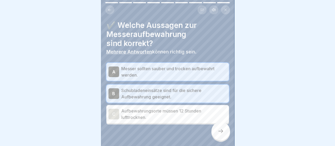
click at [115, 110] on div "C" at bounding box center [113, 114] width 11 height 11
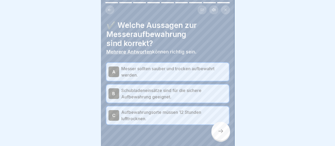
click at [220, 130] on icon at bounding box center [220, 131] width 6 height 6
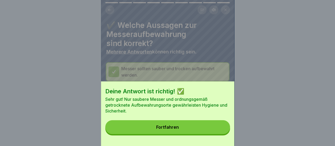
click at [190, 131] on button "Fortfahren" at bounding box center [167, 127] width 125 height 14
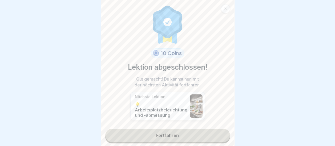
click at [173, 130] on link "Fortfahren" at bounding box center [167, 135] width 125 height 13
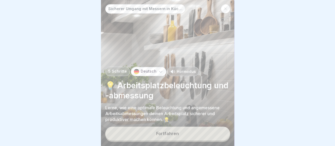
click at [170, 133] on div "Fortfahren" at bounding box center [167, 133] width 23 height 5
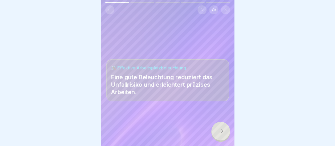
click at [221, 131] on icon at bounding box center [220, 131] width 6 height 6
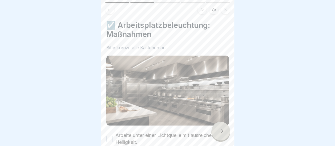
click at [221, 131] on icon at bounding box center [220, 131] width 6 height 6
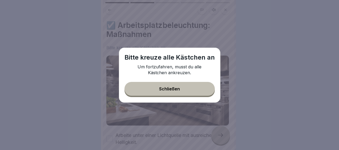
drag, startPoint x: 155, startPoint y: 85, endPoint x: 174, endPoint y: 89, distance: 19.8
click at [158, 86] on button "Schließen" at bounding box center [169, 89] width 90 height 14
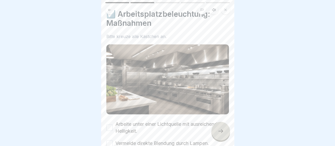
scroll to position [82, 0]
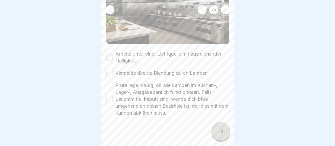
click at [105, 51] on div "☑️ Arbeitsplatzbeleuchtung: Maßnahmen Bitte kreuze alle Kästchen an. Arbeite un…" at bounding box center [167, 73] width 133 height 146
click at [109, 70] on button "Vermeide direkte Blendung durch Lampen." at bounding box center [109, 73] width 6 height 6
click at [110, 96] on button "Prüfe regelmäßig, ob alle Lampen im Küchen-, Lager-, Ausgabebereich funktionier…" at bounding box center [109, 99] width 6 height 6
click at [221, 135] on icon at bounding box center [220, 131] width 6 height 6
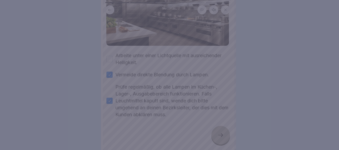
click at [108, 55] on div at bounding box center [169, 75] width 339 height 150
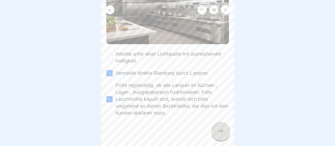
click at [109, 54] on button "Arbeite unter einer Lichtquelle mit ausreichender Helligkeit." at bounding box center [109, 57] width 6 height 6
click at [218, 135] on icon at bounding box center [220, 131] width 6 height 6
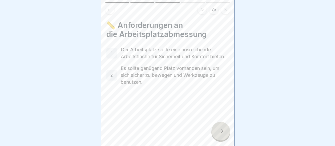
click at [221, 134] on icon at bounding box center [220, 131] width 6 height 6
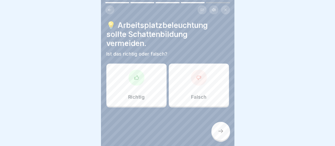
click at [131, 84] on div at bounding box center [136, 78] width 16 height 16
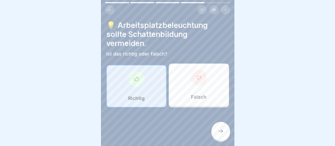
click at [218, 133] on icon at bounding box center [220, 131] width 6 height 6
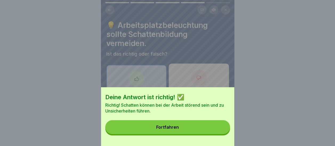
click at [170, 128] on button "Fortfahren" at bounding box center [167, 127] width 125 height 14
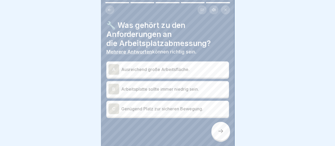
click at [116, 70] on div "A" at bounding box center [113, 69] width 11 height 11
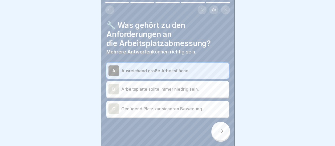
click at [112, 108] on div "C" at bounding box center [113, 109] width 11 height 11
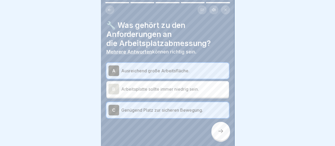
click at [220, 131] on div at bounding box center [220, 131] width 19 height 19
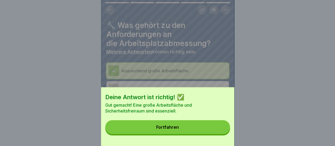
click at [179, 130] on div "Fortfahren" at bounding box center [167, 127] width 23 height 5
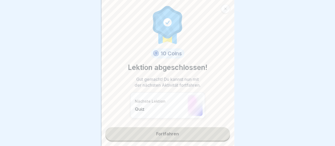
click at [171, 134] on link "Fortfahren" at bounding box center [167, 133] width 125 height 13
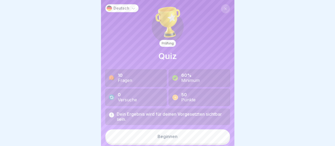
click at [171, 138] on div "Beginnen" at bounding box center [168, 136] width 20 height 5
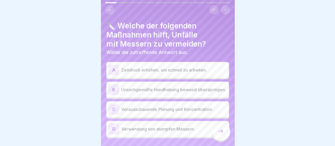
click at [117, 111] on div "C" at bounding box center [113, 109] width 11 height 11
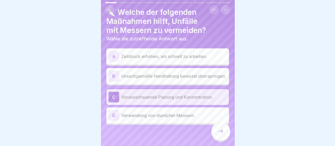
scroll to position [15, 0]
click at [220, 135] on icon at bounding box center [220, 131] width 6 height 6
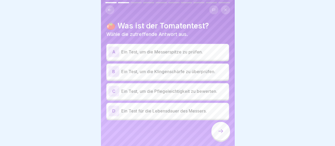
click at [114, 70] on div "B" at bounding box center [113, 71] width 11 height 11
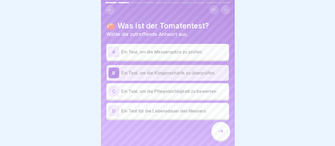
click at [222, 134] on icon at bounding box center [220, 131] width 6 height 6
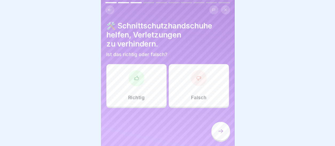
click at [144, 85] on div "Richtig" at bounding box center [136, 85] width 60 height 43
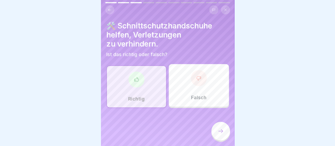
click at [222, 135] on icon at bounding box center [220, 131] width 6 height 6
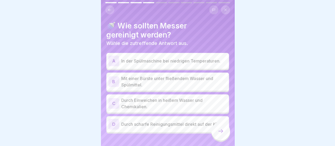
click at [114, 79] on div "B" at bounding box center [113, 81] width 11 height 11
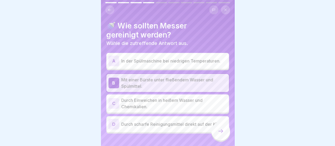
click at [223, 134] on icon at bounding box center [220, 131] width 6 height 6
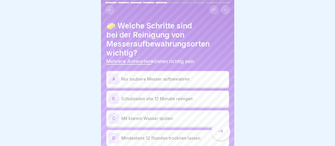
scroll to position [4, 0]
click at [116, 76] on div "A" at bounding box center [113, 79] width 11 height 11
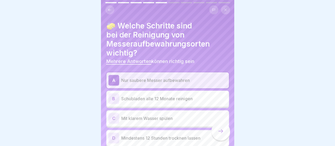
click at [114, 94] on div "B" at bounding box center [113, 99] width 11 height 11
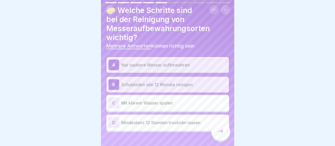
scroll to position [22, 0]
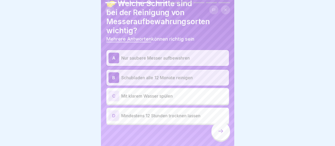
click at [115, 111] on div "D" at bounding box center [113, 116] width 11 height 11
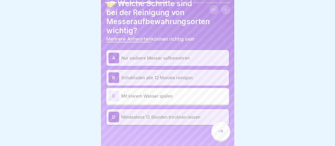
click at [114, 91] on div "C" at bounding box center [113, 96] width 11 height 11
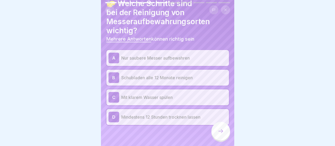
click at [220, 131] on icon at bounding box center [220, 131] width 6 height 6
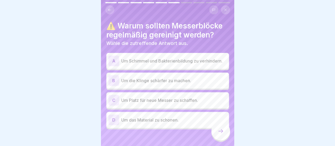
click at [114, 56] on div "A" at bounding box center [113, 61] width 11 height 11
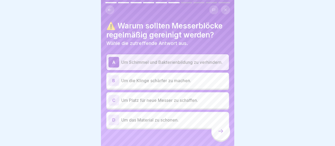
click at [224, 130] on div at bounding box center [220, 131] width 19 height 19
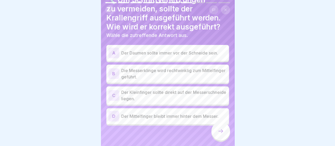
scroll to position [27, 0]
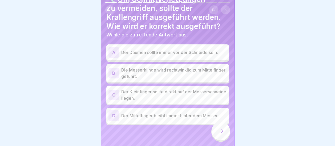
click at [115, 112] on div "D" at bounding box center [113, 116] width 11 height 11
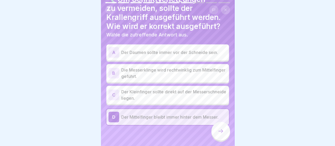
click at [219, 131] on icon at bounding box center [220, 131] width 6 height 6
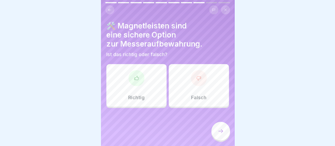
click at [150, 82] on div "Richtig" at bounding box center [136, 85] width 60 height 43
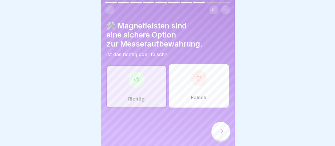
click at [218, 130] on icon at bounding box center [220, 131] width 6 height 6
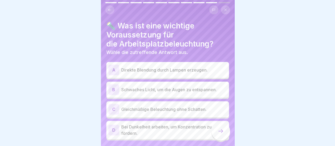
click at [115, 106] on div "C" at bounding box center [113, 109] width 11 height 11
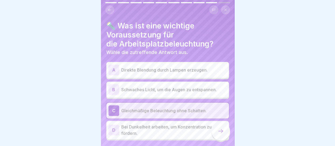
click at [223, 131] on icon at bounding box center [220, 131] width 6 height 6
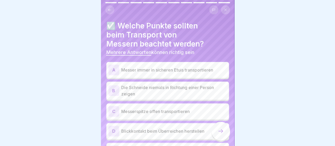
click at [116, 66] on div "A" at bounding box center [113, 70] width 11 height 11
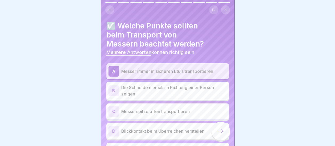
click at [116, 86] on div "B" at bounding box center [113, 91] width 11 height 11
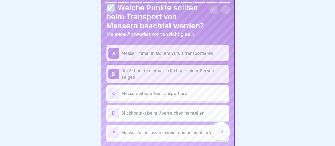
scroll to position [37, 0]
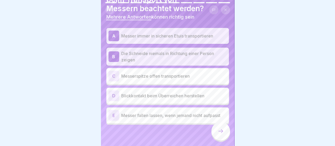
click at [118, 91] on div "D" at bounding box center [113, 96] width 11 height 11
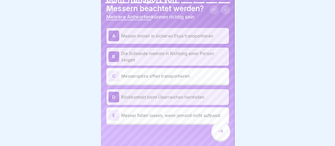
click at [216, 128] on div at bounding box center [220, 131] width 19 height 19
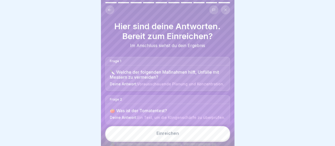
click at [169, 135] on div "Einreichen" at bounding box center [167, 133] width 22 height 5
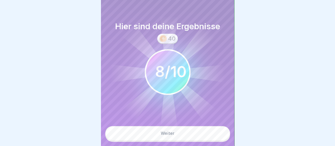
click at [169, 133] on div "Weiter" at bounding box center [168, 133] width 14 height 5
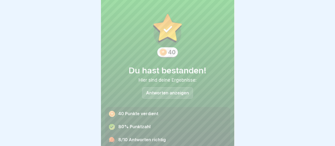
click at [174, 91] on p "Antworten anzeigen" at bounding box center [167, 93] width 43 height 5
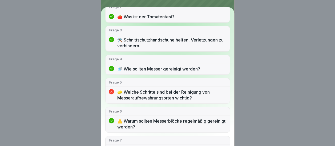
scroll to position [0, 0]
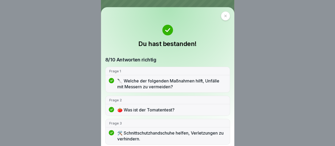
click at [224, 18] on icon at bounding box center [225, 15] width 3 height 3
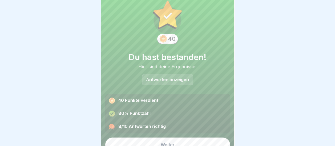
scroll to position [20, 0]
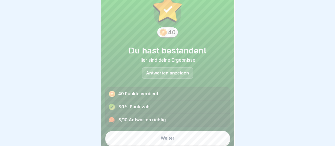
click at [168, 136] on div "Weiter" at bounding box center [168, 138] width 14 height 5
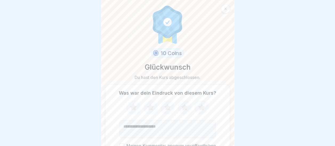
click at [180, 101] on icon at bounding box center [185, 108] width 14 height 14
drag, startPoint x: 158, startPoint y: 122, endPoint x: 223, endPoint y: 97, distance: 69.0
click at [164, 120] on textarea "Kommentar (optional)" at bounding box center [167, 129] width 96 height 18
type textarea "**********"
click at [121, 144] on button "Meinen Kommentar anonym veröffentlichen" at bounding box center [121, 146] width 5 height 5
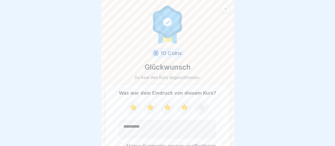
click at [122, 144] on button "Meinen Kommentar anonym veröffentlichen" at bounding box center [121, 146] width 5 height 5
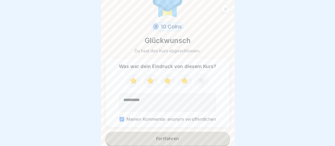
scroll to position [27, 0]
click at [184, 135] on button "Fortfahren" at bounding box center [167, 138] width 125 height 14
click at [165, 136] on div "Fortfahren" at bounding box center [167, 138] width 23 height 5
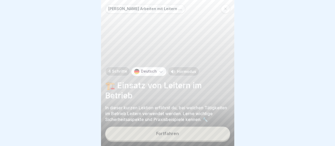
click at [164, 134] on div "Fortfahren" at bounding box center [167, 133] width 23 height 5
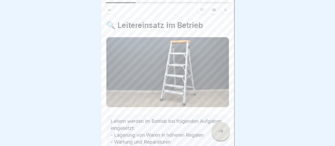
click at [220, 130] on icon at bounding box center [220, 131] width 6 height 6
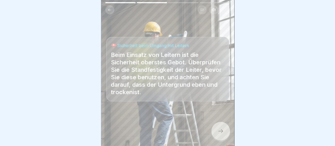
click at [220, 130] on icon at bounding box center [220, 131] width 6 height 6
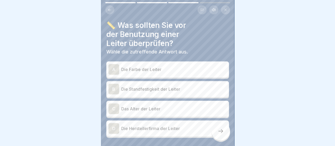
click at [117, 86] on div "B" at bounding box center [113, 89] width 11 height 11
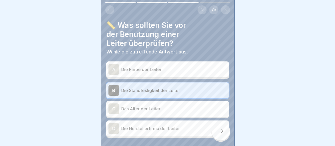
click at [113, 104] on div "C" at bounding box center [113, 109] width 11 height 11
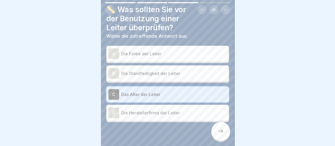
scroll to position [23, 0]
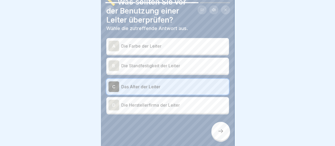
click at [223, 134] on icon at bounding box center [220, 131] width 6 height 6
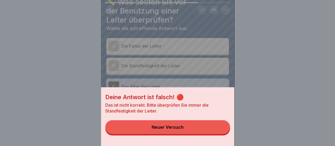
click at [175, 130] on div "Neuer Versuch" at bounding box center [168, 127] width 32 height 5
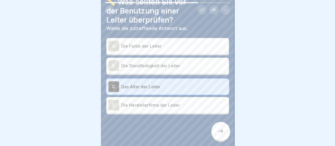
click at [114, 60] on div "B" at bounding box center [113, 65] width 11 height 11
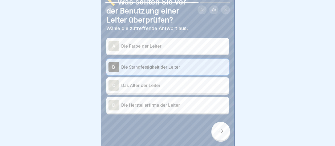
click at [224, 130] on div at bounding box center [220, 131] width 19 height 19
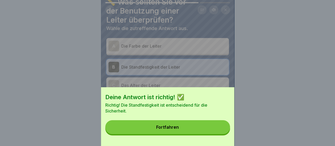
click at [182, 127] on button "Fortfahren" at bounding box center [167, 127] width 125 height 14
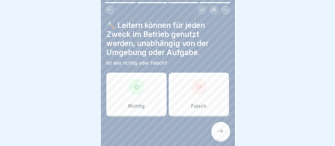
click at [198, 79] on div at bounding box center [199, 87] width 16 height 16
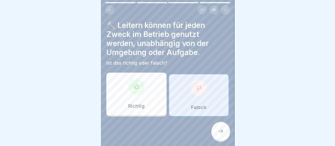
click at [223, 130] on div at bounding box center [220, 131] width 19 height 19
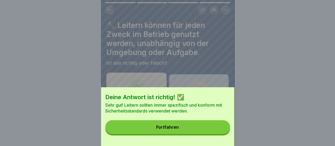
click at [168, 127] on button "Fortfahren" at bounding box center [167, 127] width 125 height 14
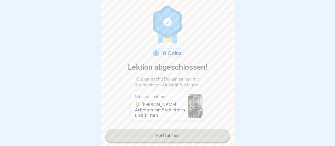
click at [166, 130] on link "Fortfahren" at bounding box center [167, 135] width 125 height 13
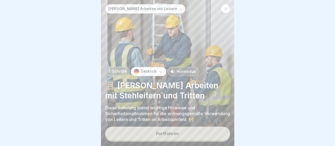
click at [166, 130] on button "Fortfahren" at bounding box center [167, 134] width 125 height 14
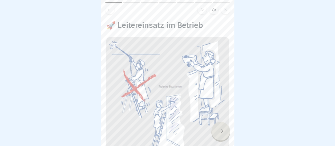
click at [220, 131] on icon at bounding box center [220, 131] width 6 height 6
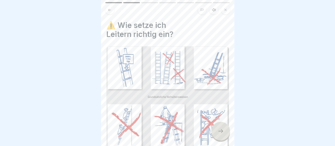
click at [220, 131] on icon at bounding box center [220, 131] width 6 height 6
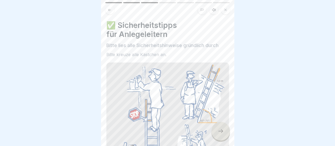
click at [220, 131] on icon at bounding box center [220, 131] width 6 height 6
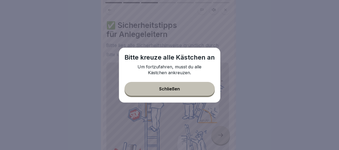
click at [173, 91] on div "Schließen" at bounding box center [169, 89] width 21 height 5
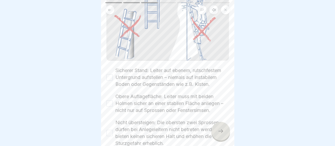
scroll to position [133, 0]
click at [110, 77] on button "Sicherer Stand: Leiter auf ebenem, rutschfestem Untergrund aufstellen – niemals…" at bounding box center [109, 78] width 6 height 6
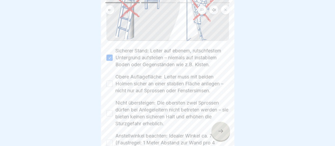
scroll to position [160, 0]
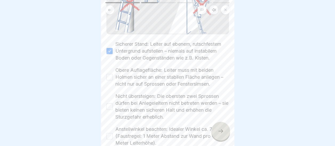
click at [111, 79] on button "Obere Auflagefläche: Leiter muss mit beiden Holmen sicher an einer stabilen Flä…" at bounding box center [109, 77] width 6 height 6
click at [109, 107] on button "Nicht übersteigen: Die obersten zwei Sprossen dürfen bei Anlegeleitern nicht be…" at bounding box center [109, 107] width 6 height 6
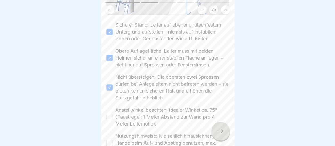
scroll to position [213, 0]
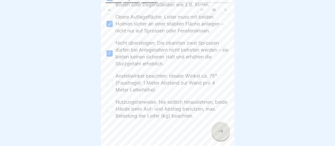
click at [110, 86] on button "Anstellwinkel beachten: Idealer Winkel ca. 75° (Faustregel: 1 Meter Abstand zur…" at bounding box center [109, 83] width 6 height 6
click at [111, 111] on button "Nutzungshinweise: Nie seitlich hinauslehnen, beide Hände beim Auf- und Abstieg …" at bounding box center [109, 109] width 6 height 6
click at [219, 135] on icon at bounding box center [220, 131] width 6 height 6
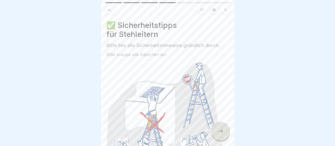
click at [221, 135] on icon at bounding box center [220, 131] width 6 height 6
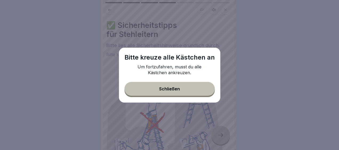
click at [179, 87] on div "Schließen" at bounding box center [169, 89] width 21 height 5
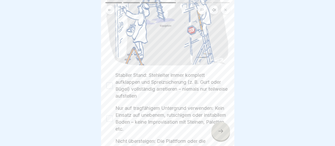
scroll to position [160, 0]
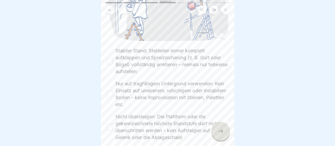
click at [110, 58] on button "Stabiler Stand: Stehleiter immer komplett aufklappen und Spreizsicherung (z. B.…" at bounding box center [109, 61] width 6 height 6
click at [109, 91] on button "Nur auf tragfähigem Untergrund verwenden: Kein Einsatz auf unebenem, rutschigem…" at bounding box center [109, 94] width 6 height 6
click at [111, 124] on button "Nicht übersteigen: Die Plattform oder die gekennzeichnete höchste Standstufe da…" at bounding box center [109, 127] width 6 height 6
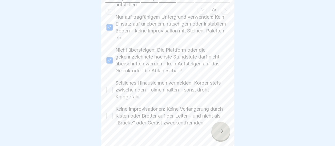
scroll to position [241, 0]
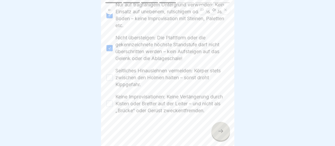
click at [110, 75] on button "Seitliches Hinauslehnen vermeiden: Körper stets zwischen den Holmen halten – so…" at bounding box center [109, 78] width 6 height 6
click at [109, 101] on button "Keine Improvisationen: Keine Verlängerung durch Kisten oder Bretter auf der Lei…" at bounding box center [109, 104] width 6 height 6
click at [217, 134] on div at bounding box center [220, 131] width 19 height 19
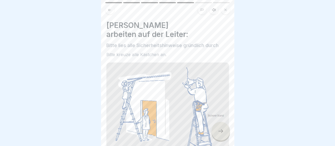
scroll to position [95, 0]
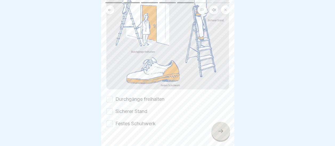
click at [109, 96] on button "Durchgänge freihalten" at bounding box center [109, 99] width 6 height 6
click at [110, 108] on button "Sicherer Stand" at bounding box center [109, 111] width 6 height 6
click at [111, 121] on button "Festes Schuhwerk" at bounding box center [109, 124] width 6 height 6
click at [221, 134] on icon at bounding box center [220, 131] width 6 height 6
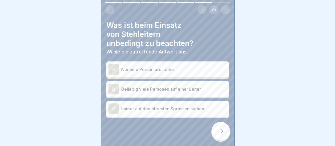
click at [114, 67] on div "A" at bounding box center [113, 69] width 11 height 11
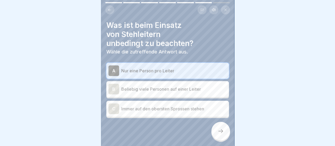
click at [220, 134] on icon at bounding box center [220, 131] width 6 height 6
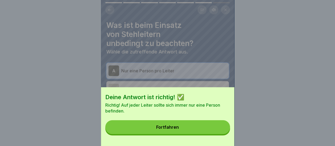
click at [173, 128] on button "Fortfahren" at bounding box center [167, 127] width 125 height 14
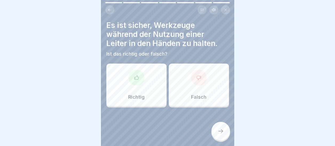
click at [205, 85] on div "Falsch" at bounding box center [199, 85] width 60 height 43
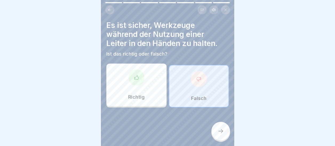
click at [225, 139] on div at bounding box center [220, 131] width 19 height 19
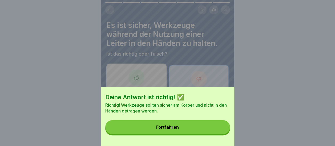
click at [175, 130] on div "Fortfahren" at bounding box center [167, 127] width 23 height 5
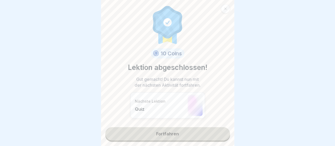
click at [172, 134] on link "Fortfahren" at bounding box center [167, 133] width 125 height 13
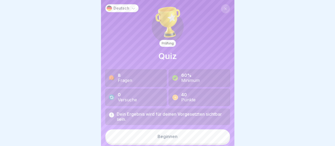
click at [172, 134] on button "Beginnen" at bounding box center [167, 137] width 125 height 14
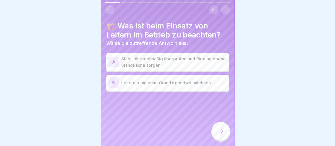
click at [113, 59] on div "A" at bounding box center [113, 62] width 11 height 11
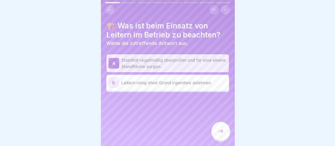
click at [217, 134] on icon at bounding box center [220, 131] width 6 height 6
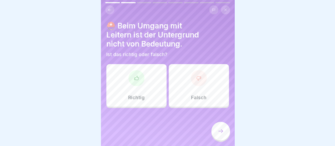
click at [196, 81] on div at bounding box center [199, 78] width 16 height 16
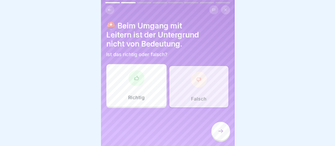
click at [221, 139] on div at bounding box center [220, 131] width 19 height 19
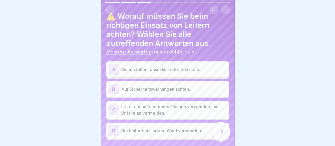
scroll to position [25, 0]
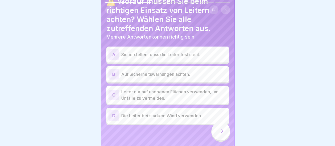
click at [113, 54] on div "A" at bounding box center [113, 54] width 11 height 11
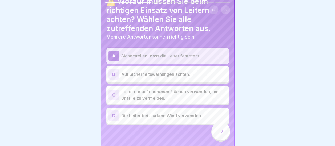
click at [113, 72] on div "B" at bounding box center [113, 74] width 11 height 11
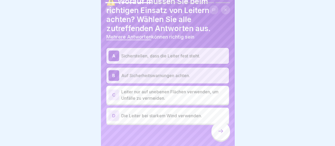
click at [223, 135] on icon at bounding box center [220, 131] width 6 height 6
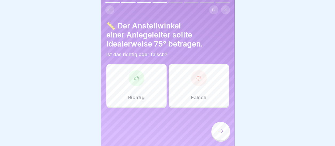
click at [135, 83] on div at bounding box center [136, 78] width 16 height 16
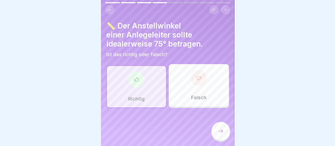
click at [218, 131] on div at bounding box center [220, 131] width 19 height 19
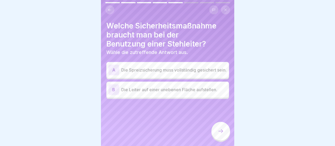
click at [114, 71] on div "A" at bounding box center [113, 70] width 11 height 11
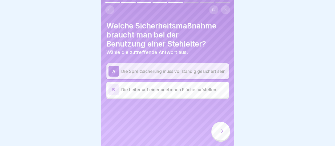
click at [220, 135] on icon at bounding box center [220, 131] width 6 height 6
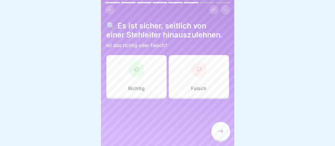
click at [140, 73] on div at bounding box center [136, 69] width 16 height 16
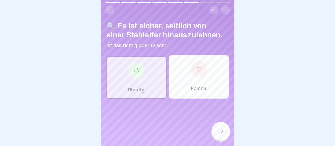
click at [140, 74] on div at bounding box center [136, 71] width 16 height 16
click at [199, 76] on div "Falsch" at bounding box center [199, 76] width 60 height 43
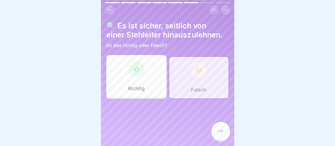
click at [199, 76] on div at bounding box center [199, 71] width 16 height 16
click at [226, 135] on div at bounding box center [220, 131] width 19 height 19
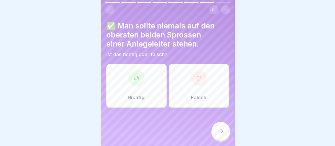
click at [143, 83] on div "Richtig" at bounding box center [136, 85] width 60 height 43
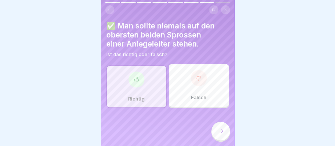
click at [221, 133] on icon at bounding box center [220, 131] width 6 height 6
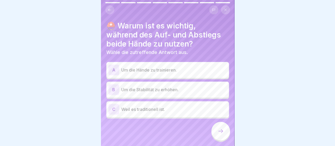
click at [115, 92] on div "B" at bounding box center [113, 89] width 11 height 11
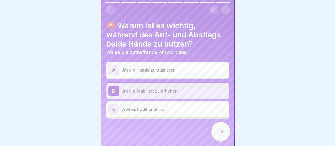
click at [221, 133] on icon at bounding box center [220, 131] width 6 height 6
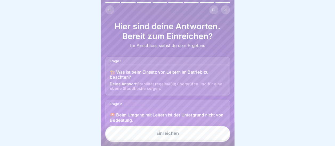
click at [181, 134] on button "Einreichen" at bounding box center [167, 133] width 125 height 14
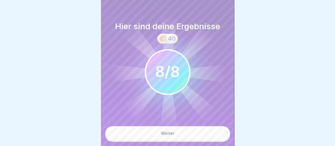
click at [181, 134] on button "Weiter" at bounding box center [167, 133] width 125 height 14
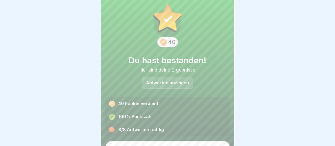
scroll to position [20, 0]
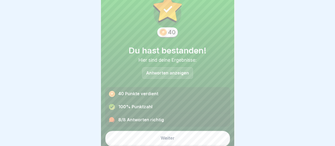
click at [178, 138] on button "Weiter" at bounding box center [167, 138] width 125 height 14
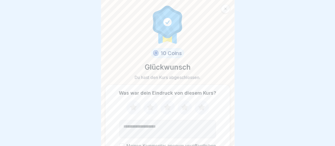
click at [199, 108] on icon at bounding box center [201, 107] width 7 height 7
click at [172, 126] on textarea "Kommentar (optional)" at bounding box center [167, 129] width 96 height 18
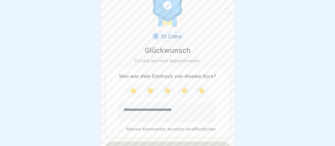
scroll to position [27, 0]
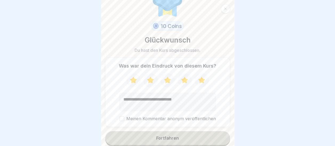
type textarea "**********"
drag, startPoint x: 121, startPoint y: 114, endPoint x: 124, endPoint y: 124, distance: 10.7
click at [121, 116] on button "Meinen Kommentar anonym veröffentlichen" at bounding box center [121, 118] width 5 height 5
click at [164, 136] on div "Fortfahren" at bounding box center [167, 138] width 23 height 5
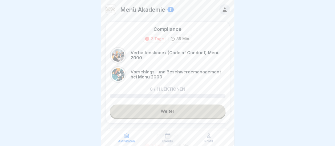
click at [169, 106] on link "Weiter" at bounding box center [168, 111] width 116 height 13
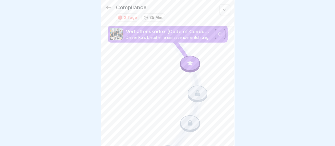
click at [218, 32] on icon at bounding box center [220, 34] width 4 height 4
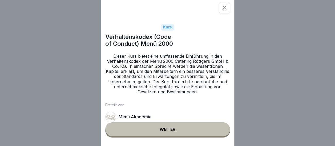
click at [179, 129] on button "Weiter" at bounding box center [167, 130] width 125 height 14
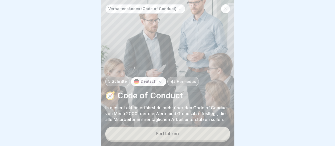
click at [176, 134] on div "Fortfahren" at bounding box center [167, 133] width 23 height 5
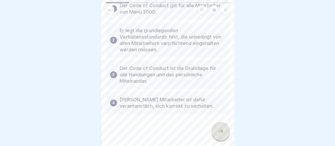
scroll to position [49, 0]
click at [222, 130] on icon at bounding box center [220, 131] width 6 height 6
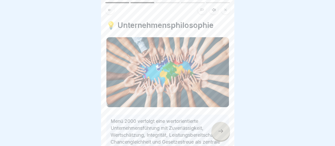
scroll to position [0, 0]
click at [217, 137] on div at bounding box center [220, 131] width 19 height 19
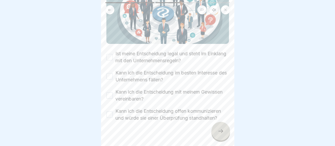
scroll to position [124, 0]
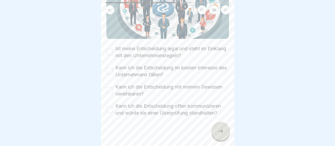
click at [109, 49] on button "Ist meine Entscheidung legal und steht im Einklang mit den Unternehmensregeln?" at bounding box center [109, 52] width 6 height 6
click at [111, 68] on button "Kann ich die Entscheidung im besten Interesse des Unternehmens fällen?" at bounding box center [109, 71] width 6 height 6
click at [108, 87] on button "Kann ich die Entscheidung mit meinem Gewissen vereinbaren?" at bounding box center [109, 90] width 6 height 6
click at [109, 107] on button "Kann ich die Entscheidung offen kommunizieren und würde sie einer Überprüfung s…" at bounding box center [109, 110] width 6 height 6
click at [216, 132] on div at bounding box center [220, 131] width 19 height 19
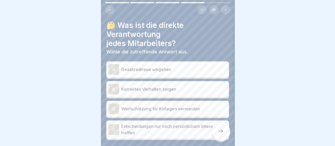
click at [113, 88] on div "B" at bounding box center [113, 89] width 11 height 11
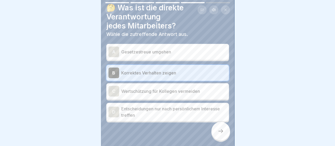
scroll to position [26, 0]
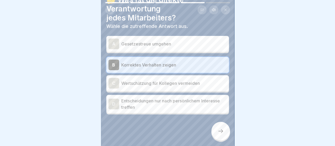
click at [218, 134] on icon at bounding box center [220, 131] width 6 height 6
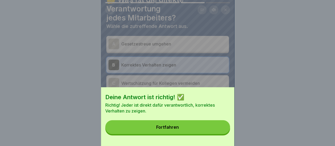
click at [184, 133] on button "Fortfahren" at bounding box center [167, 127] width 125 height 14
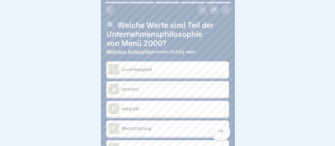
click at [117, 70] on div "A" at bounding box center [113, 69] width 11 height 11
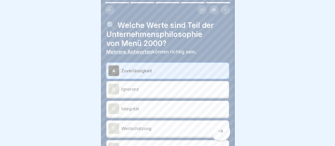
click at [115, 107] on div "C" at bounding box center [113, 109] width 11 height 11
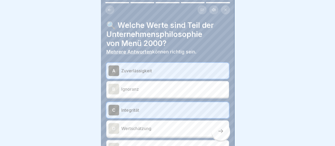
click at [114, 127] on div "D" at bounding box center [113, 128] width 11 height 11
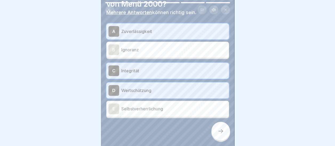
scroll to position [43, 0]
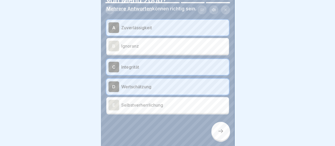
click at [222, 133] on icon at bounding box center [220, 132] width 5 height 4
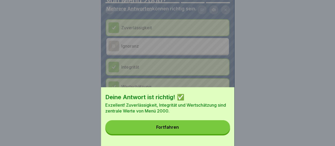
click at [178, 130] on div "Fortfahren" at bounding box center [167, 127] width 23 height 5
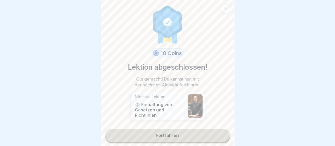
click at [170, 135] on link "Fortfahren" at bounding box center [167, 135] width 125 height 13
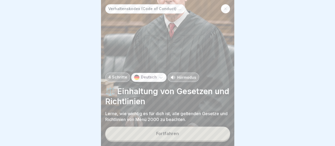
click at [170, 135] on button "Fortfahren" at bounding box center [167, 134] width 125 height 14
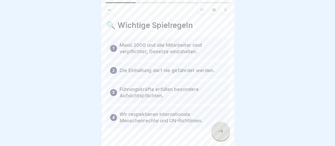
click at [221, 134] on icon at bounding box center [220, 131] width 6 height 6
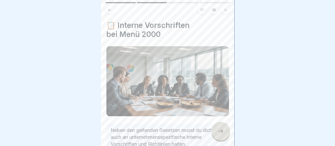
click at [220, 135] on icon at bounding box center [220, 131] width 6 height 6
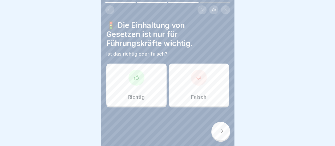
click at [142, 79] on div at bounding box center [136, 78] width 16 height 16
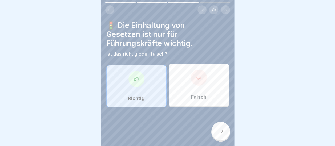
click at [220, 135] on icon at bounding box center [220, 131] width 6 height 6
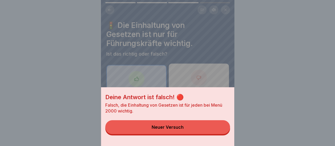
click at [182, 130] on div "Neuer Versuch" at bounding box center [168, 127] width 32 height 5
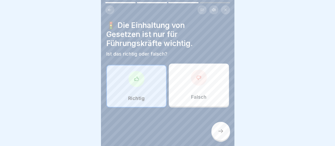
click at [191, 82] on div at bounding box center [199, 78] width 16 height 16
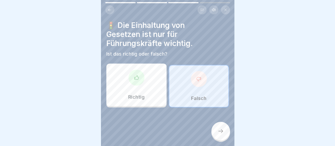
click at [220, 135] on icon at bounding box center [220, 131] width 6 height 6
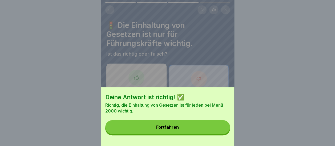
click at [213, 134] on button "Fortfahren" at bounding box center [167, 127] width 125 height 14
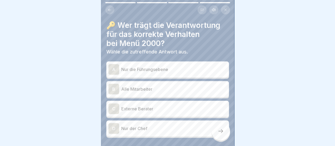
click at [116, 88] on div "B" at bounding box center [113, 89] width 11 height 11
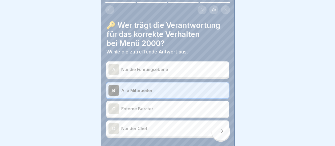
click at [219, 135] on icon at bounding box center [220, 131] width 6 height 6
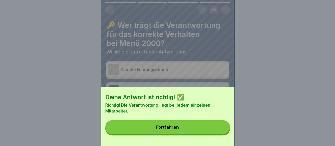
click at [201, 131] on button "Fortfahren" at bounding box center [167, 127] width 125 height 14
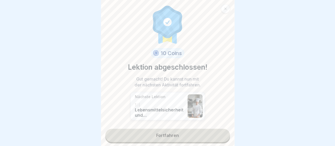
click at [168, 134] on link "Fortfahren" at bounding box center [167, 135] width 125 height 13
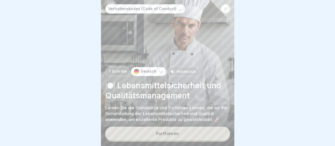
click at [169, 136] on div "Fortfahren" at bounding box center [167, 133] width 23 height 5
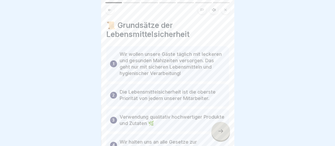
click at [219, 133] on icon at bounding box center [220, 131] width 6 height 6
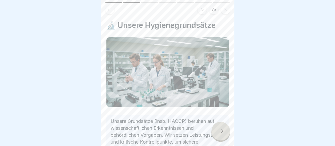
scroll to position [4, 0]
click at [218, 132] on icon at bounding box center [220, 131] width 6 height 6
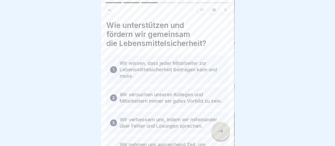
click at [218, 132] on icon at bounding box center [220, 131] width 6 height 6
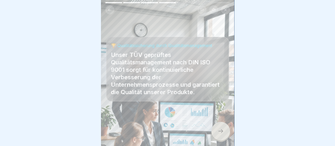
click at [218, 132] on icon at bounding box center [220, 131] width 6 height 6
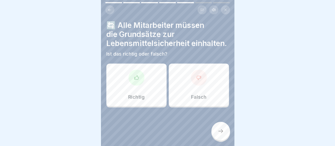
click at [142, 82] on div at bounding box center [136, 78] width 16 height 16
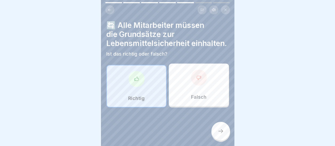
click at [218, 129] on icon at bounding box center [220, 131] width 6 height 6
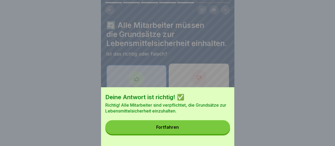
click at [203, 132] on button "Fortfahren" at bounding box center [167, 127] width 125 height 14
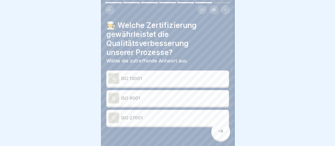
click at [113, 113] on div "C" at bounding box center [113, 118] width 11 height 11
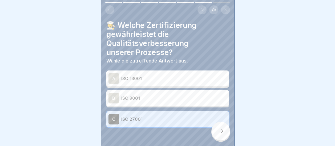
click at [222, 131] on icon at bounding box center [220, 132] width 5 height 4
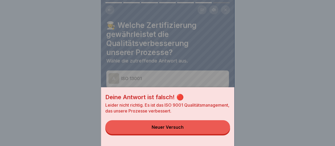
click at [175, 129] on button "Neuer Versuch" at bounding box center [167, 127] width 125 height 14
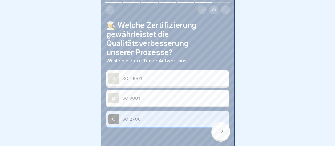
click at [225, 132] on div at bounding box center [220, 131] width 19 height 19
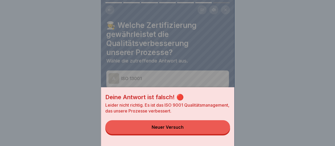
click at [184, 130] on div "Neuer Versuch" at bounding box center [168, 127] width 32 height 5
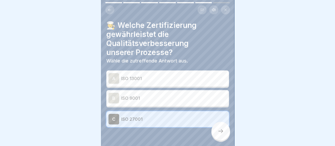
click at [117, 94] on div "B" at bounding box center [113, 98] width 11 height 11
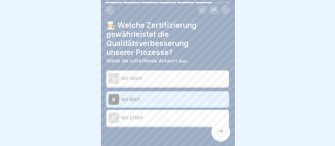
click at [222, 133] on icon at bounding box center [220, 131] width 6 height 6
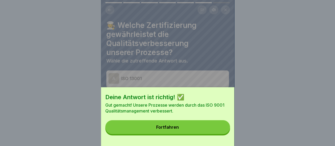
click at [204, 134] on button "Fortfahren" at bounding box center [167, 127] width 125 height 14
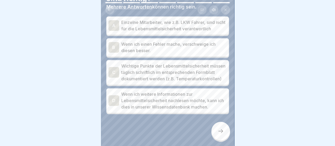
scroll to position [58, 0]
click at [116, 67] on div "C" at bounding box center [113, 72] width 11 height 11
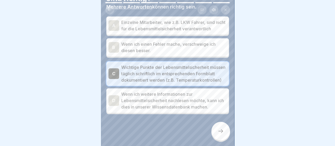
click at [113, 96] on div "D" at bounding box center [113, 100] width 11 height 11
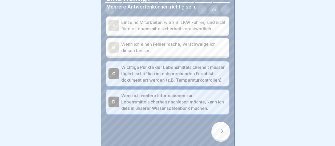
click at [220, 126] on div at bounding box center [220, 131] width 19 height 19
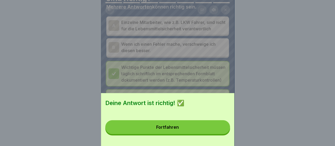
click at [184, 130] on button "Fortfahren" at bounding box center [167, 127] width 125 height 14
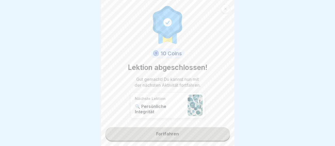
click at [171, 127] on link "Fortfahren" at bounding box center [167, 133] width 125 height 13
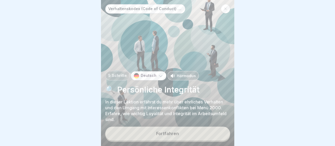
click at [175, 132] on div "Fortfahren" at bounding box center [167, 133] width 23 height 5
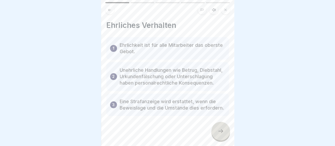
click at [222, 134] on icon at bounding box center [220, 131] width 6 height 6
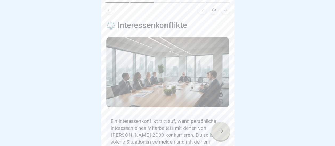
click at [222, 134] on icon at bounding box center [220, 131] width 6 height 6
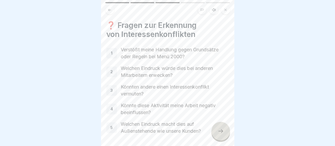
click at [223, 133] on icon at bounding box center [220, 131] width 6 height 6
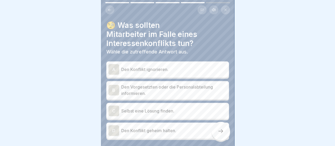
click at [116, 88] on div "B" at bounding box center [113, 90] width 11 height 11
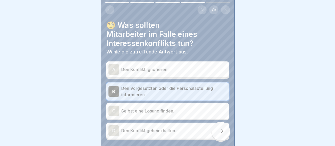
click at [219, 131] on icon at bounding box center [220, 131] width 6 height 6
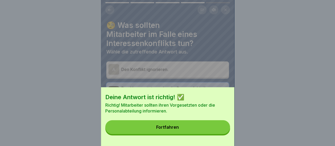
click at [205, 129] on button "Fortfahren" at bounding box center [167, 127] width 125 height 14
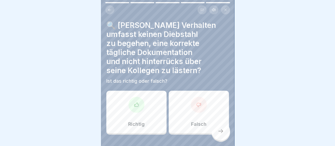
click at [139, 100] on div at bounding box center [136, 105] width 16 height 16
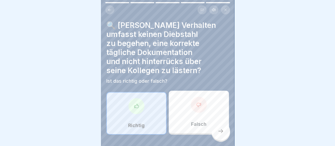
click at [229, 131] on div at bounding box center [220, 131] width 19 height 19
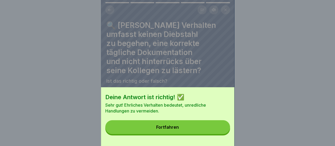
click at [177, 122] on div "Deine Antwort ist richtig! ✅ Sehr gut! Ehrliches Verhalten bedeutet, unredliche…" at bounding box center [167, 116] width 133 height 59
click at [176, 128] on button "Fortfahren" at bounding box center [167, 127] width 125 height 14
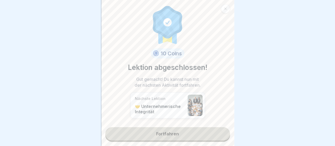
click at [171, 130] on link "Fortfahren" at bounding box center [167, 133] width 125 height 13
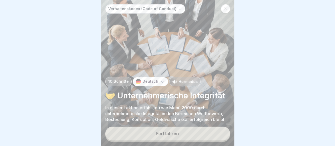
click at [171, 132] on button "Fortfahren" at bounding box center [167, 134] width 125 height 14
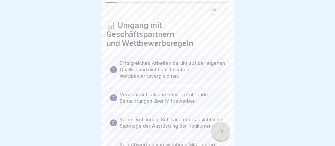
click at [223, 132] on icon at bounding box center [220, 131] width 6 height 6
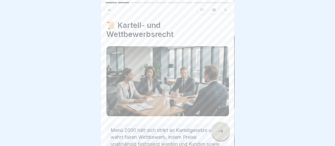
click at [223, 132] on icon at bounding box center [220, 131] width 6 height 6
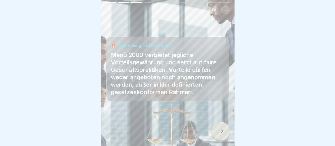
click at [219, 128] on div at bounding box center [220, 131] width 19 height 19
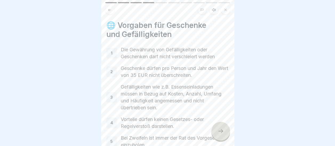
click at [217, 127] on div at bounding box center [220, 131] width 19 height 19
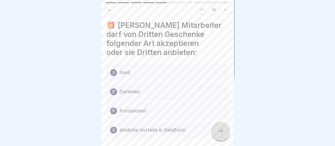
click at [139, 70] on div "1 Geld" at bounding box center [167, 72] width 123 height 17
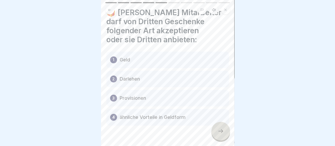
scroll to position [24, 0]
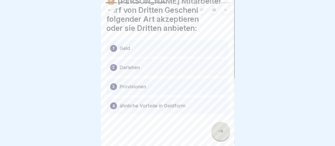
click at [224, 131] on div at bounding box center [220, 131] width 19 height 19
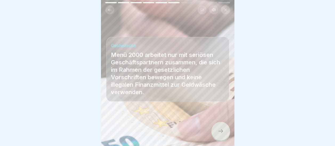
click at [223, 133] on icon at bounding box center [220, 131] width 6 height 6
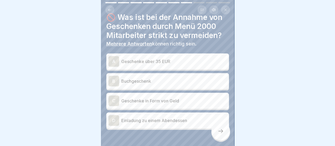
scroll to position [0, 0]
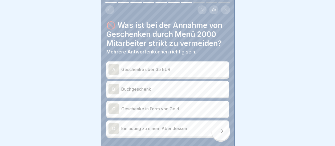
click at [112, 85] on div "B" at bounding box center [113, 89] width 11 height 11
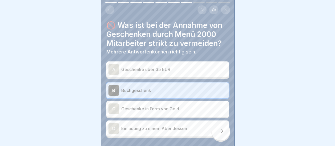
click at [113, 127] on div "D" at bounding box center [113, 128] width 11 height 11
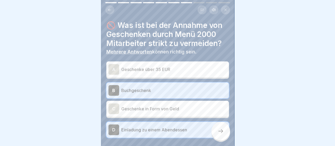
click at [220, 131] on icon at bounding box center [220, 131] width 6 height 6
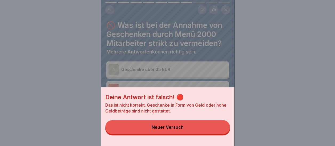
click at [199, 134] on button "Neuer Versuch" at bounding box center [167, 127] width 125 height 14
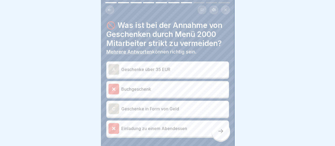
click at [113, 127] on icon at bounding box center [113, 128] width 2 height 2
click at [113, 84] on div at bounding box center [113, 89] width 11 height 11
click at [112, 66] on div "A" at bounding box center [113, 69] width 11 height 11
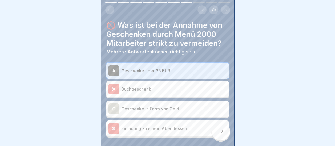
click at [112, 88] on icon at bounding box center [113, 89] width 2 height 2
click at [218, 131] on icon at bounding box center [220, 131] width 6 height 6
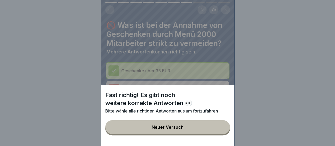
click at [179, 129] on button "Neuer Versuch" at bounding box center [167, 127] width 125 height 14
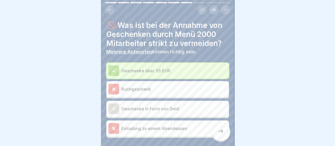
click at [116, 104] on div "C" at bounding box center [113, 109] width 11 height 11
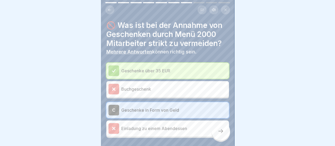
click at [224, 133] on div at bounding box center [220, 131] width 19 height 19
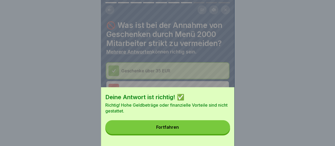
click at [194, 134] on button "Fortfahren" at bounding box center [167, 127] width 125 height 14
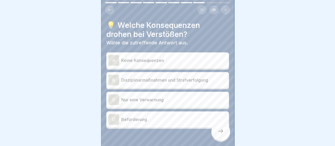
click at [116, 78] on div "B" at bounding box center [113, 80] width 11 height 11
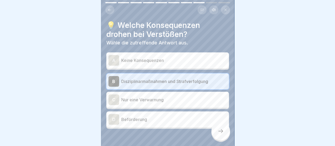
click at [222, 131] on icon at bounding box center [220, 131] width 6 height 6
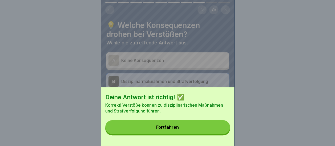
click at [197, 133] on button "Fortfahren" at bounding box center [167, 127] width 125 height 14
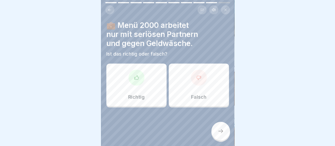
click at [148, 90] on div "Richtig" at bounding box center [136, 85] width 60 height 43
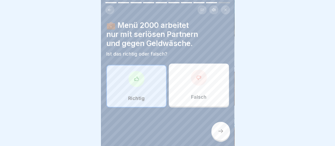
click at [220, 131] on icon at bounding box center [220, 131] width 6 height 6
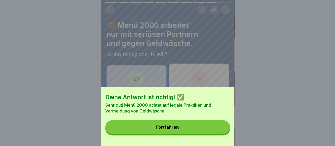
click at [199, 133] on button "Fortfahren" at bounding box center [167, 127] width 125 height 14
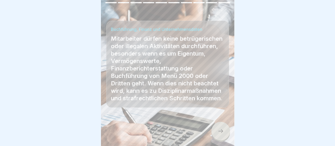
click at [219, 132] on icon at bounding box center [220, 131] width 6 height 6
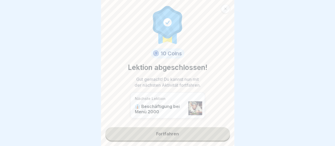
click at [176, 132] on link "Fortfahren" at bounding box center [167, 133] width 125 height 13
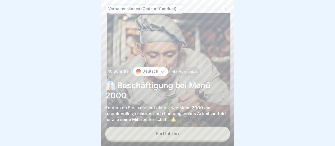
click at [176, 133] on div "Fortfahren" at bounding box center [167, 133] width 23 height 5
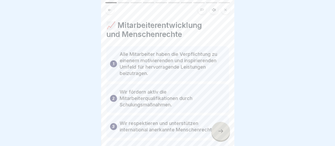
click at [220, 130] on icon at bounding box center [220, 131] width 6 height 6
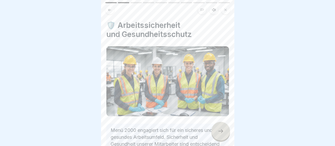
click at [220, 130] on icon at bounding box center [220, 131] width 6 height 6
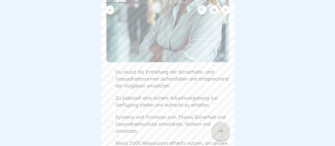
scroll to position [80, 0]
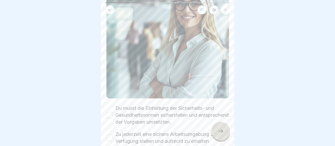
drag, startPoint x: 112, startPoint y: 110, endPoint x: 115, endPoint y: 109, distance: 3.0
click at [113, 110] on div "Du musst die Einhaltung der Sicherheits- und Gesundheitsnormen sicherstellen un…" at bounding box center [167, 115] width 123 height 21
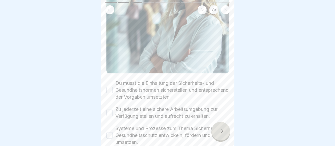
scroll to position [133, 0]
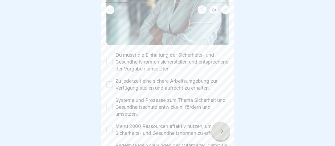
click at [110, 82] on button "Zu jederzeit eine sichere Arbeitsumgebung zur Verfügung stellen und aufrecht zu…" at bounding box center [109, 85] width 6 height 6
click at [109, 106] on button "Systeme und Prozesse zum Thema Sicherheit und Gesundheitsschutz entwickeln, för…" at bounding box center [109, 107] width 6 height 6
click at [110, 130] on button "Menü 2000 Ressourcen effektiv nutzen, um unsere Sicherheits- und Gesundheitsnor…" at bounding box center [109, 130] width 6 height 6
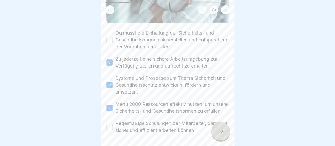
scroll to position [178, 0]
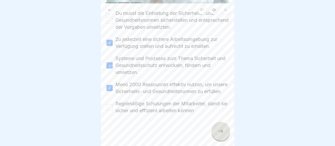
drag, startPoint x: 110, startPoint y: 108, endPoint x: 113, endPoint y: 110, distance: 3.0
click at [111, 108] on button "Regelmäßige Schulungen der Mitarbeiter, damit sie sicher und effizient arbeiten…" at bounding box center [109, 107] width 6 height 6
click at [221, 135] on icon at bounding box center [220, 131] width 6 height 6
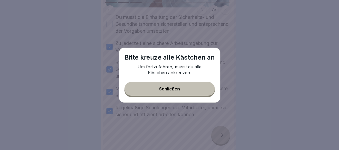
drag, startPoint x: 167, startPoint y: 83, endPoint x: 165, endPoint y: 89, distance: 6.5
click at [168, 83] on button "Schließen" at bounding box center [169, 89] width 90 height 14
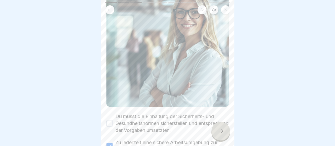
scroll to position [71, 0]
click at [109, 121] on button "Du musst die Einhaltung der Sicherheits- und Gesundheitsnormen sicherstellen un…" at bounding box center [109, 124] width 6 height 6
click at [221, 130] on div at bounding box center [220, 131] width 19 height 19
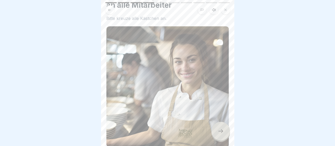
scroll to position [133, 0]
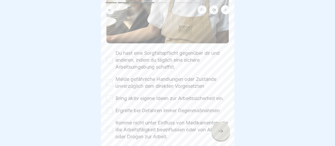
click at [111, 57] on button "Du hast eine Sorgfaltspflicht gegenüber dir und anderen, indem du täglich eine …" at bounding box center [109, 60] width 6 height 6
click at [111, 80] on button "Melde gefährliche Handlungen oder Zustände unverzüglich dem direkten Vorgesetzt…" at bounding box center [109, 83] width 6 height 6
click at [108, 102] on div "Bring aktiv eigene Ideen zur Arbeitssicherheit ein." at bounding box center [165, 98] width 118 height 7
drag, startPoint x: 111, startPoint y: 98, endPoint x: 107, endPoint y: 114, distance: 17.3
click at [111, 98] on button "Bring aktiv eigene Ideen zur Arbeitssicherheit ein." at bounding box center [109, 98] width 6 height 6
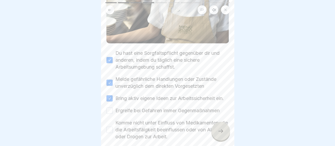
click at [110, 114] on button "Ergreife bei Gefahren immer Gegenmaßnahmen" at bounding box center [109, 111] width 6 height 6
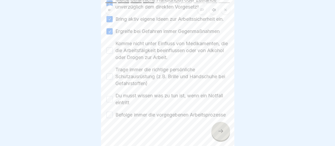
scroll to position [213, 0]
click at [110, 52] on button "Komme nicht unter Einfluss von Medikamenten, die die Arbeitsfäigkeit beeinfluss…" at bounding box center [109, 50] width 6 height 6
click at [109, 79] on button "Trage immer die richtige persönliche Schutzausrüstung (z.B. Brille und Handschu…" at bounding box center [109, 76] width 6 height 6
click at [110, 102] on button "Du musst wissen was zu tun ist, wenn ein Notfall eintritt" at bounding box center [109, 99] width 6 height 6
drag, startPoint x: 111, startPoint y: 121, endPoint x: 121, endPoint y: 122, distance: 10.7
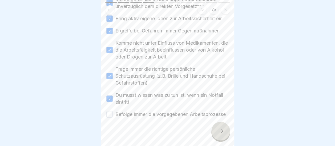
click at [111, 118] on button "Befolge immer die vorgegebenen Arbeitsprozesse" at bounding box center [109, 114] width 6 height 6
click at [216, 136] on div at bounding box center [220, 131] width 19 height 19
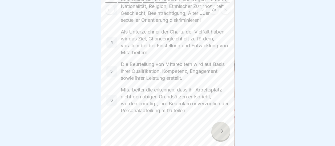
scroll to position [138, 0]
click at [222, 132] on div at bounding box center [220, 131] width 19 height 19
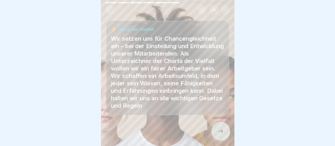
scroll to position [21, 0]
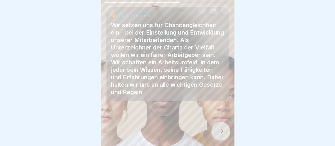
click at [221, 135] on icon at bounding box center [220, 131] width 6 height 6
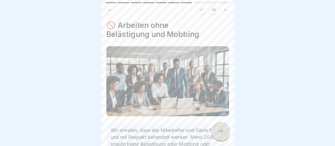
click at [220, 135] on icon at bounding box center [220, 131] width 6 height 6
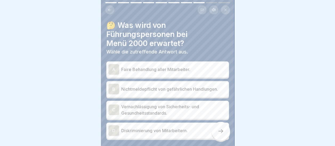
click at [110, 71] on div "A" at bounding box center [113, 69] width 11 height 11
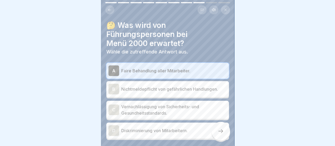
click at [220, 135] on icon at bounding box center [220, 131] width 6 height 6
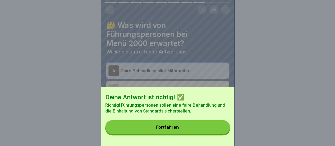
click at [212, 134] on button "Fortfahren" at bounding box center [167, 127] width 125 height 14
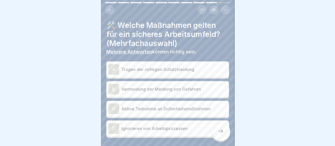
click at [111, 70] on div "A" at bounding box center [113, 69] width 11 height 11
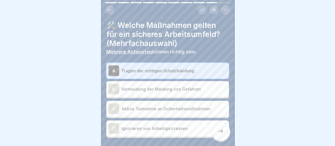
click at [110, 107] on div "C" at bounding box center [113, 109] width 11 height 11
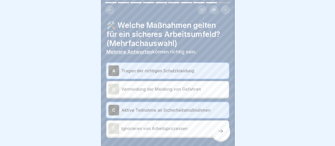
click at [220, 135] on icon at bounding box center [220, 131] width 6 height 6
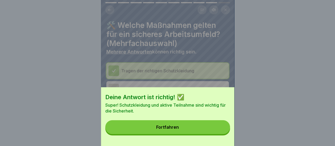
click at [216, 134] on button "Fortfahren" at bounding box center [167, 127] width 125 height 14
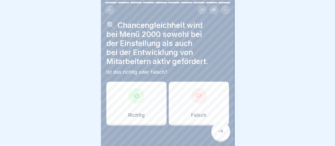
click at [131, 102] on div at bounding box center [136, 96] width 16 height 16
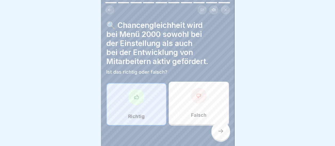
click at [222, 132] on div at bounding box center [220, 131] width 19 height 19
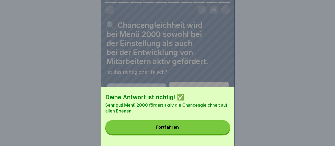
click at [190, 131] on button "Fortfahren" at bounding box center [167, 127] width 125 height 14
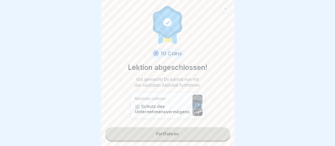
click at [174, 133] on link "Fortfahren" at bounding box center [167, 133] width 125 height 13
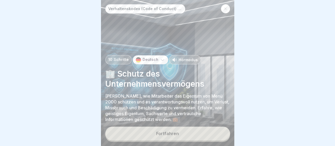
click at [173, 136] on div "Fortfahren" at bounding box center [167, 133] width 23 height 5
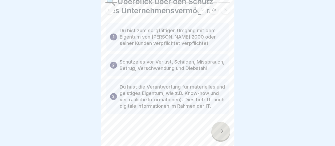
scroll to position [37, 0]
click at [219, 132] on div at bounding box center [220, 131] width 19 height 19
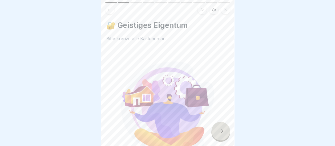
click at [222, 133] on icon at bounding box center [220, 132] width 5 height 4
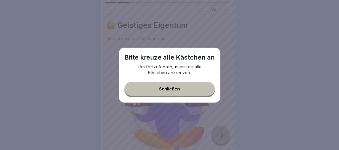
click at [169, 86] on button "Schließen" at bounding box center [169, 89] width 90 height 14
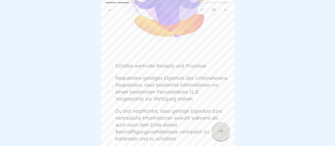
scroll to position [133, 0]
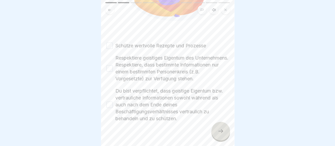
click at [109, 43] on button "Schütze wertvolle Rezepte und Prozesse" at bounding box center [109, 46] width 6 height 6
click at [109, 68] on button "Respektiere geistiges Eigentum des Unternehmens. Respektiere, dass bestimmte In…" at bounding box center [109, 68] width 6 height 6
drag, startPoint x: 109, startPoint y: 107, endPoint x: 149, endPoint y: 118, distance: 41.6
click at [109, 107] on button "Du bist verpflichtet, dass geistige Eigentum bzw. vertrauliche Informationen so…" at bounding box center [109, 105] width 6 height 6
click at [221, 135] on icon at bounding box center [220, 131] width 6 height 6
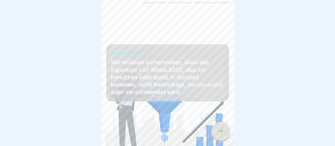
scroll to position [4, 0]
click at [223, 132] on icon at bounding box center [220, 131] width 6 height 6
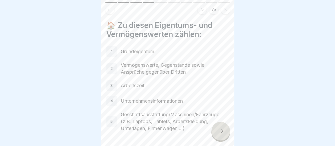
click at [223, 132] on icon at bounding box center [220, 131] width 6 height 6
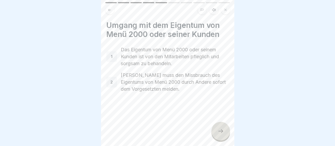
click at [223, 132] on icon at bounding box center [220, 131] width 6 height 6
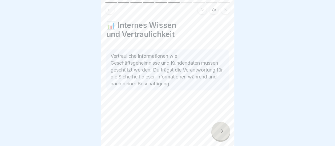
click at [223, 132] on icon at bounding box center [220, 131] width 6 height 6
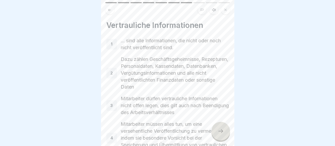
click at [223, 132] on icon at bounding box center [220, 131] width 6 height 6
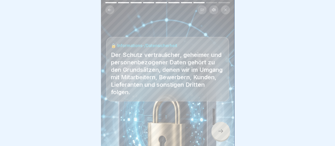
click at [223, 132] on icon at bounding box center [220, 131] width 6 height 6
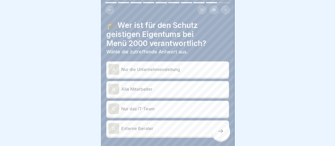
click at [112, 86] on div "B" at bounding box center [113, 89] width 11 height 11
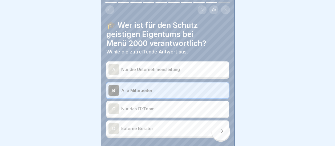
click at [220, 131] on icon at bounding box center [220, 131] width 6 height 6
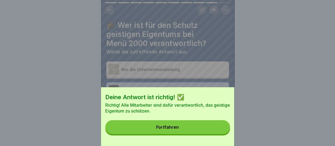
click at [220, 132] on button "Fortfahren" at bounding box center [167, 127] width 125 height 14
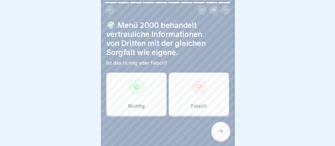
click at [140, 103] on p "Richtig" at bounding box center [136, 106] width 17 height 6
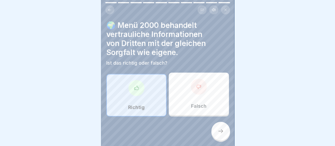
click at [218, 130] on icon at bounding box center [220, 131] width 6 height 6
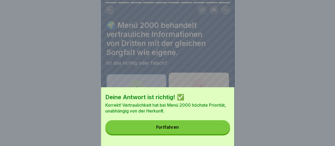
click at [212, 132] on button "Fortfahren" at bounding box center [167, 127] width 125 height 14
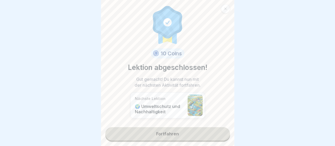
click at [167, 129] on link "Fortfahren" at bounding box center [167, 133] width 125 height 13
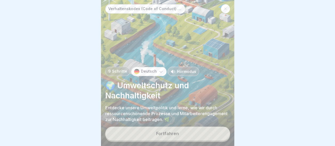
click at [167, 129] on button "Fortfahren" at bounding box center [167, 134] width 125 height 14
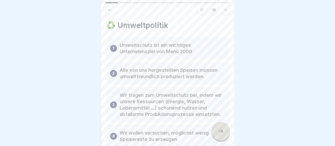
click at [222, 132] on icon at bounding box center [220, 131] width 6 height 6
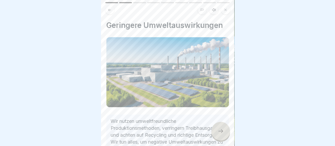
click at [222, 132] on icon at bounding box center [220, 131] width 6 height 6
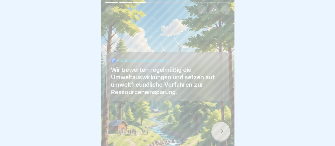
click at [222, 132] on icon at bounding box center [220, 132] width 5 height 4
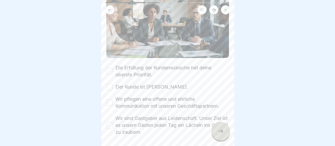
scroll to position [80, 0]
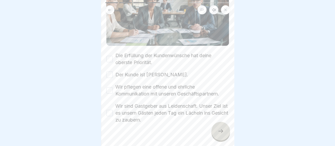
click at [107, 56] on button "Die Erfüllung der Kundenwünsche hat deine oberste Priorität." at bounding box center [109, 59] width 6 height 6
click at [109, 72] on button "Der Kunde ist [PERSON_NAME]." at bounding box center [109, 75] width 6 height 6
click at [111, 87] on button "Wir pflegen eine offene und ehrliche Kommunikation mit unseren Geschäftspartner…" at bounding box center [109, 90] width 6 height 6
click at [111, 110] on button "Wir sind Gastgeber aus Leidenschaft. Unser Ziel ist es unsern Gästen jeden Tag …" at bounding box center [109, 113] width 6 height 6
click at [218, 130] on icon at bounding box center [220, 131] width 6 height 6
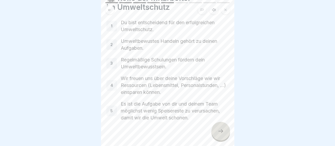
scroll to position [34, 0]
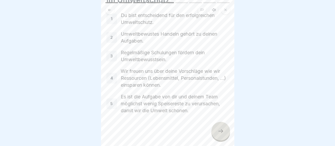
click at [220, 132] on icon at bounding box center [220, 131] width 6 height 6
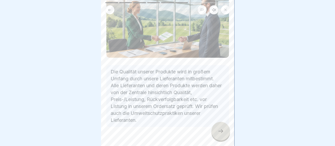
scroll to position [69, 0]
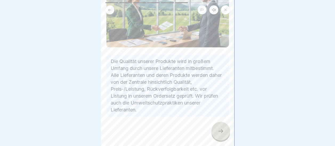
click at [227, 131] on div at bounding box center [220, 131] width 19 height 19
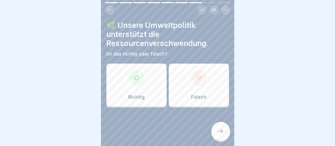
click at [130, 78] on div at bounding box center [136, 78] width 16 height 16
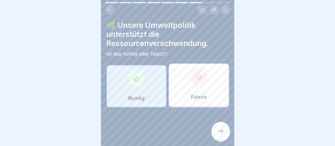
click at [219, 130] on icon at bounding box center [220, 131] width 6 height 6
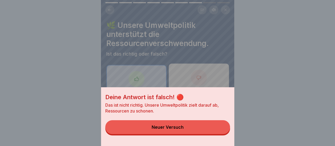
click at [135, 72] on div "Deine Antwort ist falsch! 🔴 Das ist nicht richtig. Unsere Umweltpolitik zielt d…" at bounding box center [167, 73] width 133 height 146
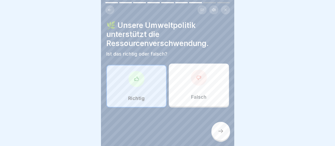
click at [205, 75] on div "Falsch" at bounding box center [199, 85] width 60 height 43
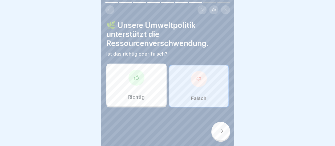
drag, startPoint x: 225, startPoint y: 132, endPoint x: 223, endPoint y: 130, distance: 3.3
click at [223, 130] on div at bounding box center [220, 131] width 19 height 19
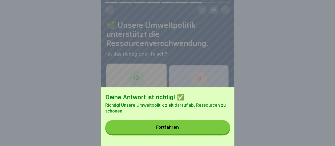
click at [198, 128] on button "Fortfahren" at bounding box center [167, 127] width 125 height 14
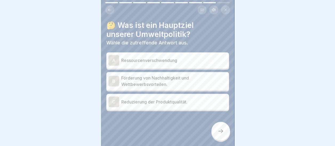
click at [113, 60] on div "A" at bounding box center [113, 60] width 11 height 11
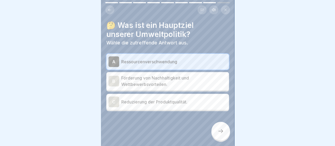
click at [222, 130] on icon at bounding box center [220, 131] width 6 height 6
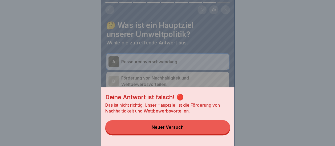
click at [194, 134] on button "Neuer Versuch" at bounding box center [167, 127] width 125 height 14
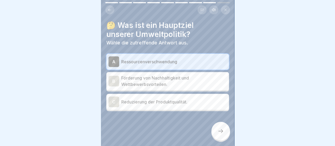
click at [114, 76] on div "B" at bounding box center [113, 81] width 11 height 11
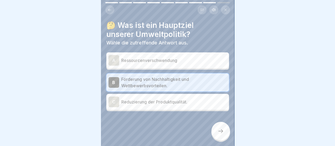
click at [226, 133] on div at bounding box center [220, 131] width 19 height 19
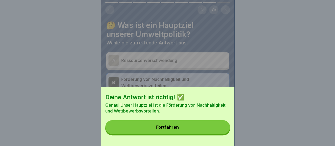
click at [220, 133] on button "Fortfahren" at bounding box center [167, 127] width 125 height 14
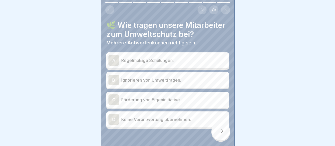
click at [117, 62] on div "A" at bounding box center [113, 60] width 11 height 11
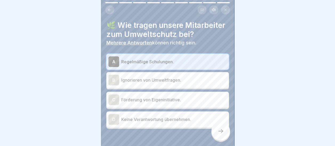
click at [115, 104] on div "C" at bounding box center [113, 100] width 11 height 11
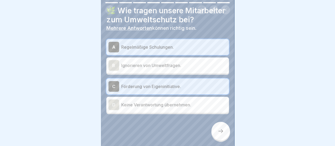
scroll to position [23, 0]
click at [225, 133] on div at bounding box center [220, 131] width 19 height 19
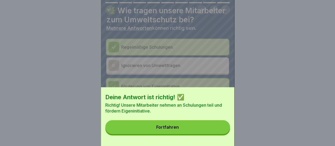
click at [203, 134] on button "Fortfahren" at bounding box center [167, 127] width 125 height 14
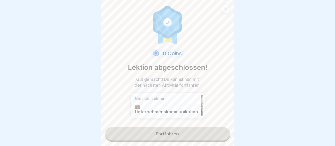
click at [174, 130] on link "Fortfahren" at bounding box center [167, 133] width 125 height 13
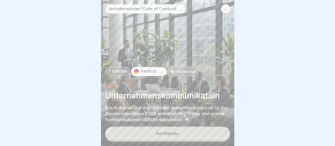
click at [174, 130] on button "Fortfahren" at bounding box center [167, 134] width 125 height 14
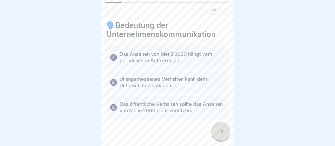
click at [215, 131] on div at bounding box center [220, 131] width 19 height 19
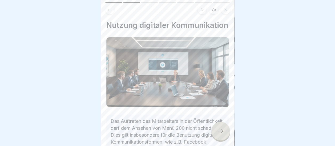
click at [225, 128] on div at bounding box center [220, 131] width 19 height 19
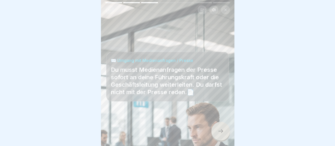
click at [225, 131] on div at bounding box center [220, 131] width 19 height 19
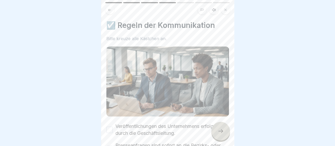
click at [224, 132] on div at bounding box center [220, 131] width 19 height 19
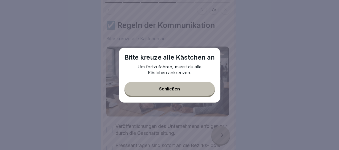
click at [178, 91] on div "Schließen" at bounding box center [169, 89] width 21 height 5
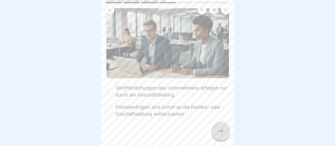
scroll to position [39, 0]
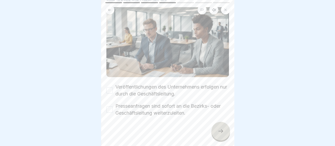
drag, startPoint x: 108, startPoint y: 86, endPoint x: 107, endPoint y: 93, distance: 7.5
click at [107, 87] on button "Veröffentlichungen des Unternehmens erfolgen nur durch die Geschäftsleitung." at bounding box center [109, 90] width 6 height 6
click at [111, 108] on button "Presseanfragen sind sofort an die Bezirks- oder Geschäftsleitung weiterzuleiten." at bounding box center [109, 110] width 6 height 6
click at [217, 131] on div at bounding box center [220, 131] width 19 height 19
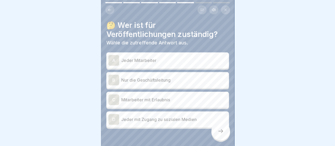
click at [110, 78] on div "B" at bounding box center [113, 80] width 11 height 11
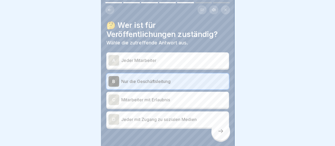
click at [219, 135] on icon at bounding box center [220, 131] width 6 height 6
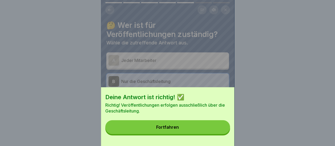
click at [192, 132] on button "Fortfahren" at bounding box center [167, 127] width 125 height 14
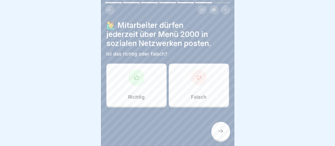
click at [201, 83] on div "Falsch" at bounding box center [199, 85] width 60 height 43
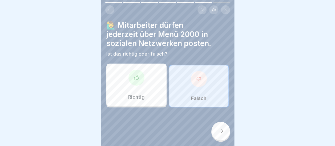
click at [225, 135] on div at bounding box center [220, 131] width 19 height 19
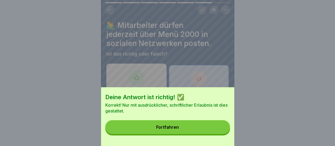
click at [194, 131] on button "Fortfahren" at bounding box center [167, 127] width 125 height 14
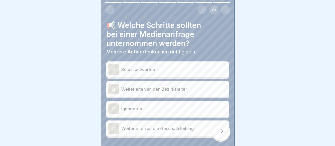
click at [114, 91] on div "B" at bounding box center [113, 89] width 11 height 11
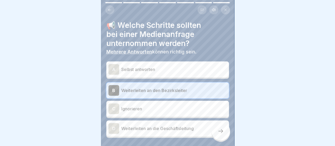
click at [112, 127] on div "D" at bounding box center [113, 128] width 11 height 11
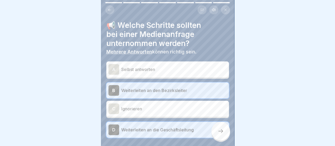
click at [225, 138] on div at bounding box center [220, 131] width 19 height 19
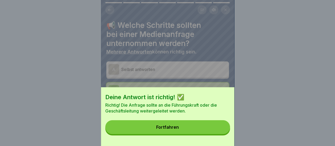
click at [205, 133] on button "Fortfahren" at bounding box center [167, 127] width 125 height 14
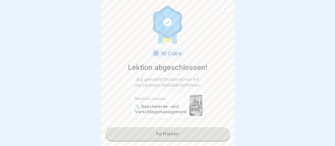
click at [171, 136] on link "Fortfahren" at bounding box center [167, 133] width 125 height 13
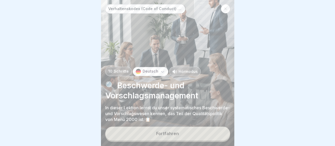
click at [171, 136] on div "Fortfahren" at bounding box center [167, 133] width 23 height 5
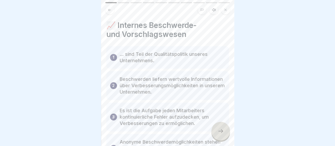
click at [219, 132] on div at bounding box center [220, 131] width 19 height 19
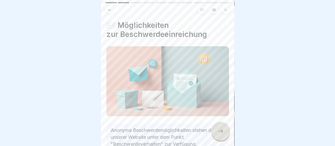
click at [219, 132] on div at bounding box center [220, 131] width 19 height 19
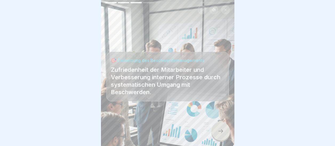
click at [219, 132] on div at bounding box center [220, 131] width 19 height 19
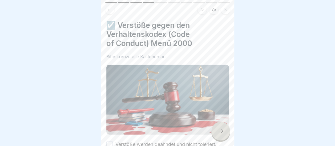
click at [219, 135] on icon at bounding box center [220, 131] width 6 height 6
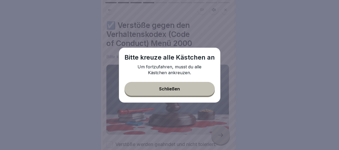
click at [166, 91] on div "Schließen" at bounding box center [169, 89] width 21 height 5
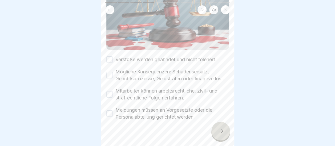
scroll to position [96, 0]
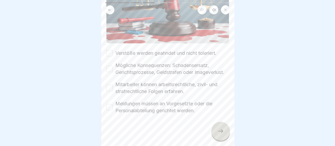
click at [110, 50] on button "Verstöße werden geahndet und nicht toleriert." at bounding box center [109, 53] width 6 height 6
click at [110, 66] on button "Mögliche Konsequenzen: Schadensersatz, Gerichtsprozesse, Geldstrafen oder Image…" at bounding box center [109, 69] width 6 height 6
click at [110, 90] on button "Mitarbeiter können arbeitsrechtliche, zivil- und strafrechtliche Folgen erfahre…" at bounding box center [109, 88] width 6 height 6
click at [110, 108] on button "Meldungen müssen an Vorgesetzte oder die Personalabteilung gerichtet werden." at bounding box center [109, 107] width 6 height 6
click at [219, 135] on icon at bounding box center [220, 131] width 6 height 6
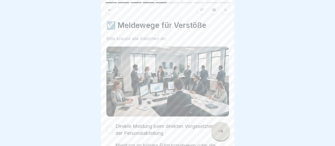
scroll to position [4, 0]
click at [111, 127] on button "Direkte Meldung beim direkten Vorgesetzten oder der Personalabteilung" at bounding box center [109, 130] width 6 height 6
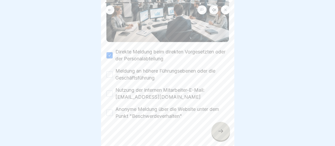
scroll to position [78, 0]
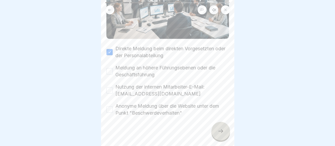
click at [108, 68] on button "Meldung an höhere Führungsebenen oder die Geschäftsführung" at bounding box center [109, 71] width 6 height 6
click at [110, 88] on div "Nutzung der internen Mitarbeiter-E-Mail: [EMAIL_ADDRESS][DOMAIN_NAME]" at bounding box center [167, 91] width 123 height 14
click at [112, 87] on button "Nutzung der internen Mitarbeiter-E-Mail: [EMAIL_ADDRESS][DOMAIN_NAME]" at bounding box center [109, 90] width 6 height 6
click at [112, 107] on button "Anonyme Meldung über die Website unter dem Punkt "Beschwerdeverhalten"" at bounding box center [109, 110] width 6 height 6
click at [225, 128] on div at bounding box center [220, 131] width 19 height 19
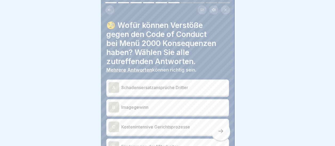
click at [115, 82] on div "A" at bounding box center [113, 87] width 11 height 11
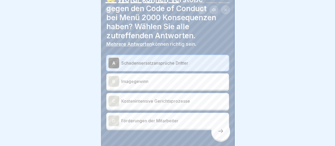
scroll to position [15, 0]
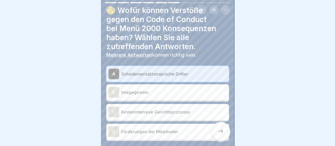
click at [115, 128] on div "D" at bounding box center [113, 132] width 11 height 11
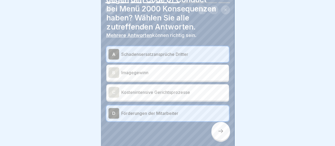
scroll to position [42, 0]
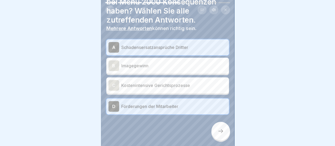
click at [217, 132] on icon at bounding box center [220, 131] width 6 height 6
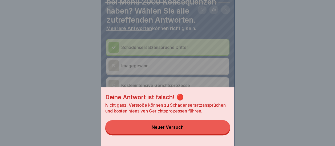
click at [202, 134] on button "Neuer Versuch" at bounding box center [167, 127] width 125 height 14
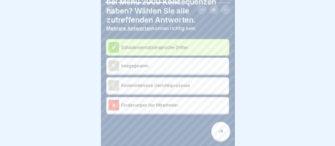
click at [114, 80] on div "C" at bounding box center [113, 85] width 11 height 11
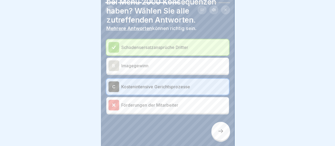
click at [111, 103] on icon at bounding box center [113, 105] width 5 height 5
click at [223, 129] on icon at bounding box center [220, 131] width 6 height 6
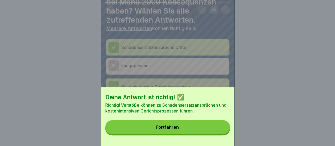
click at [182, 130] on button "Fortfahren" at bounding box center [167, 127] width 125 height 14
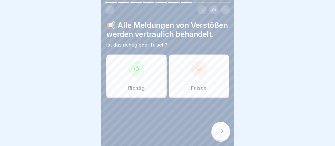
click at [138, 77] on div at bounding box center [136, 69] width 16 height 16
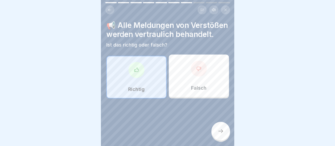
click at [220, 127] on div at bounding box center [220, 131] width 19 height 19
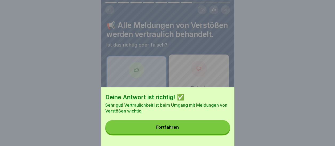
click at [183, 130] on button "Fortfahren" at bounding box center [167, 127] width 125 height 14
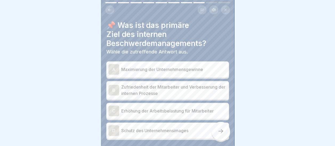
click at [111, 85] on div "B" at bounding box center [113, 90] width 11 height 11
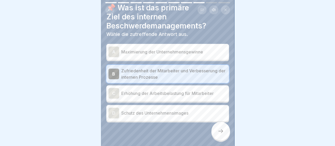
scroll to position [26, 0]
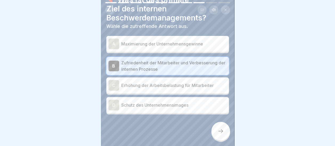
click at [113, 101] on div "D" at bounding box center [113, 105] width 11 height 11
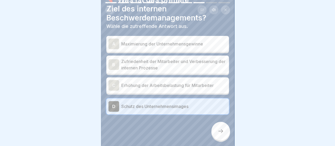
click at [115, 61] on div "B" at bounding box center [113, 64] width 11 height 11
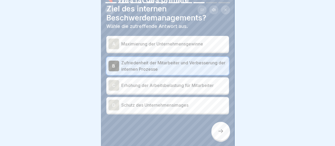
click at [220, 127] on div at bounding box center [220, 131] width 19 height 19
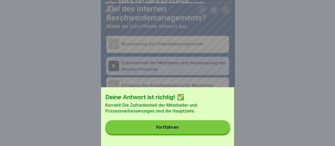
click at [196, 132] on button "Fortfahren" at bounding box center [167, 127] width 125 height 14
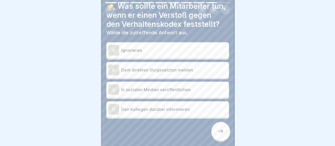
scroll to position [27, 0]
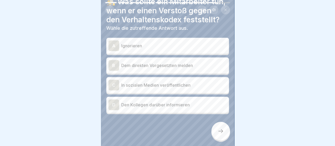
click at [112, 66] on div "B" at bounding box center [113, 65] width 11 height 11
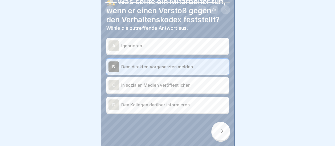
click at [219, 130] on icon at bounding box center [220, 131] width 6 height 6
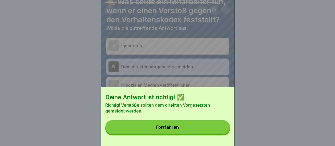
click at [185, 133] on button "Fortfahren" at bounding box center [167, 127] width 125 height 14
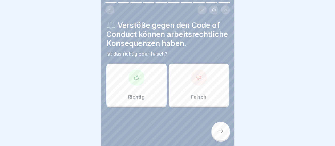
click at [137, 92] on div "Richtig" at bounding box center [136, 85] width 60 height 43
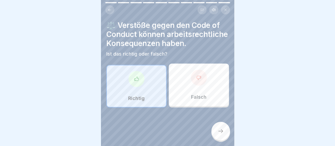
click at [220, 129] on icon at bounding box center [220, 131] width 6 height 6
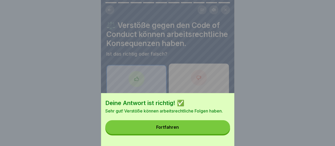
click at [204, 131] on button "Fortfahren" at bounding box center [167, 127] width 125 height 14
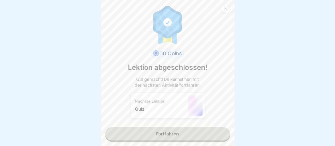
click at [171, 129] on link "Fortfahren" at bounding box center [167, 133] width 125 height 13
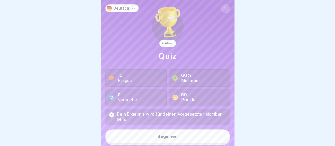
click at [171, 134] on div "Beginnen" at bounding box center [168, 136] width 20 height 5
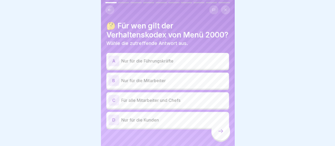
click at [115, 106] on div "C" at bounding box center [113, 100] width 11 height 11
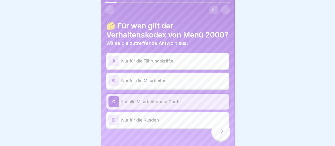
click at [225, 134] on div at bounding box center [220, 131] width 19 height 19
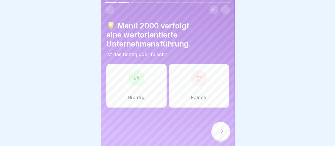
click at [149, 85] on div "Richtig" at bounding box center [136, 85] width 60 height 43
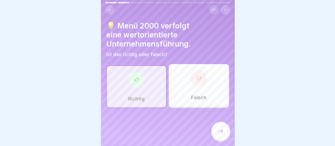
click at [222, 132] on icon at bounding box center [220, 131] width 6 height 6
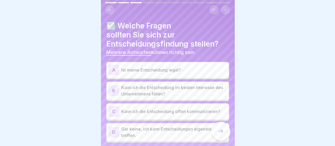
click at [112, 65] on div "A" at bounding box center [113, 70] width 11 height 11
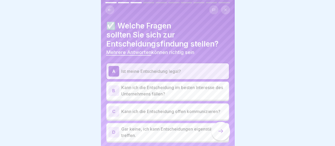
click at [115, 87] on div "B" at bounding box center [113, 91] width 11 height 11
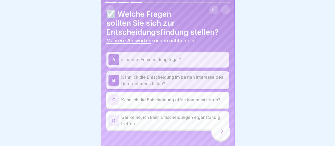
scroll to position [18, 0]
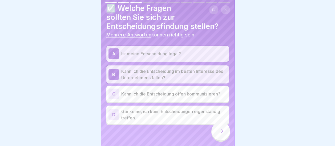
click at [221, 130] on icon at bounding box center [220, 131] width 6 height 6
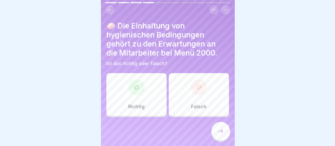
click at [144, 83] on div "Richtig" at bounding box center [136, 94] width 60 height 43
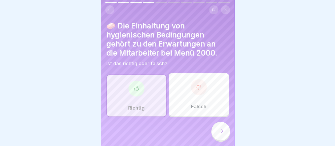
click at [221, 132] on icon at bounding box center [220, 131] width 6 height 6
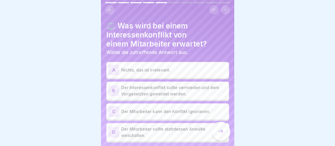
click at [112, 87] on div "B" at bounding box center [113, 91] width 11 height 11
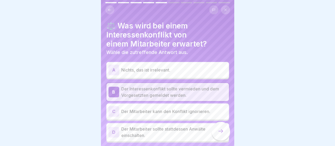
click at [225, 131] on div at bounding box center [220, 131] width 19 height 19
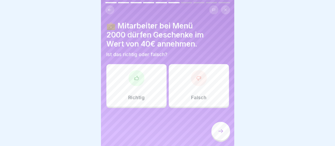
click at [196, 78] on div at bounding box center [199, 78] width 16 height 16
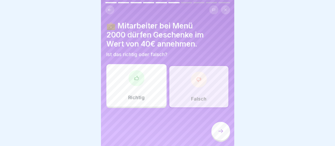
click at [220, 130] on icon at bounding box center [220, 131] width 6 height 6
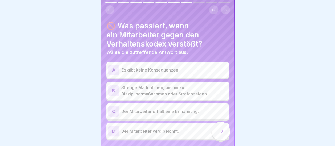
click at [114, 86] on div "B" at bounding box center [113, 91] width 11 height 11
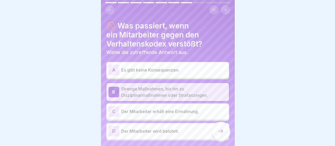
click at [114, 107] on div "C" at bounding box center [113, 111] width 11 height 11
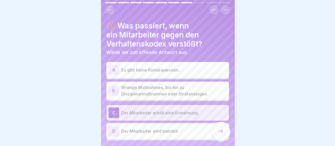
click at [114, 84] on div "B Strenge Maßnahmen, bis hin zu Disziplinarmaßnahmen oder Strafanzeigen." at bounding box center [167, 90] width 118 height 13
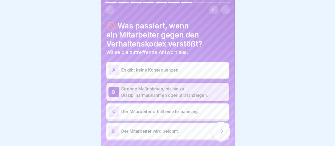
click at [221, 130] on icon at bounding box center [220, 131] width 6 height 6
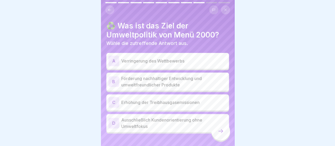
click at [109, 80] on div "B" at bounding box center [113, 81] width 11 height 11
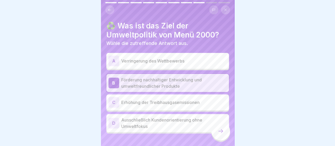
click at [221, 131] on icon at bounding box center [220, 131] width 6 height 6
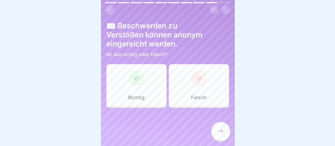
click at [146, 84] on div "Richtig" at bounding box center [136, 85] width 60 height 43
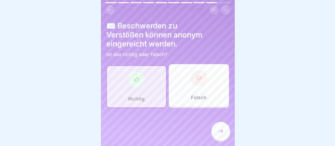
click at [218, 130] on icon at bounding box center [220, 131] width 6 height 6
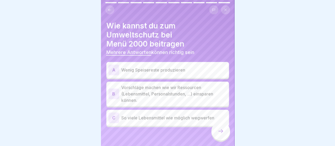
click at [115, 65] on div "A" at bounding box center [113, 70] width 11 height 11
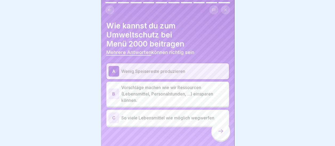
click at [112, 90] on div "B" at bounding box center [113, 94] width 11 height 11
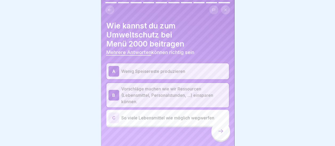
click at [218, 130] on icon at bounding box center [220, 131] width 6 height 6
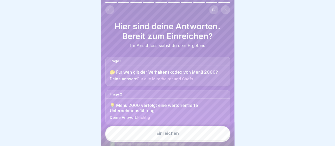
click at [176, 133] on div "Einreichen" at bounding box center [167, 133] width 22 height 5
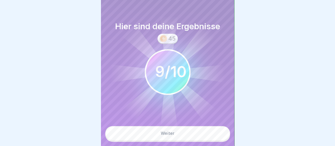
click at [176, 133] on button "Weiter" at bounding box center [167, 133] width 125 height 14
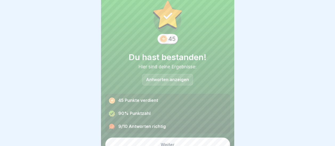
scroll to position [20, 0]
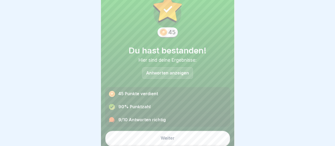
click at [178, 71] on p "Antworten anzeigen" at bounding box center [167, 73] width 43 height 5
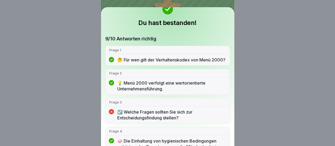
scroll to position [0, 0]
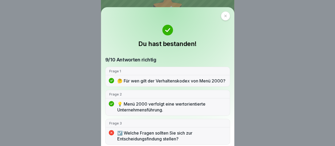
click at [221, 15] on div at bounding box center [225, 15] width 9 height 9
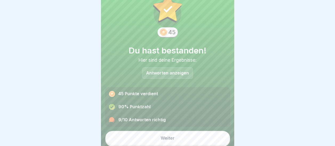
click at [165, 136] on button "Weiter" at bounding box center [167, 138] width 125 height 14
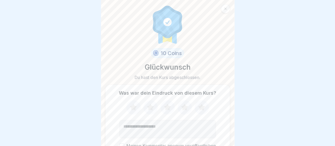
click at [182, 104] on icon at bounding box center [184, 107] width 7 height 7
drag, startPoint x: 144, startPoint y: 124, endPoint x: 147, endPoint y: 122, distance: 3.8
click at [145, 123] on textarea "Kommentar (optional)" at bounding box center [167, 129] width 96 height 18
type textarea "**********"
click at [119, 142] on div "**********" at bounding box center [167, 120] width 125 height 70
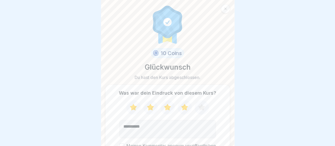
click at [120, 144] on button "Meinen Kommentar anonym veröffentlichen" at bounding box center [121, 146] width 5 height 5
click at [121, 144] on button "Meinen Kommentar anonym veröffentlichen" at bounding box center [121, 146] width 5 height 5
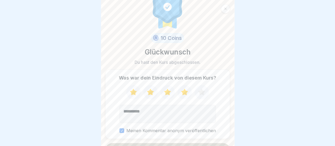
scroll to position [27, 0]
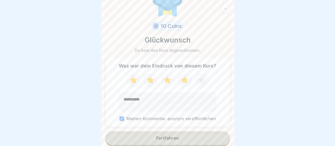
click at [185, 132] on button "Fortfahren" at bounding box center [167, 138] width 125 height 14
